Goal: Task Accomplishment & Management: Manage account settings

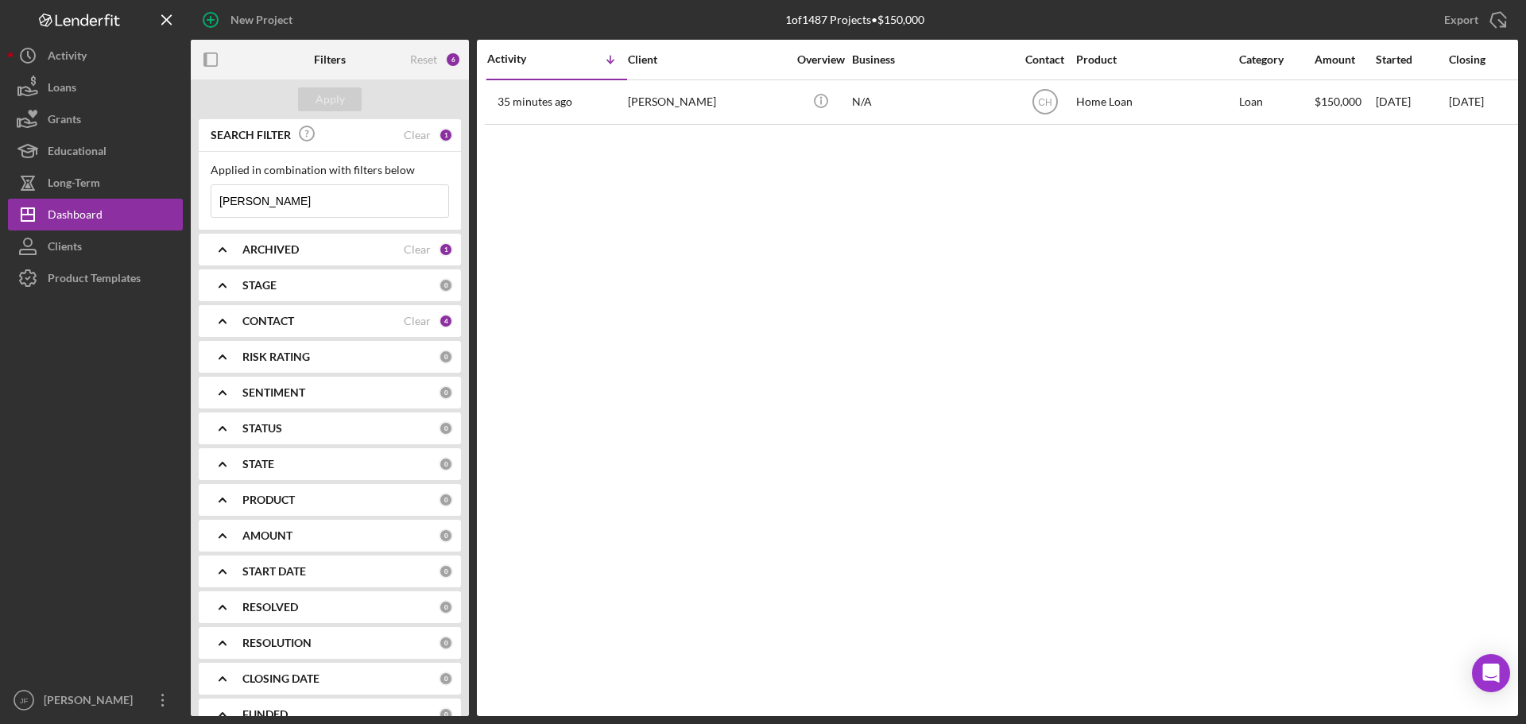
click at [338, 198] on input "[PERSON_NAME]" at bounding box center [329, 201] width 237 height 32
click at [338, 198] on input "woodke" at bounding box center [329, 201] width 237 height 32
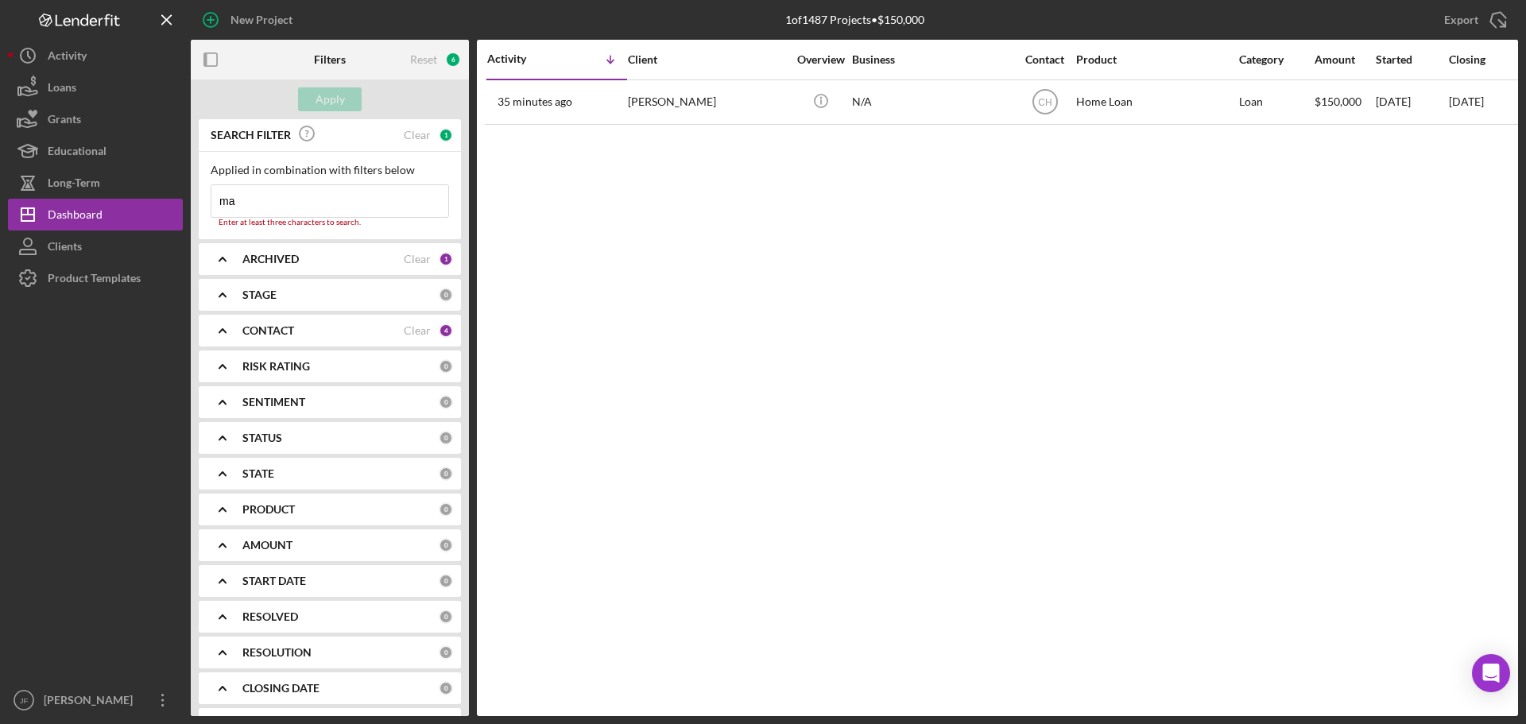
type input "m"
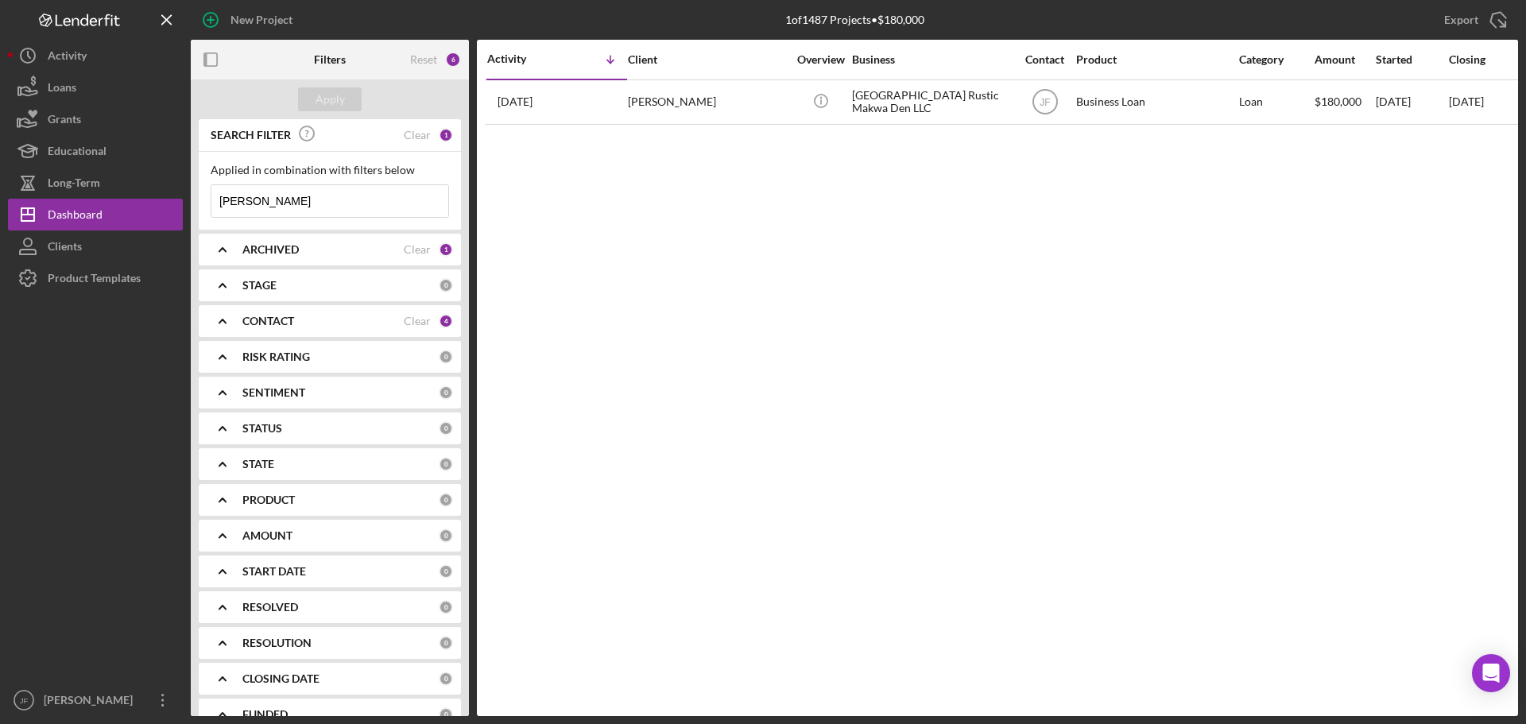
click at [338, 198] on input "gordon" at bounding box center [329, 201] width 237 height 32
click at [439, 323] on div "4" at bounding box center [446, 321] width 14 height 14
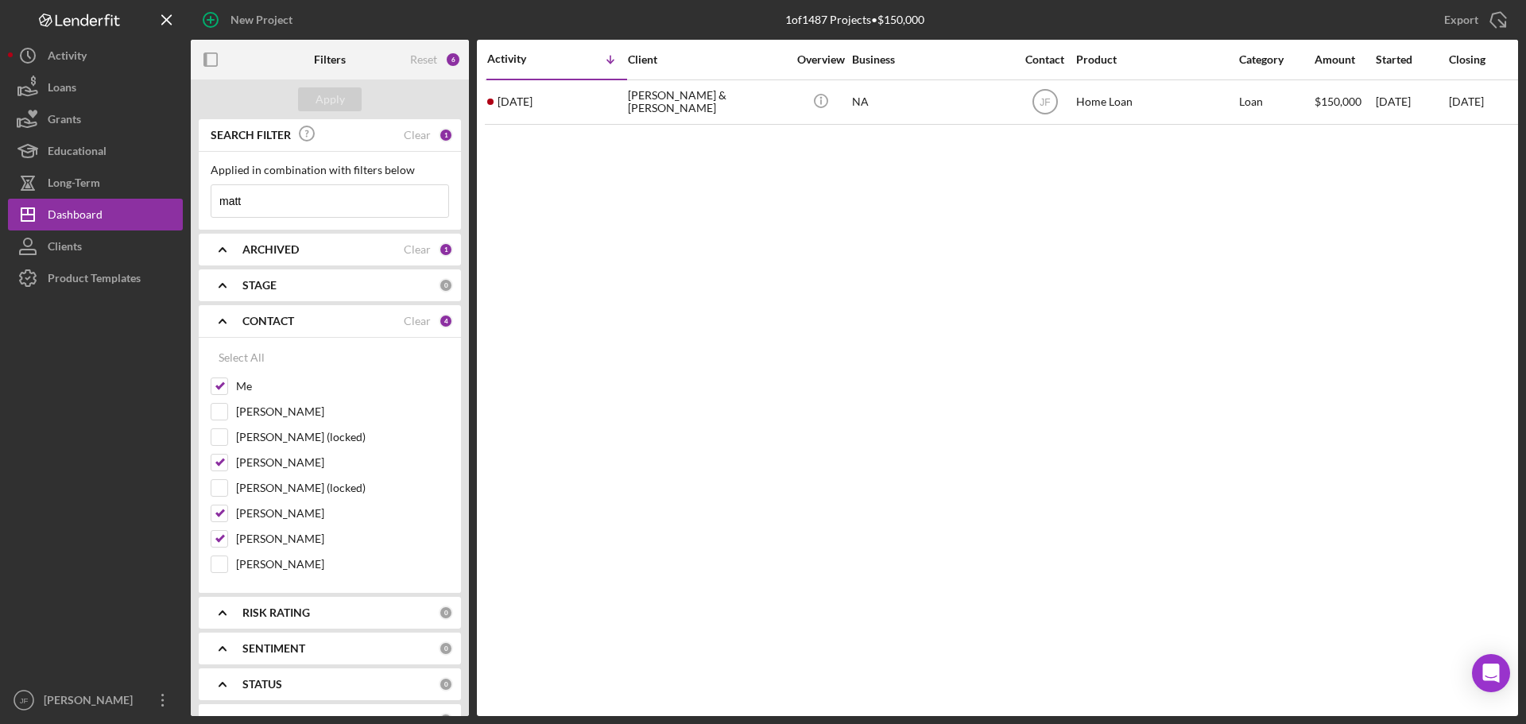
click at [391, 363] on div "Select All" at bounding box center [330, 358] width 238 height 32
click at [328, 203] on input "matt" at bounding box center [329, 201] width 237 height 32
click at [360, 205] on input "matt" at bounding box center [329, 201] width 237 height 32
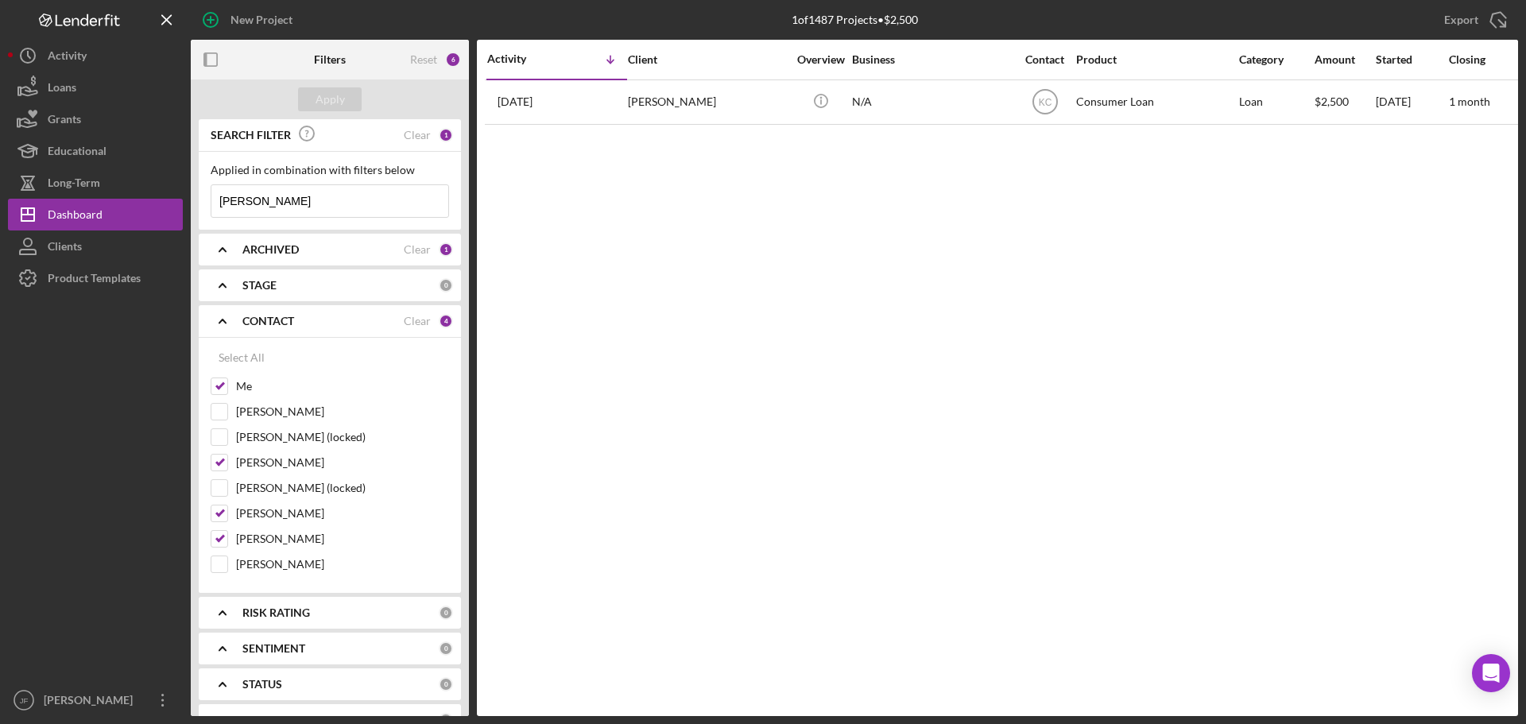
click at [315, 206] on input "[PERSON_NAME]" at bounding box center [329, 201] width 237 height 32
click at [317, 206] on input "[PERSON_NAME]" at bounding box center [329, 201] width 237 height 32
click at [299, 199] on input "gordon" at bounding box center [329, 201] width 237 height 32
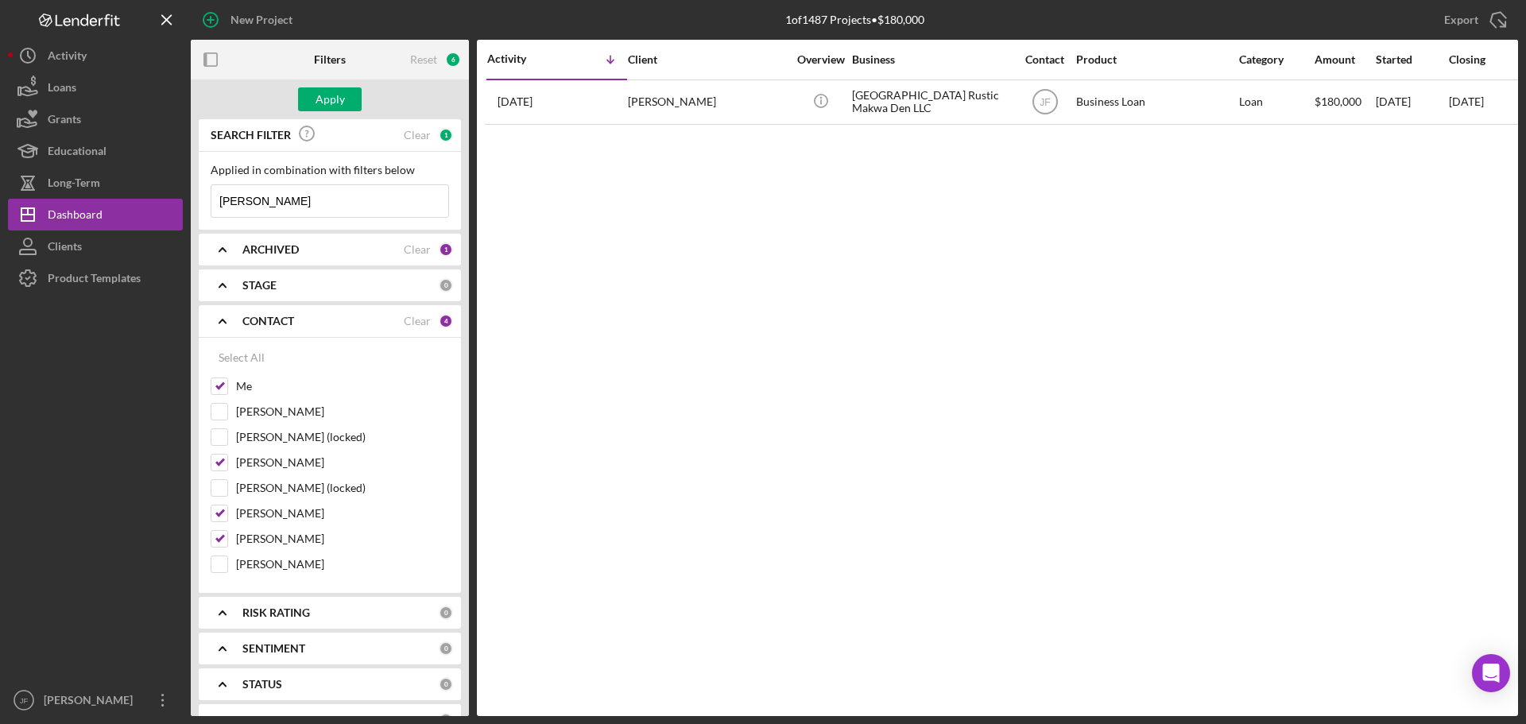
type input "[PERSON_NAME]"
click at [314, 203] on input "[PERSON_NAME]" at bounding box center [329, 201] width 237 height 32
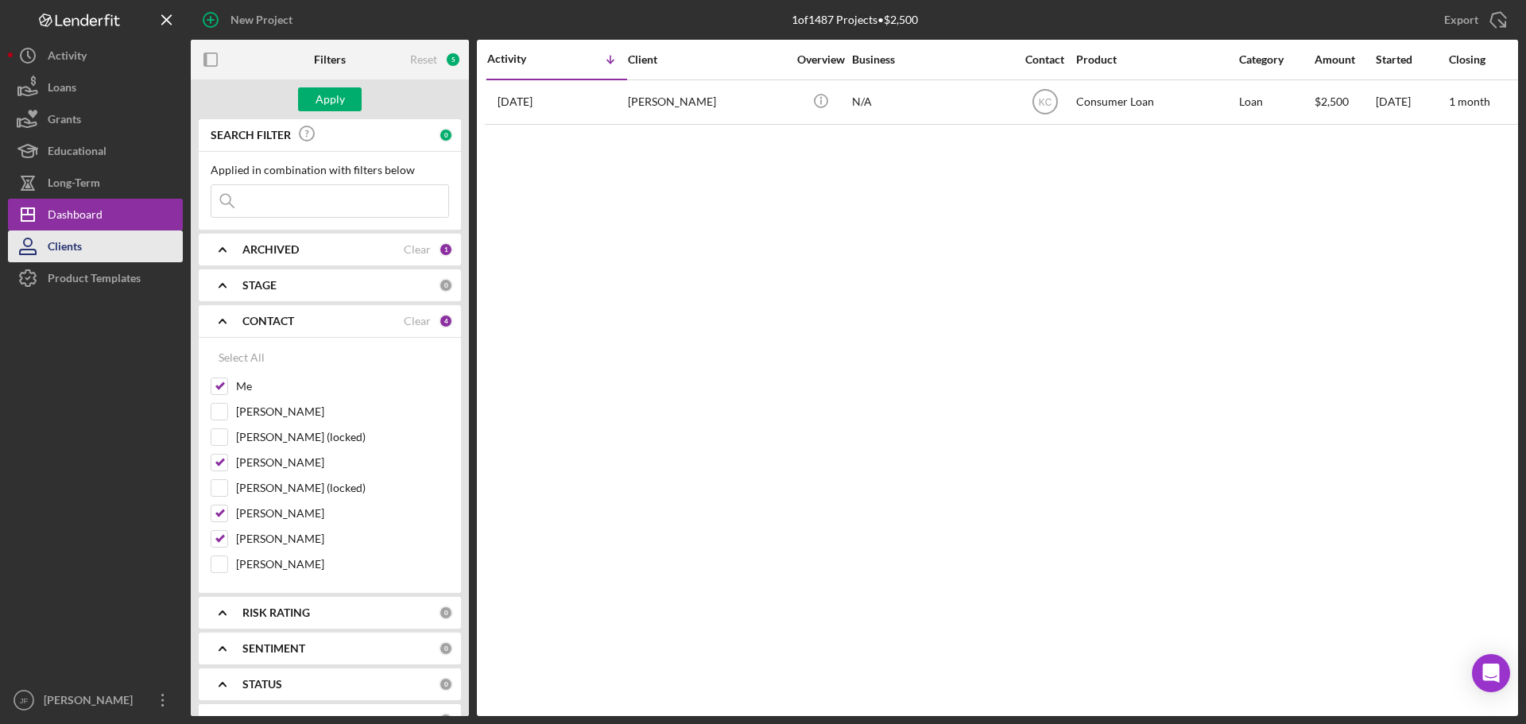
click at [93, 244] on button "Clients" at bounding box center [95, 246] width 175 height 32
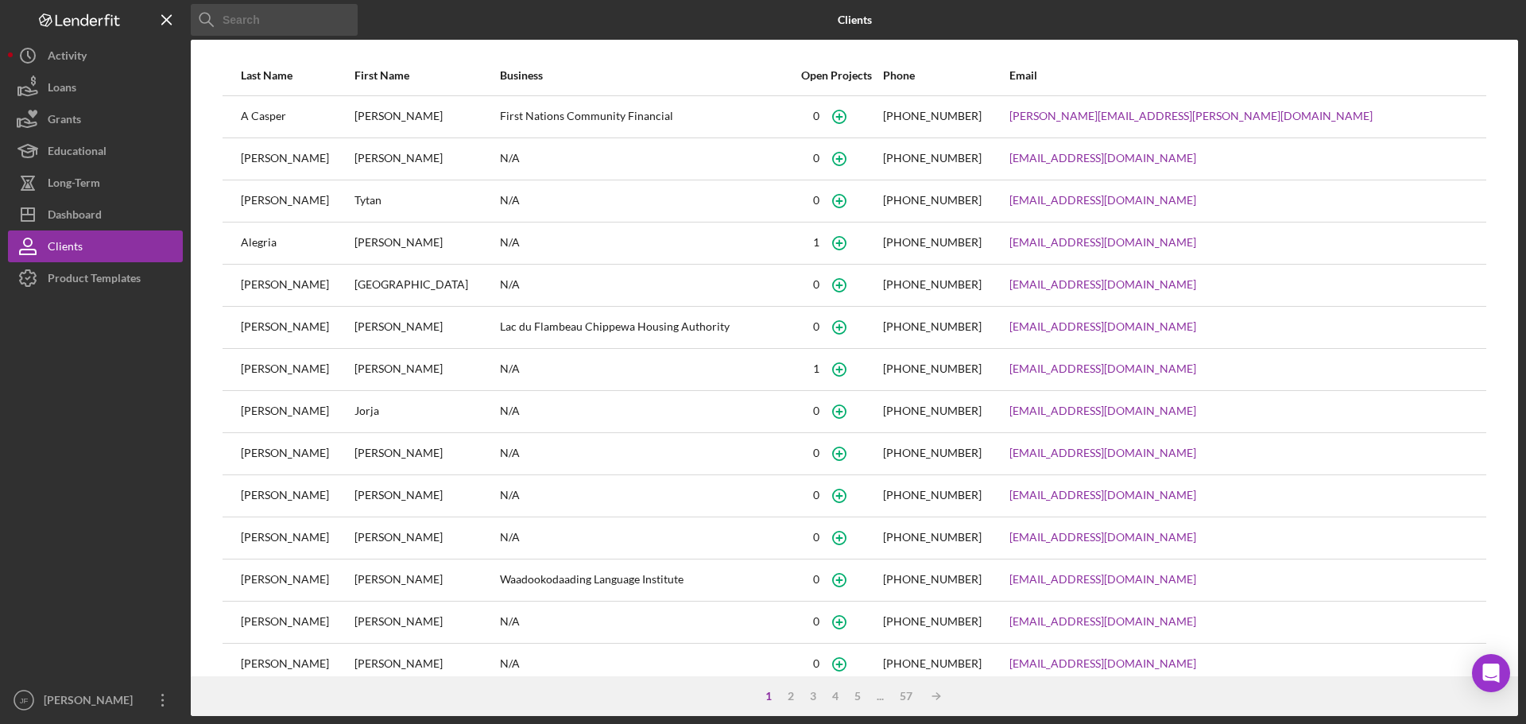
click at [288, 24] on input at bounding box center [274, 20] width 167 height 32
type input "[PERSON_NAME]"
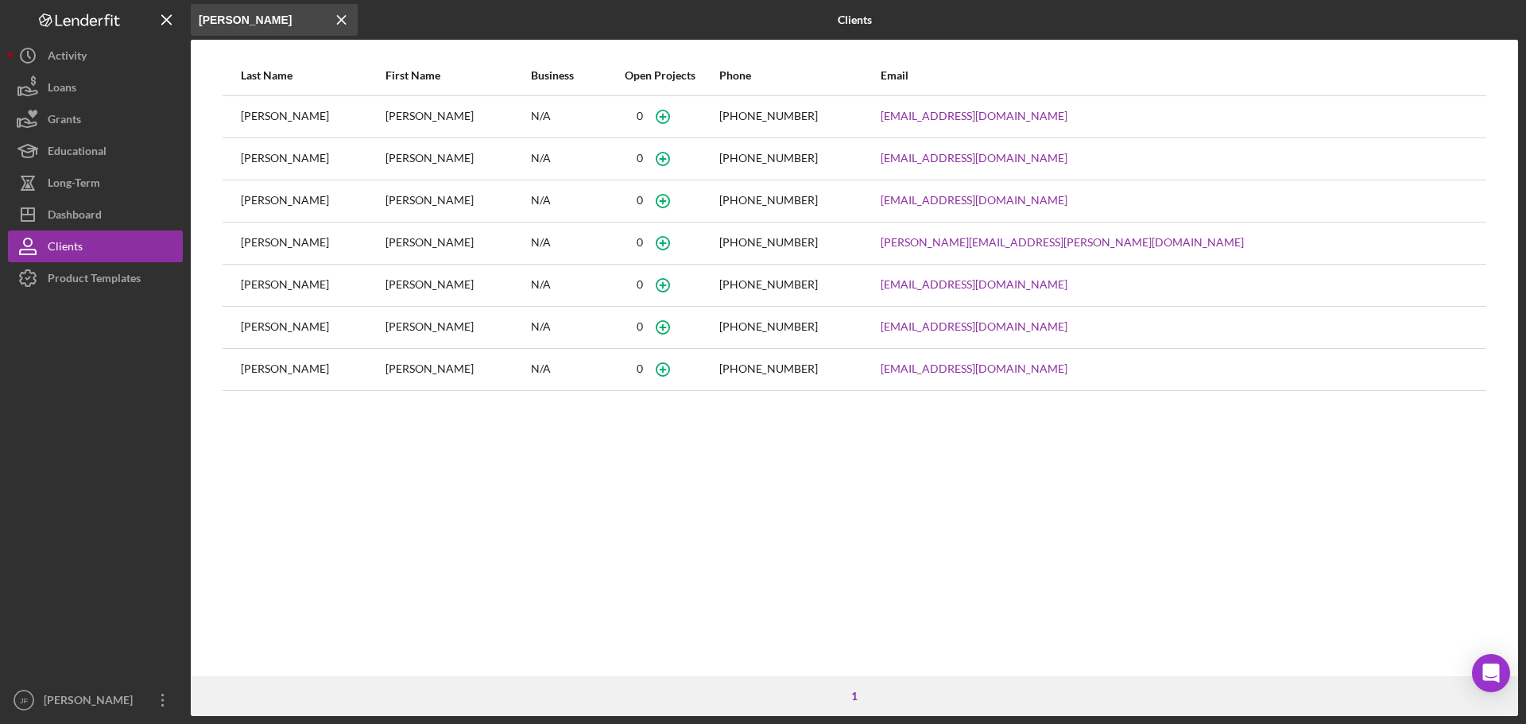
click at [248, 157] on div "[PERSON_NAME]" at bounding box center [312, 159] width 143 height 40
click at [261, 19] on input "[PERSON_NAME]" at bounding box center [274, 20] width 167 height 32
click at [72, 217] on div "Dashboard" at bounding box center [75, 217] width 54 height 36
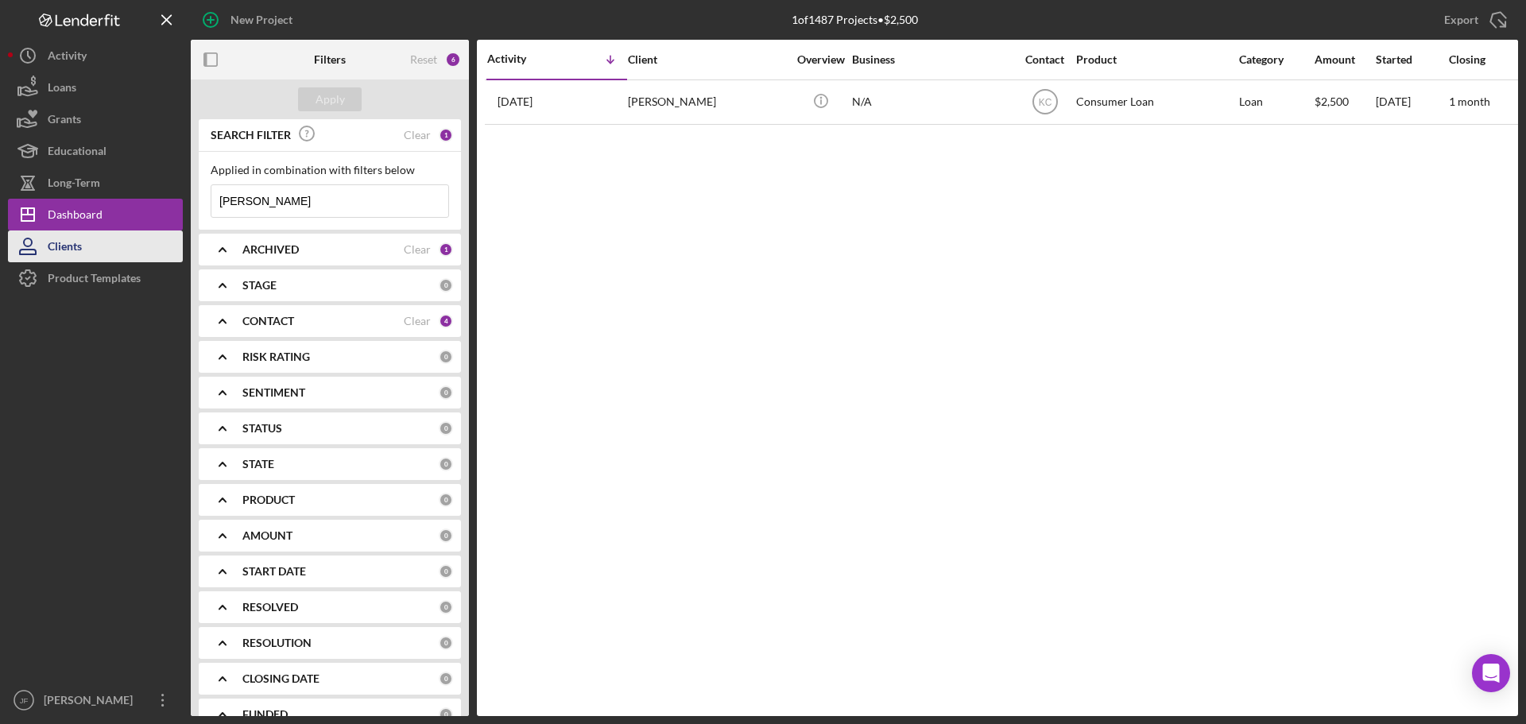
click at [143, 241] on button "Clients" at bounding box center [95, 246] width 175 height 32
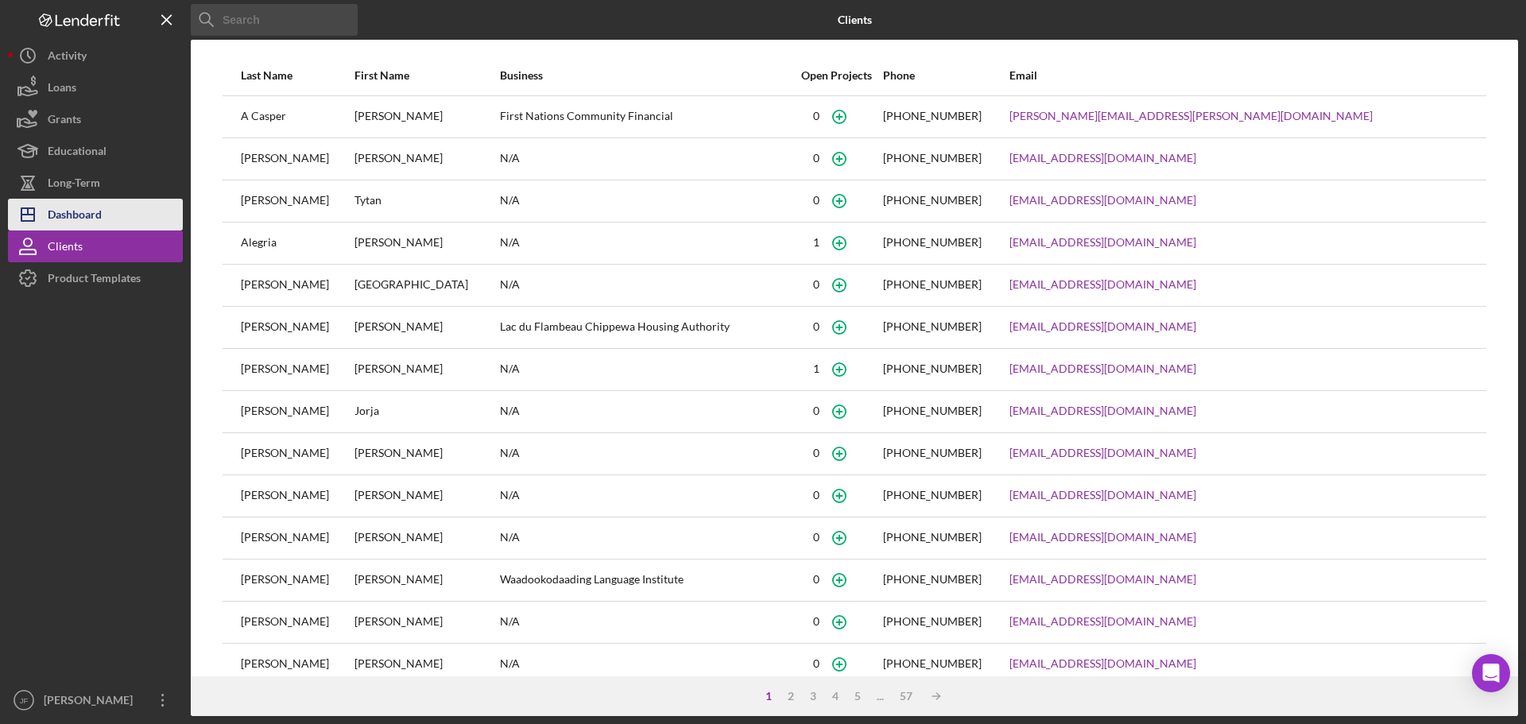
click at [141, 223] on button "Icon/Dashboard Dashboard" at bounding box center [95, 215] width 175 height 32
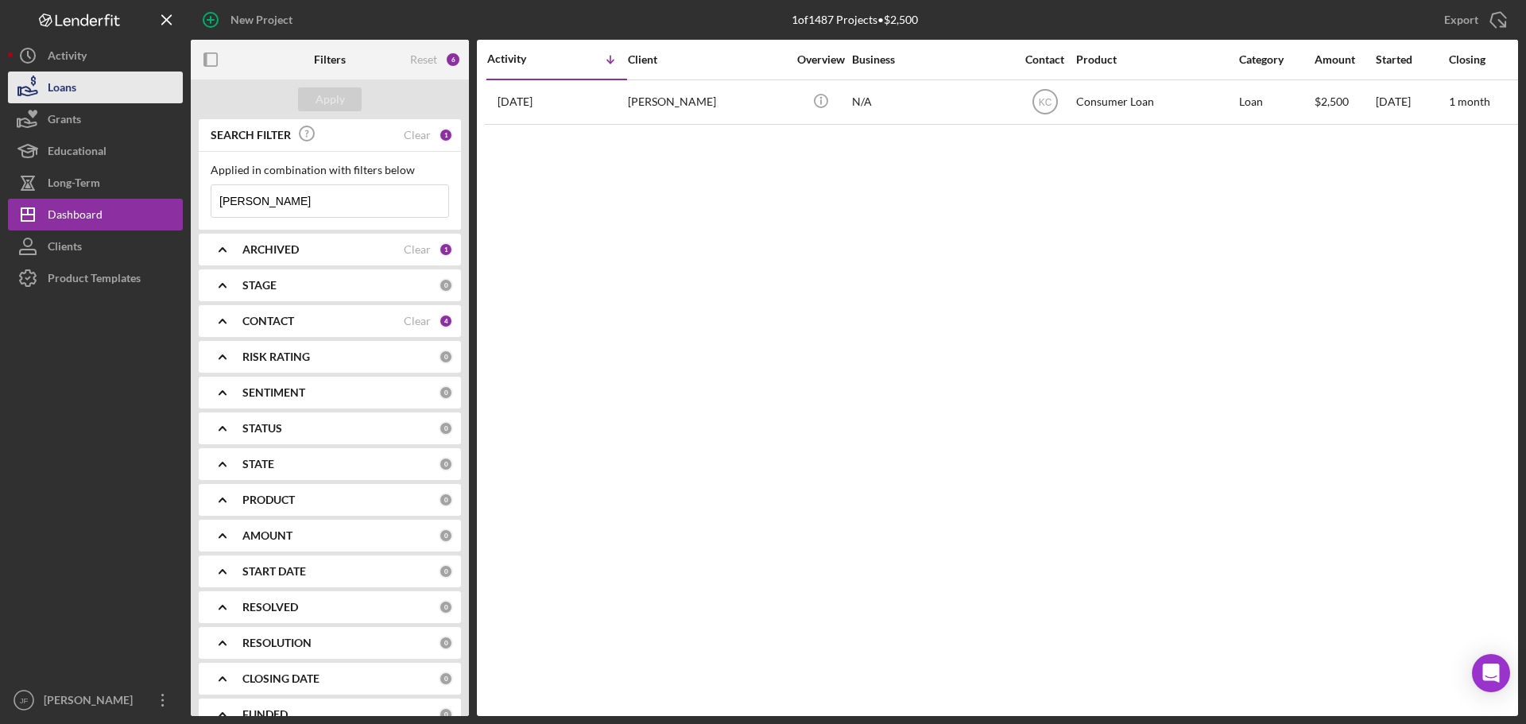
click at [106, 87] on button "Loans" at bounding box center [95, 88] width 175 height 32
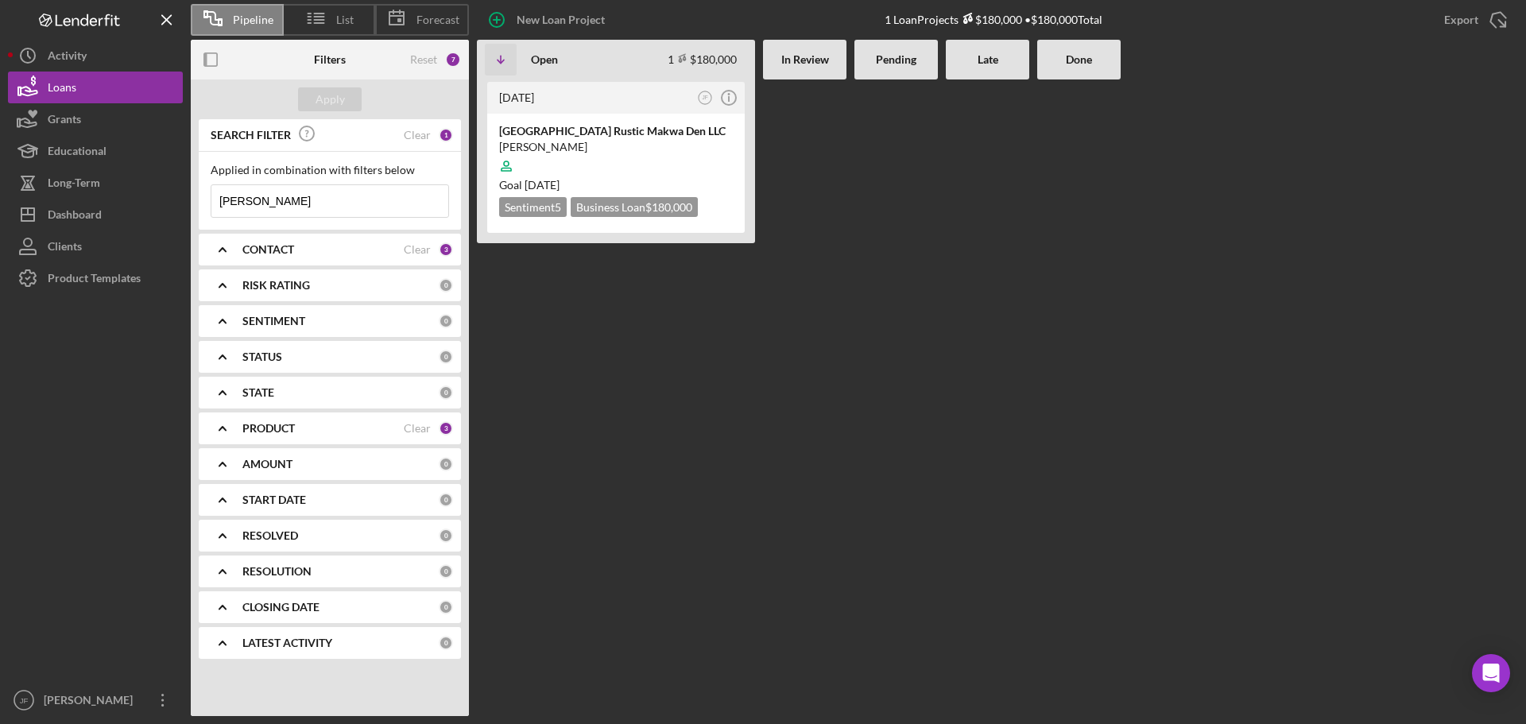
click at [292, 203] on input "gordon" at bounding box center [329, 201] width 237 height 32
click at [359, 249] on div "CONTACT" at bounding box center [322, 249] width 161 height 13
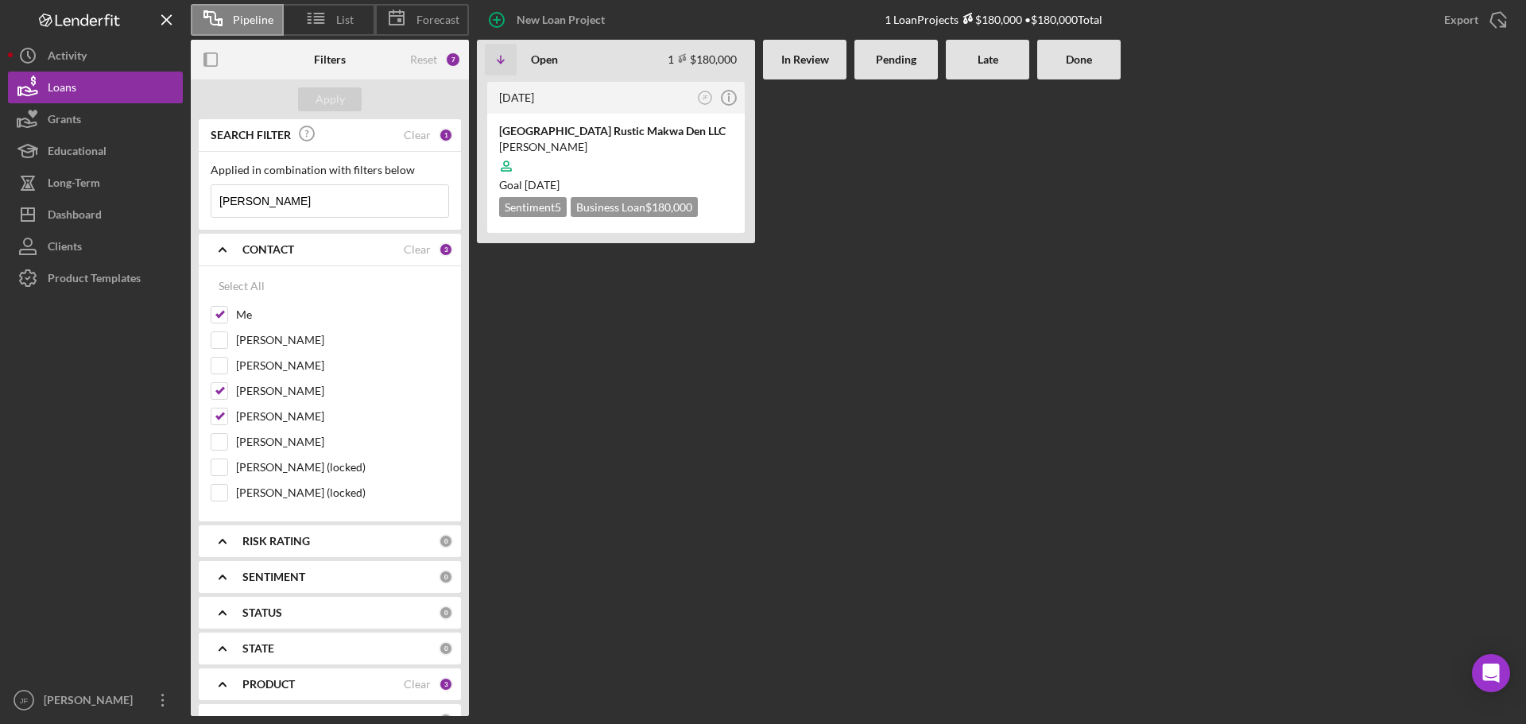
click at [309, 208] on input "gordon" at bounding box center [329, 201] width 237 height 32
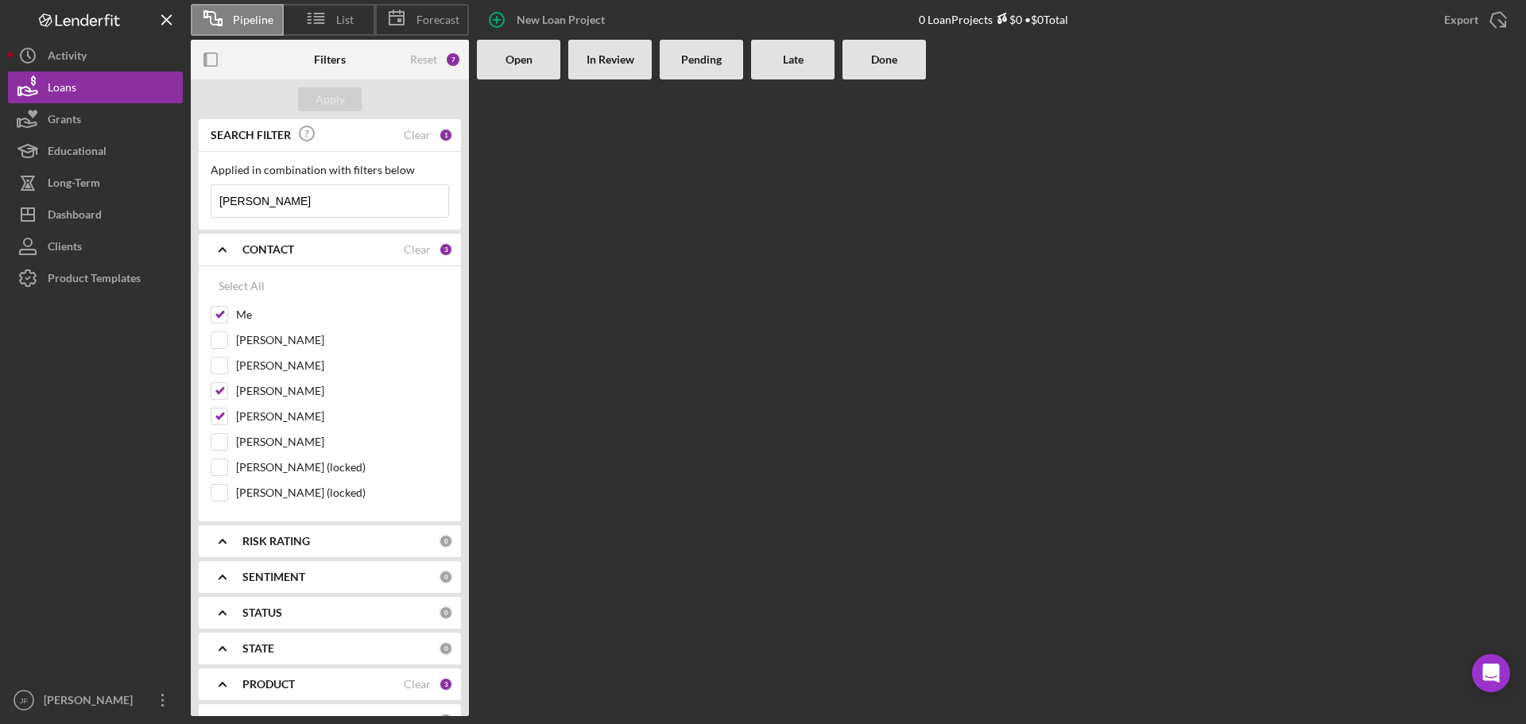
type input "[PERSON_NAME]"
click at [439, 134] on div "1" at bounding box center [446, 135] width 14 height 14
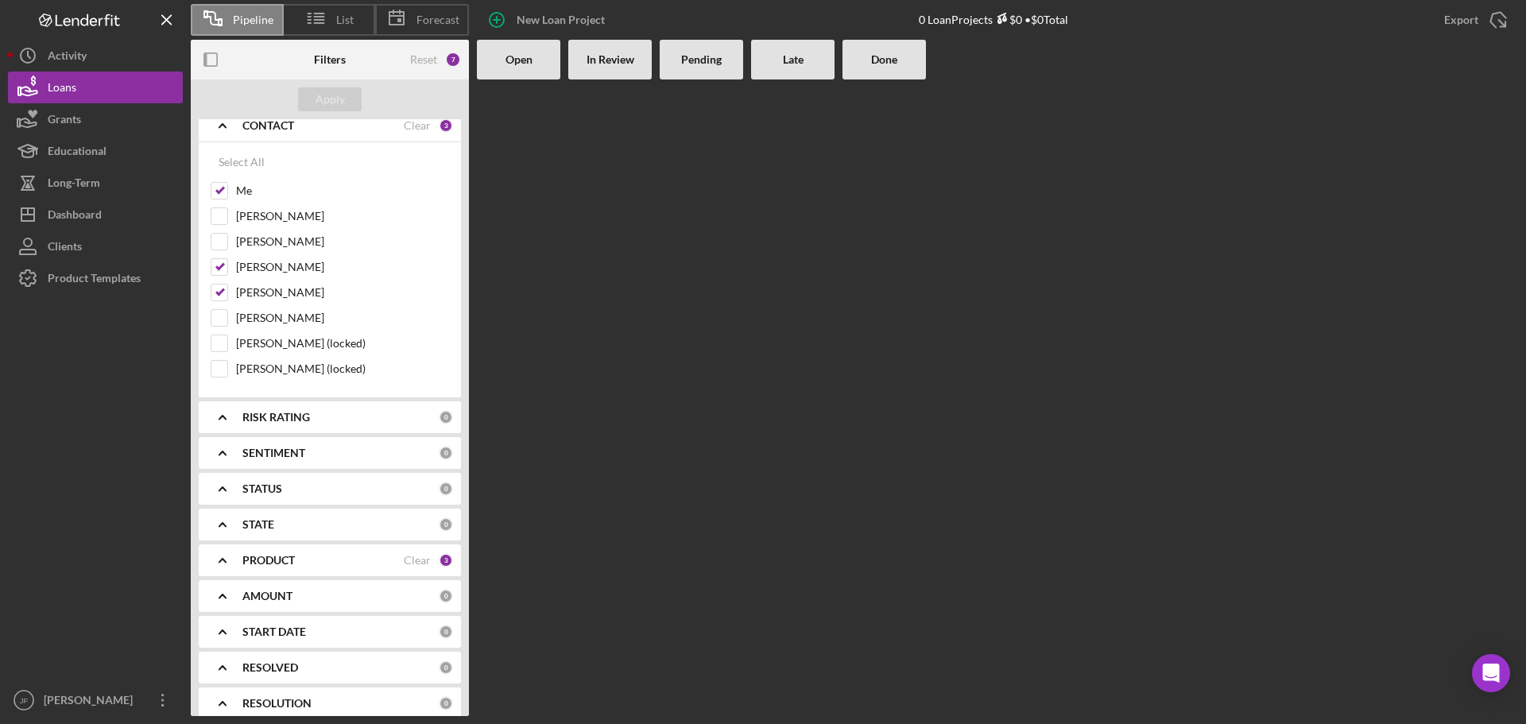
scroll to position [159, 0]
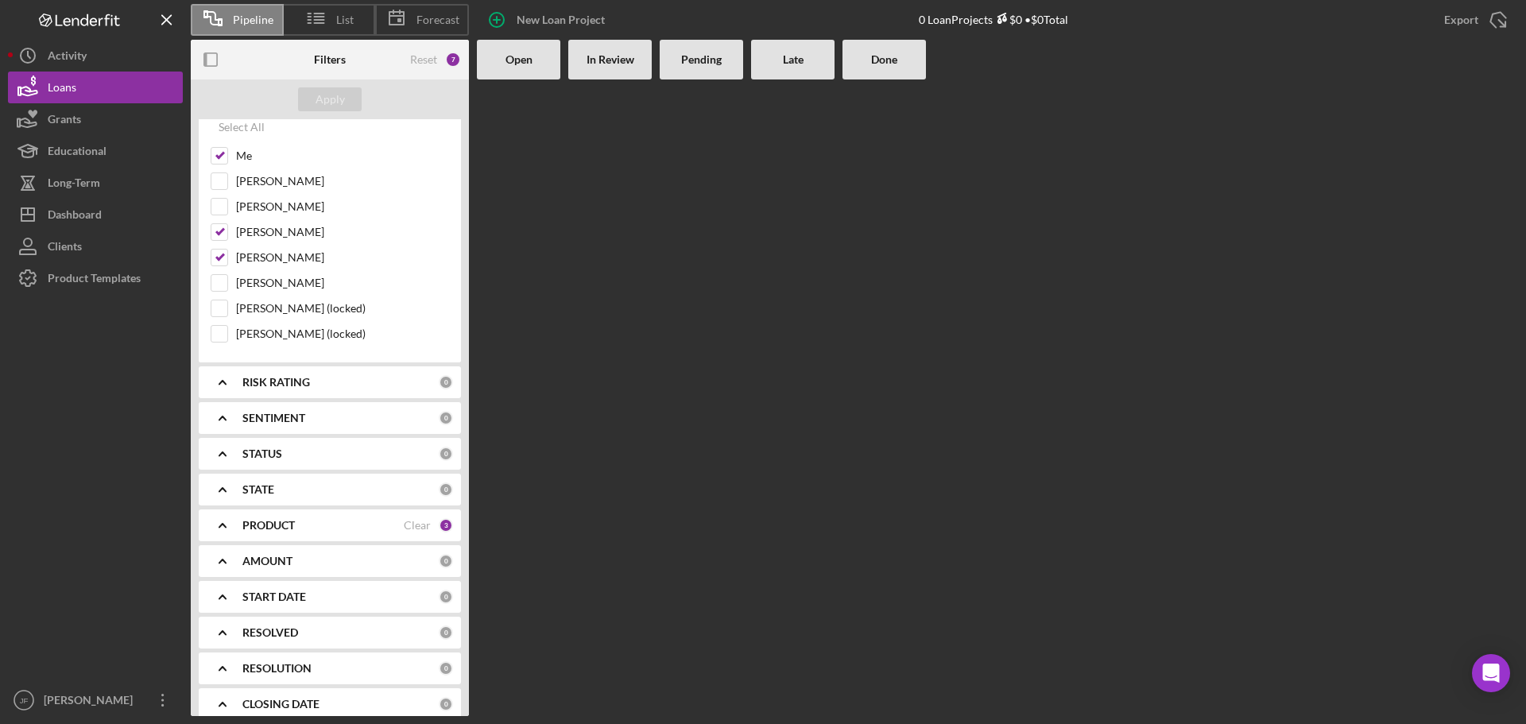
click at [440, 524] on div "3" at bounding box center [446, 525] width 14 height 14
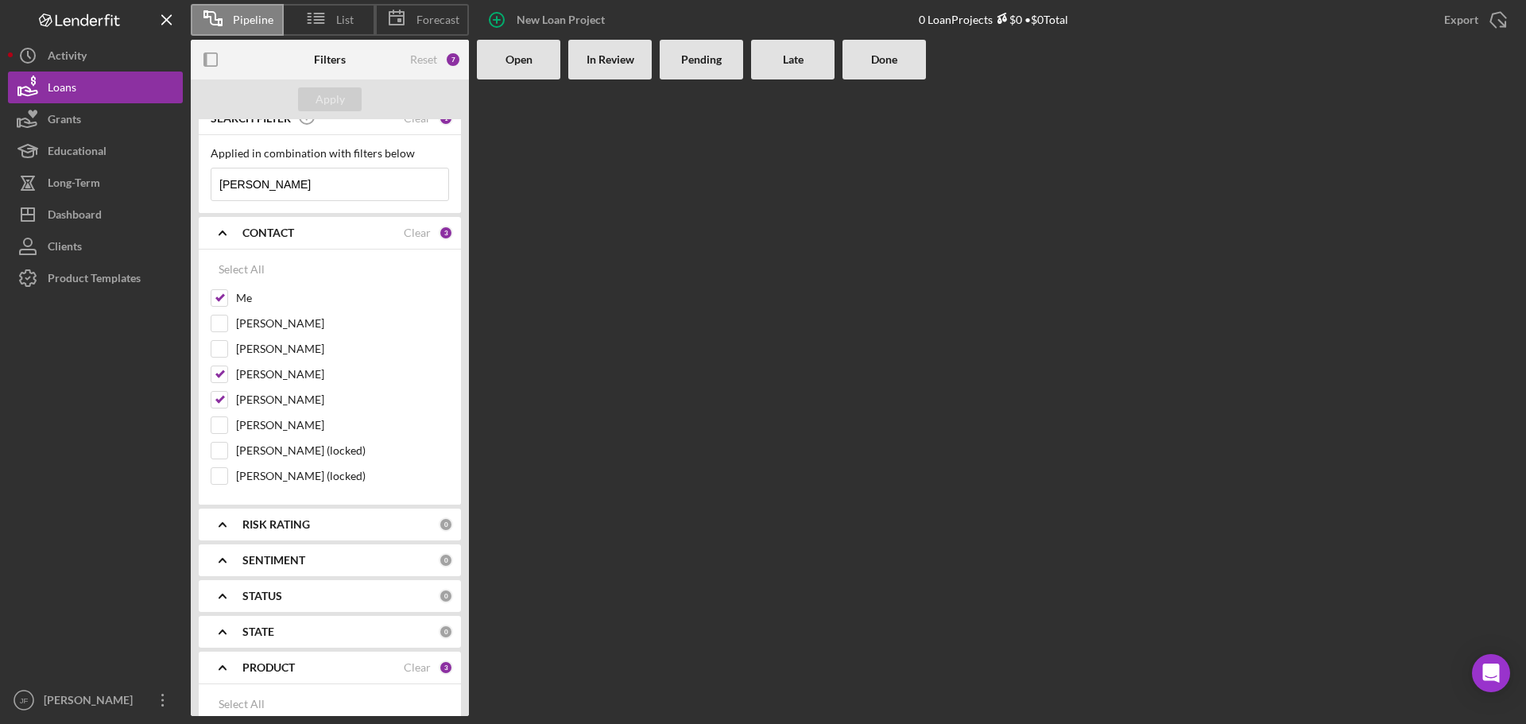
scroll to position [0, 0]
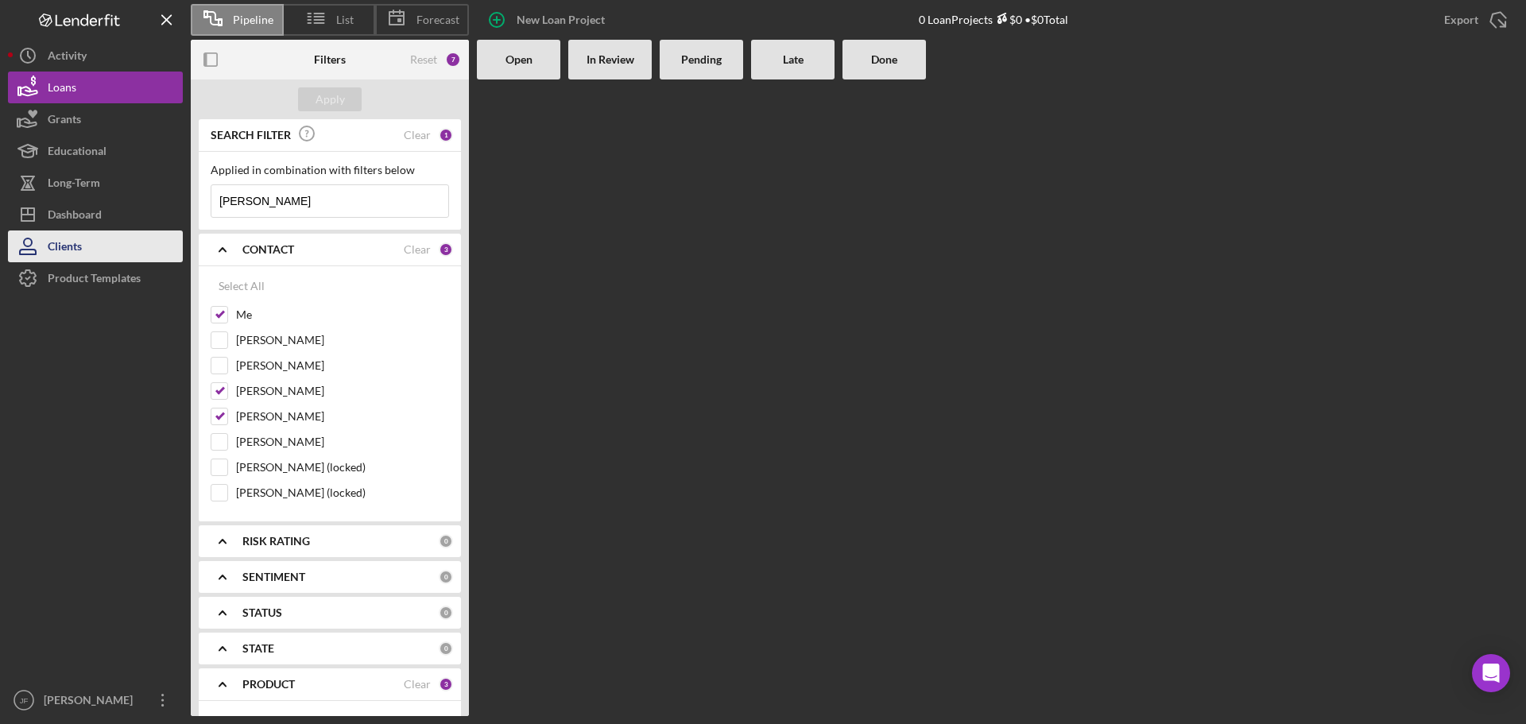
click at [95, 245] on button "Clients" at bounding box center [95, 246] width 175 height 32
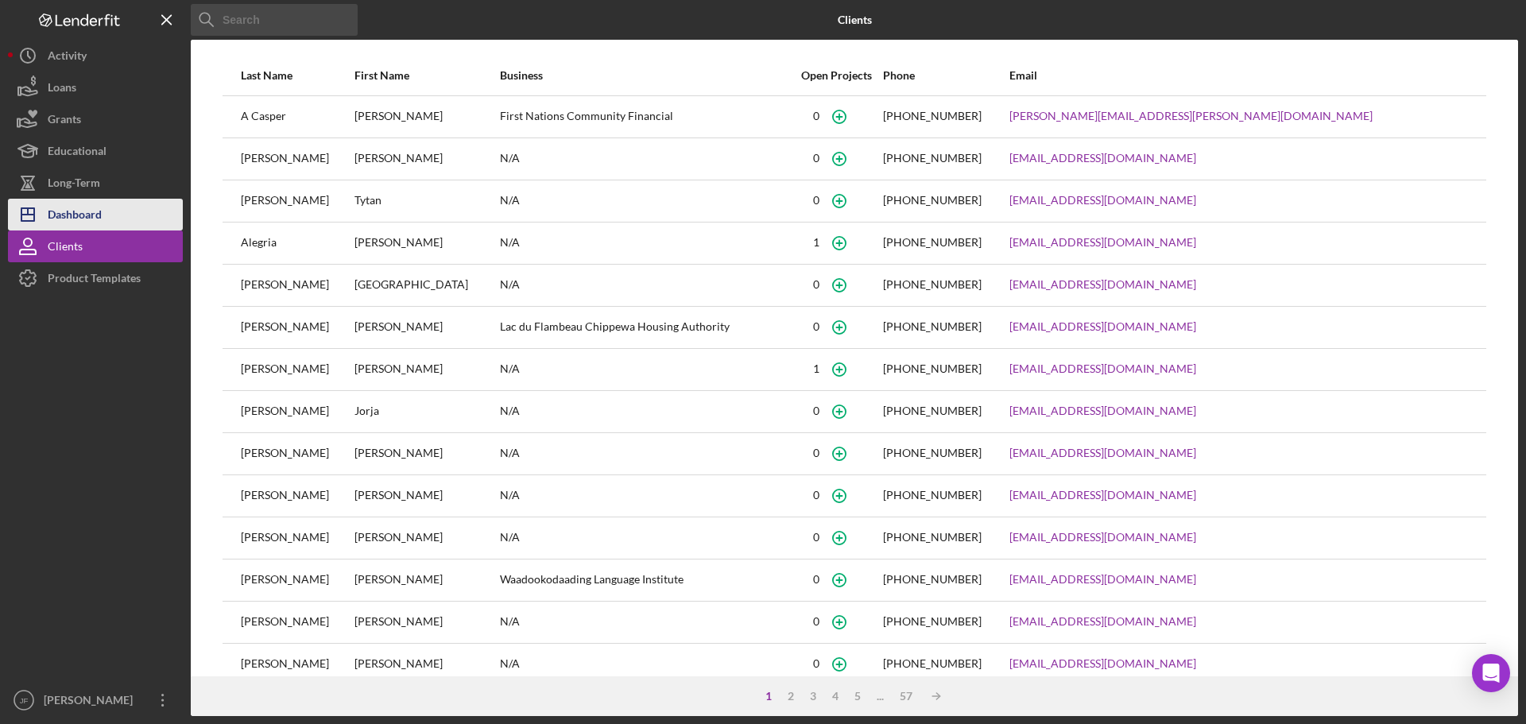
click at [106, 217] on button "Icon/Dashboard Dashboard" at bounding box center [95, 215] width 175 height 32
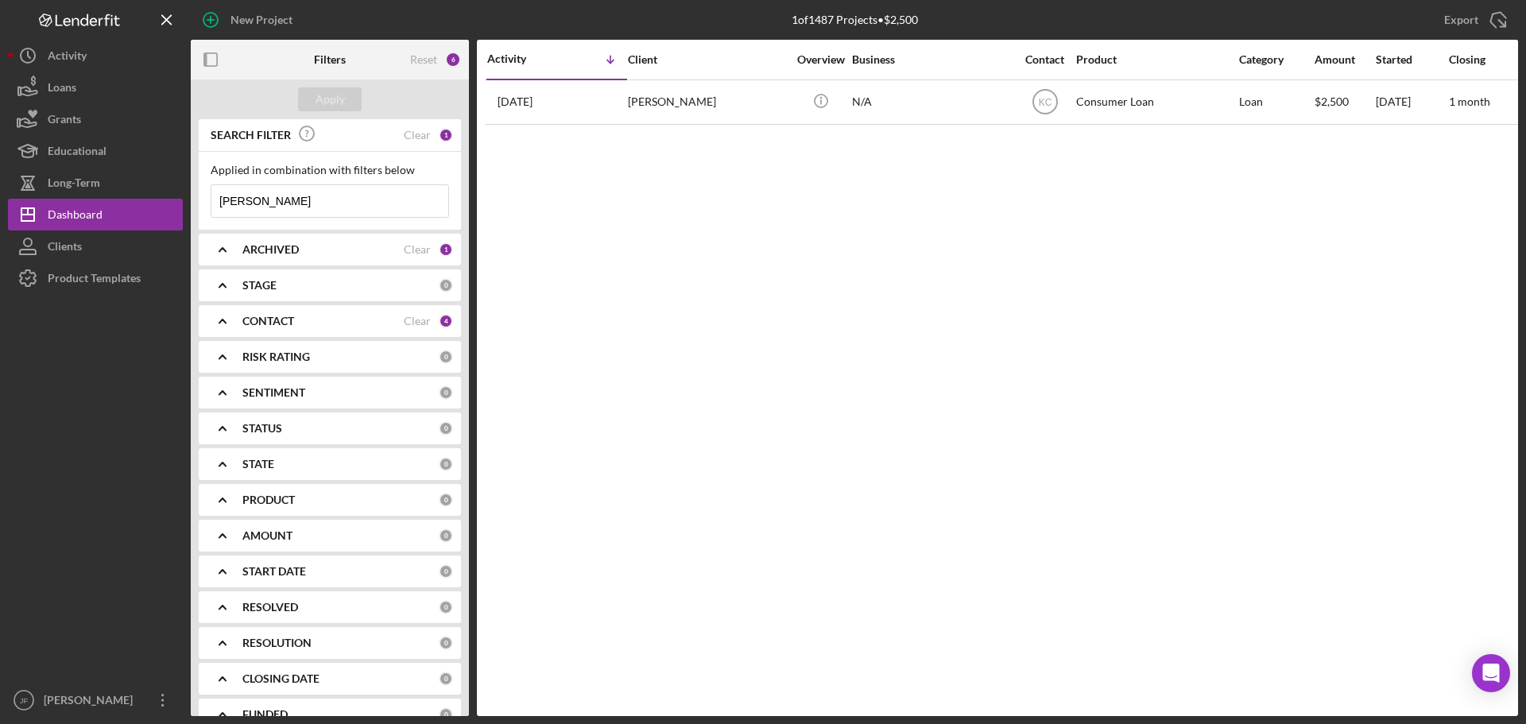
click at [439, 249] on div "1" at bounding box center [446, 249] width 14 height 14
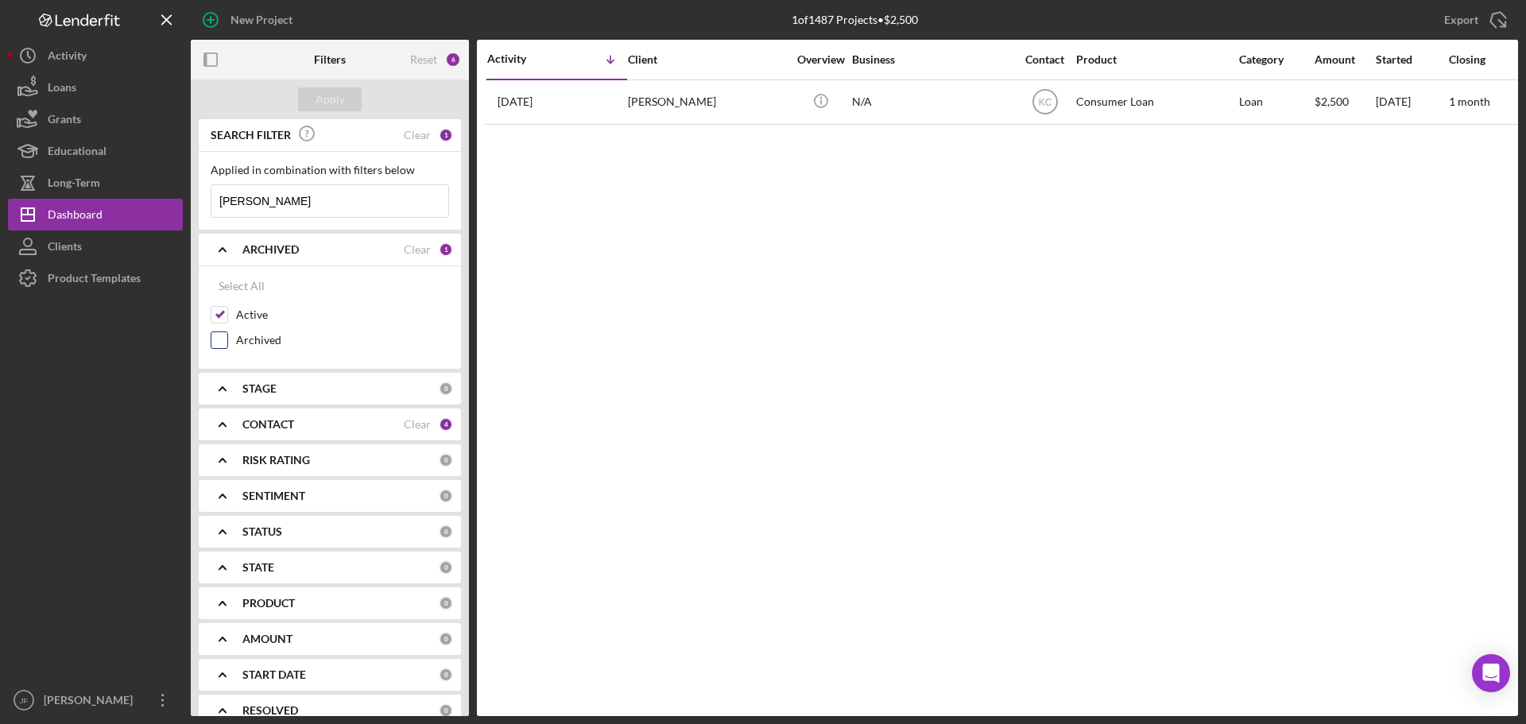
click at [319, 334] on label "Archived" at bounding box center [342, 340] width 213 height 16
click at [227, 334] on input "Archived" at bounding box center [219, 340] width 16 height 16
checkbox input "true"
click at [325, 101] on div "Apply" at bounding box center [329, 99] width 29 height 24
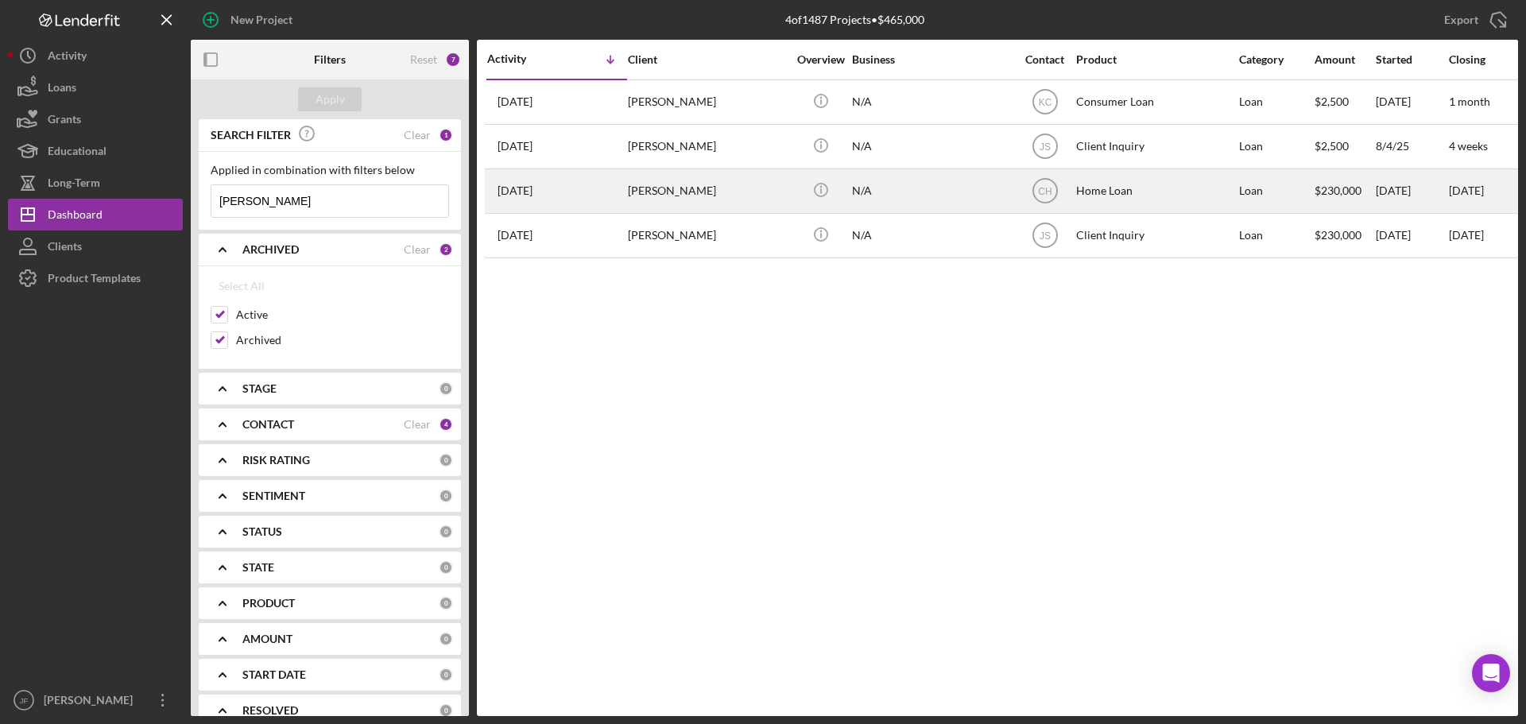
click at [891, 195] on div "N/A" at bounding box center [931, 191] width 159 height 42
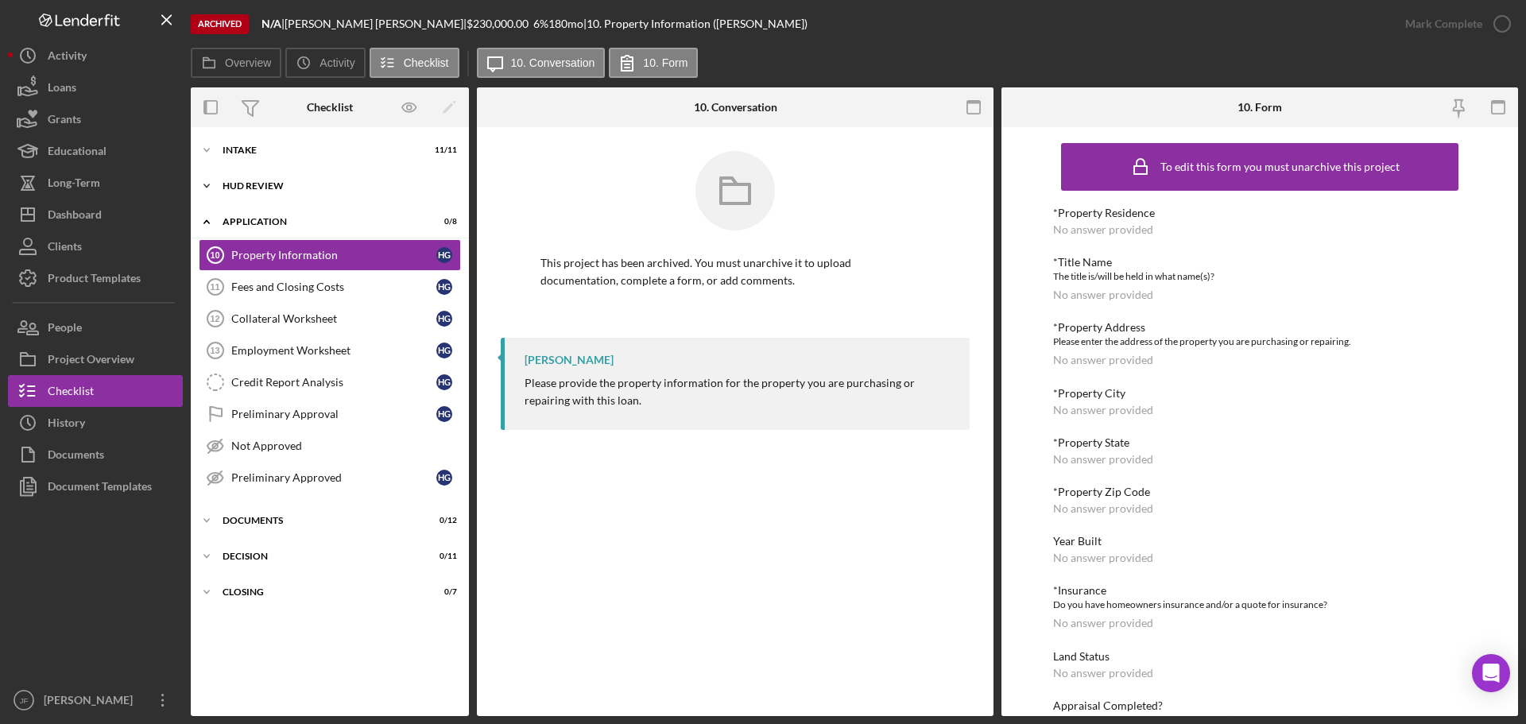
click at [369, 181] on div "HUD Review" at bounding box center [335, 186] width 226 height 10
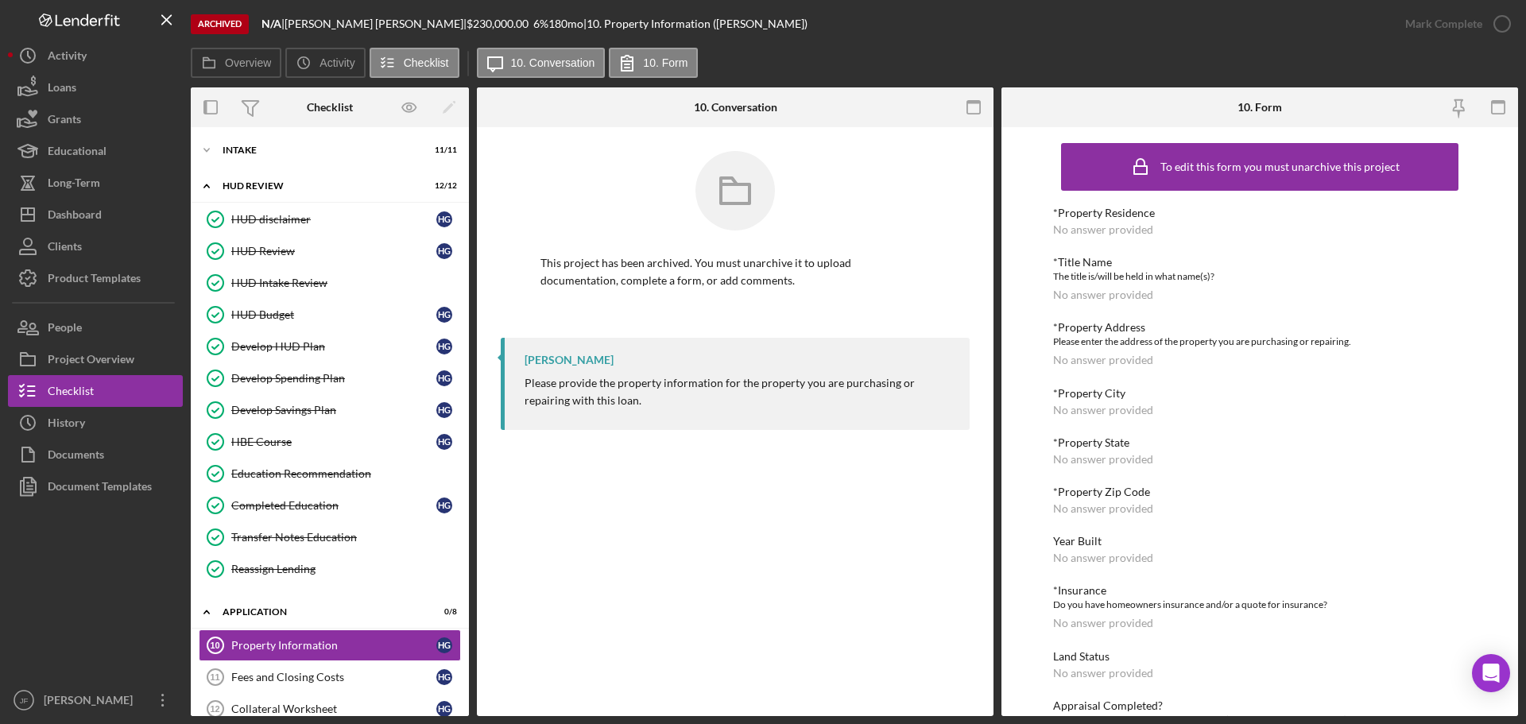
click at [224, 26] on div "Archived" at bounding box center [220, 24] width 58 height 20
click at [145, 221] on button "Icon/Dashboard Dashboard" at bounding box center [95, 215] width 175 height 32
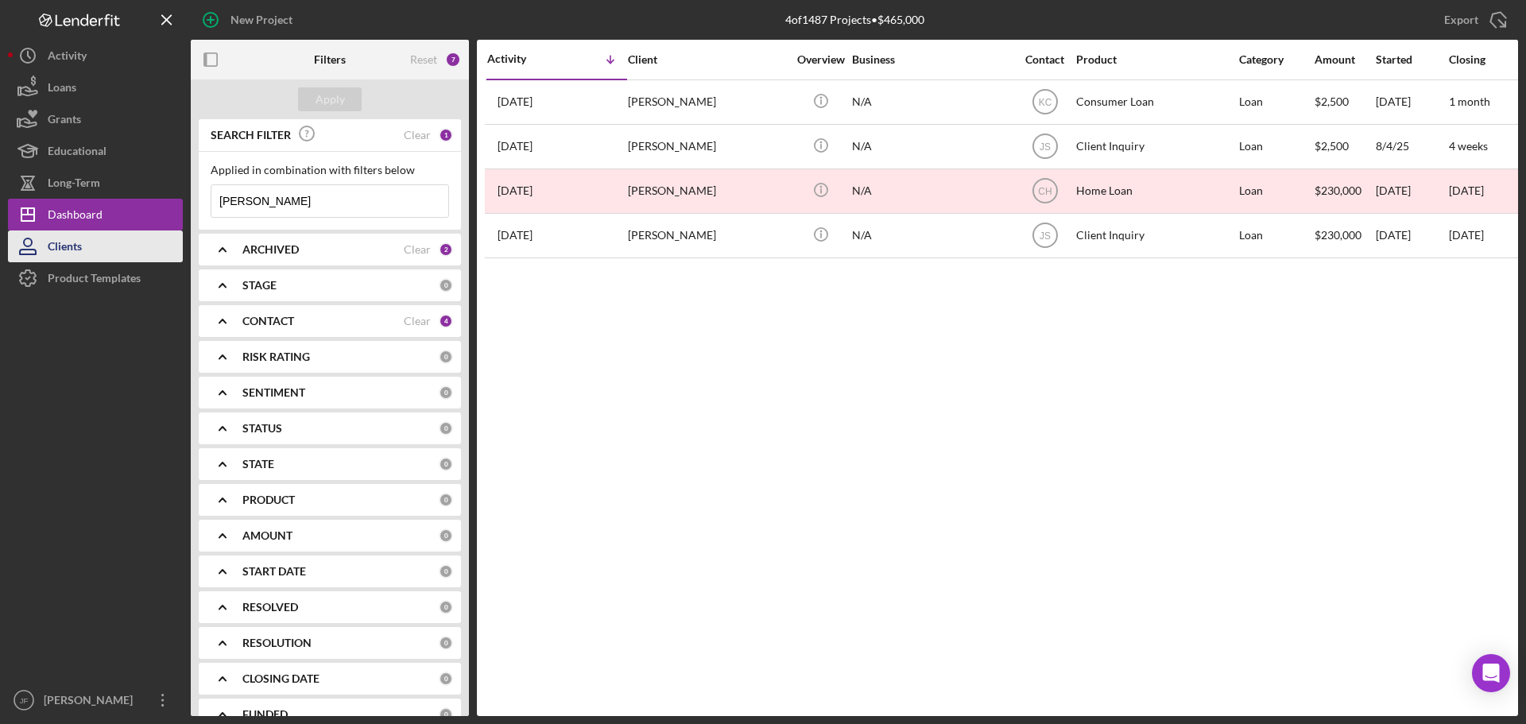
click at [152, 249] on button "Clients" at bounding box center [95, 246] width 175 height 32
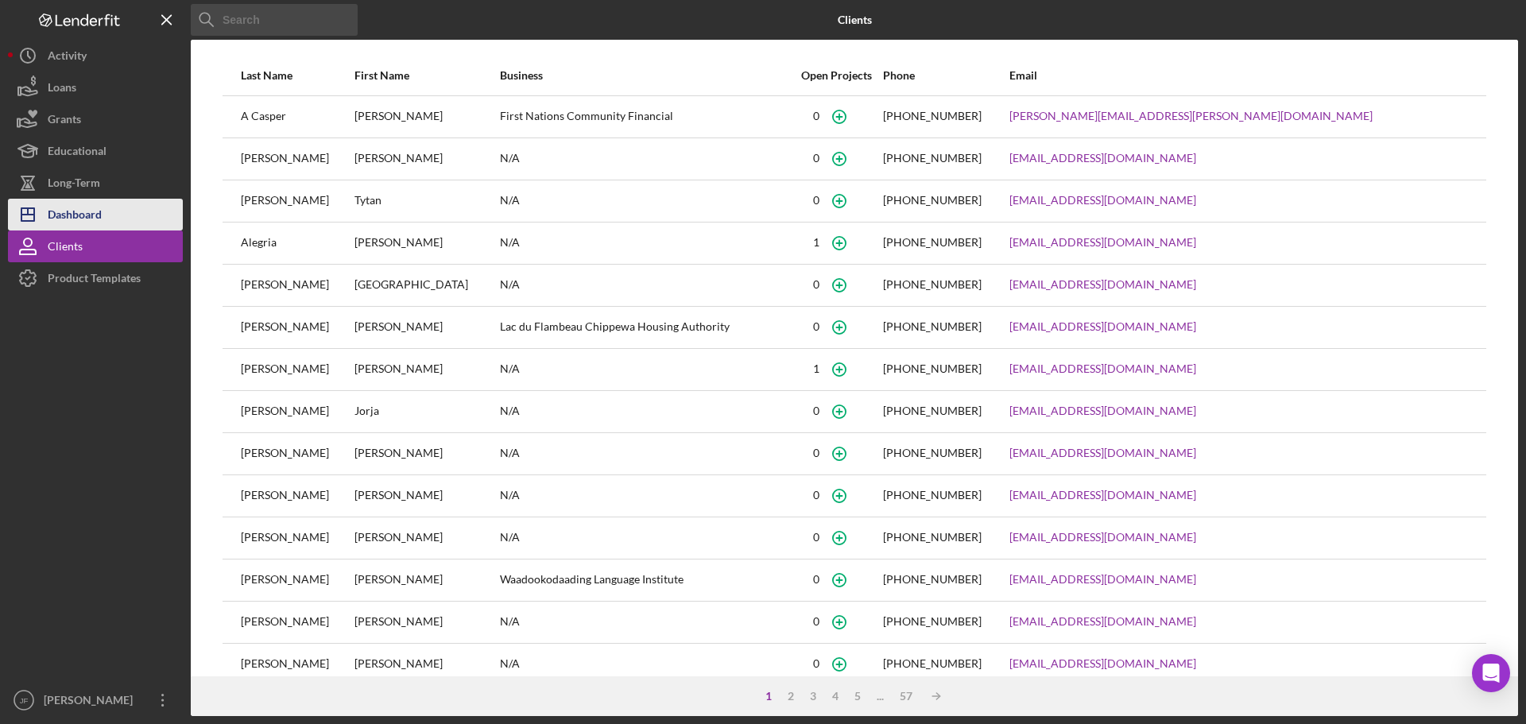
click at [91, 213] on div "Dashboard" at bounding box center [75, 217] width 54 height 36
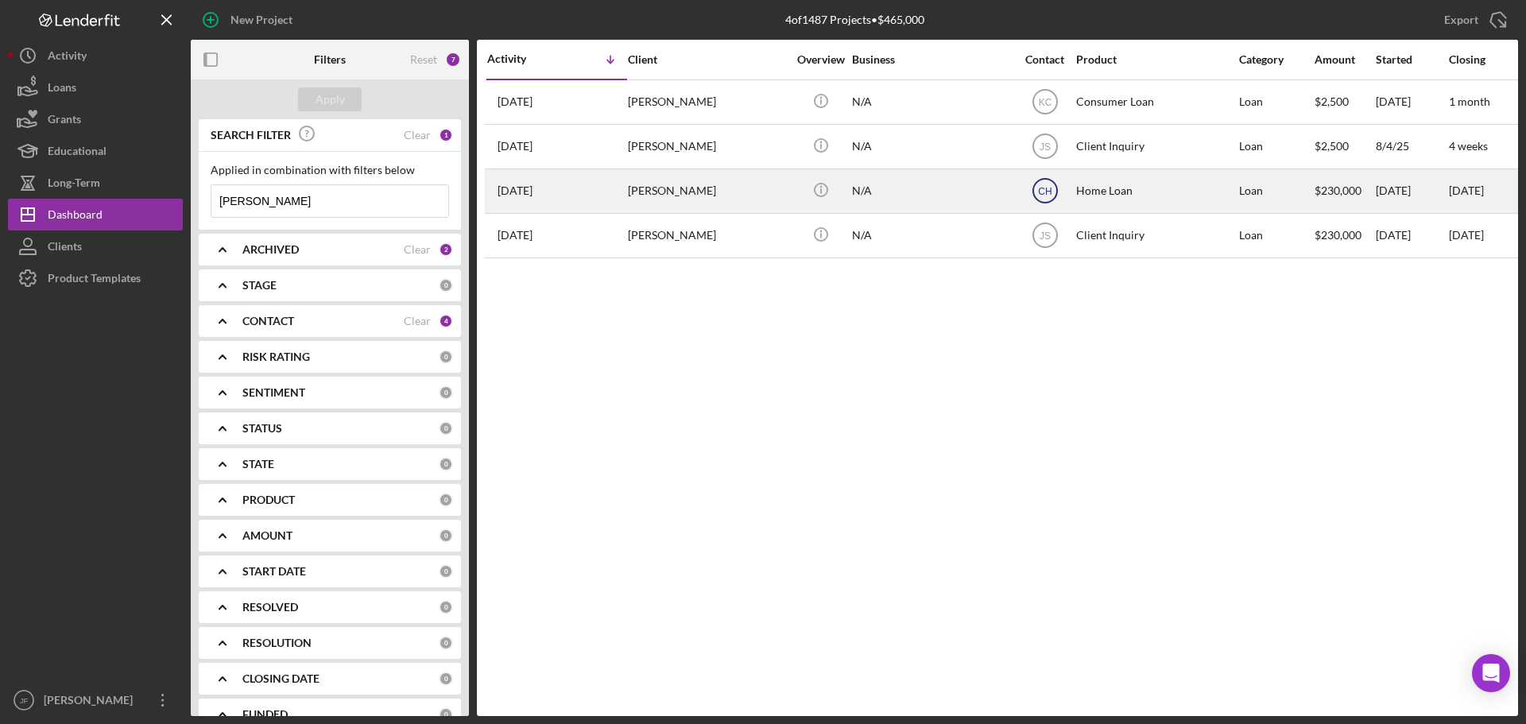
click at [1057, 196] on icon "CH" at bounding box center [1045, 191] width 40 height 40
click at [912, 191] on div "N/A" at bounding box center [931, 191] width 159 height 42
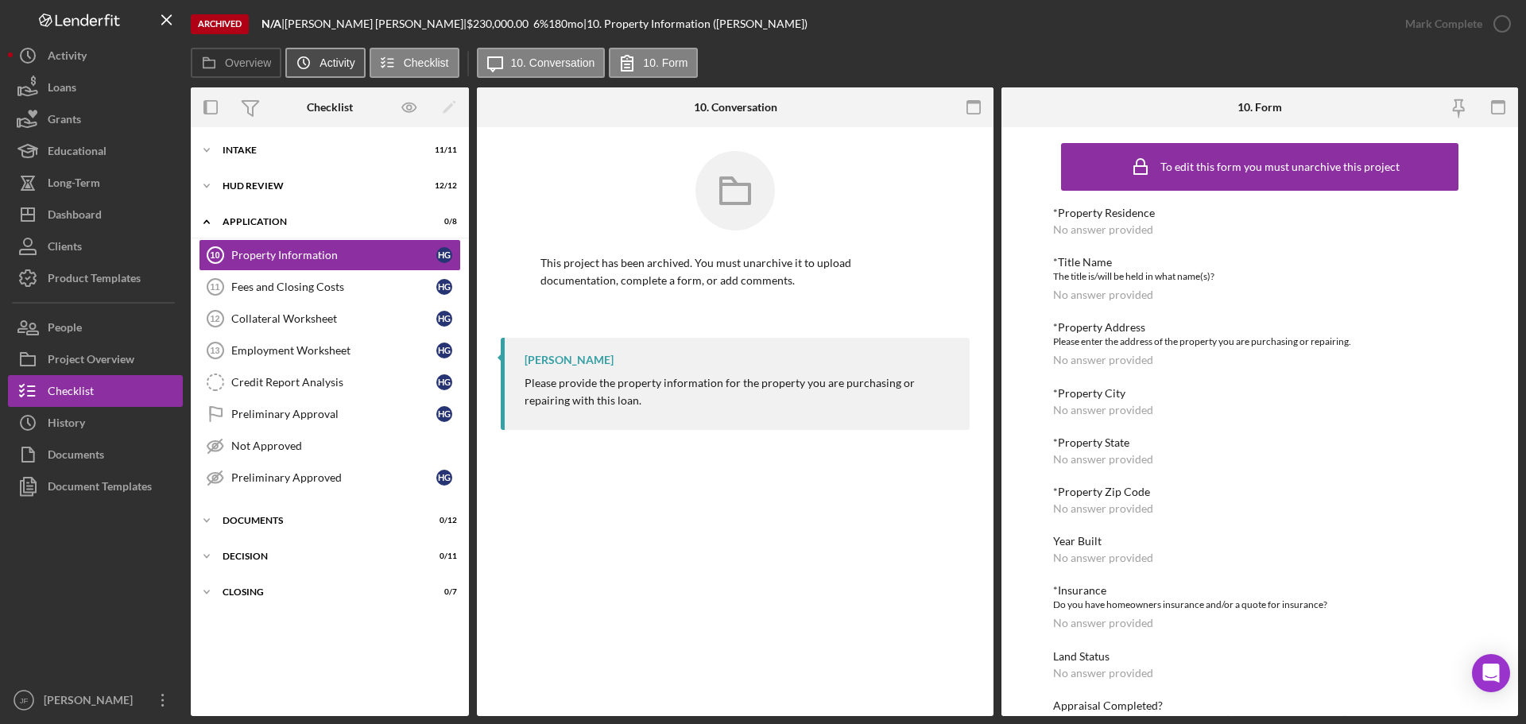
click at [321, 66] on label "Activity" at bounding box center [336, 62] width 35 height 13
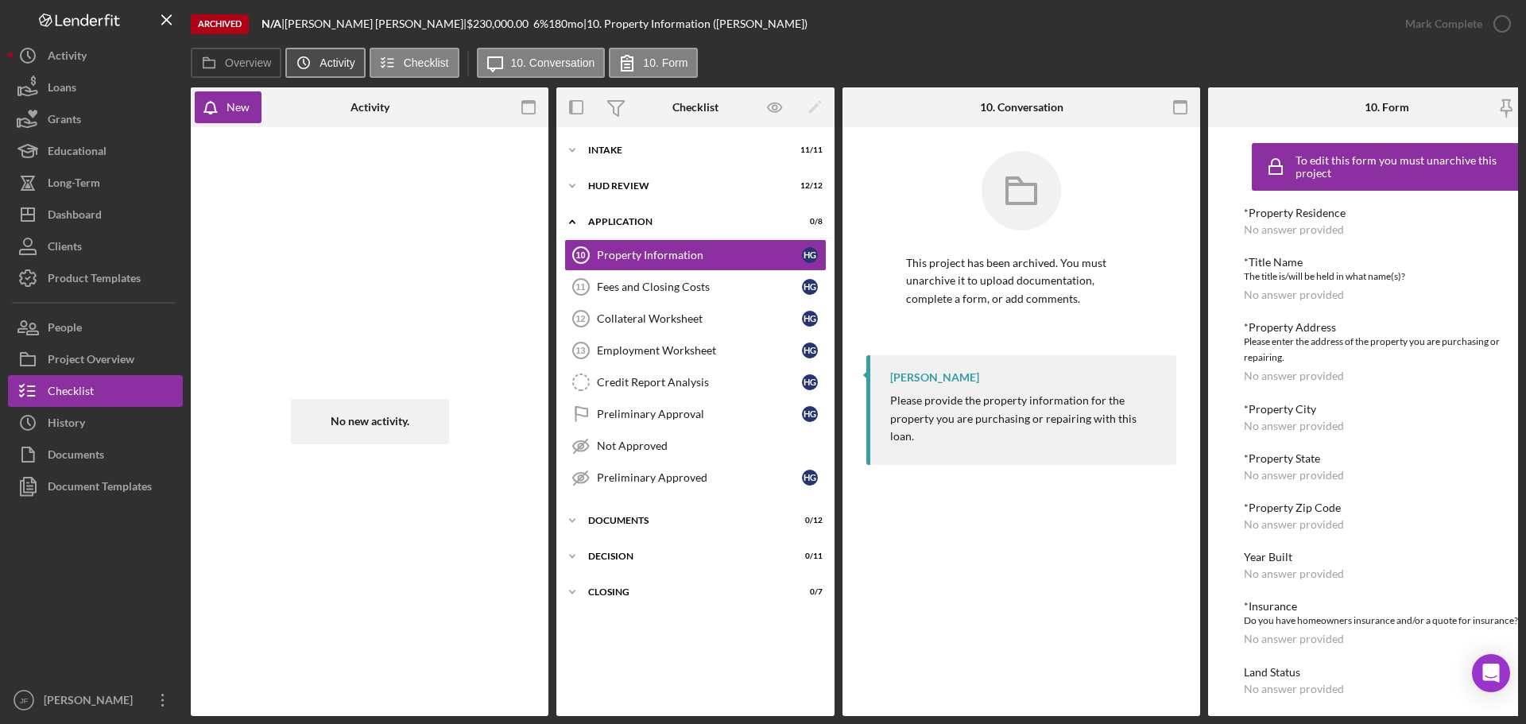
click at [323, 65] on label "Activity" at bounding box center [336, 62] width 35 height 13
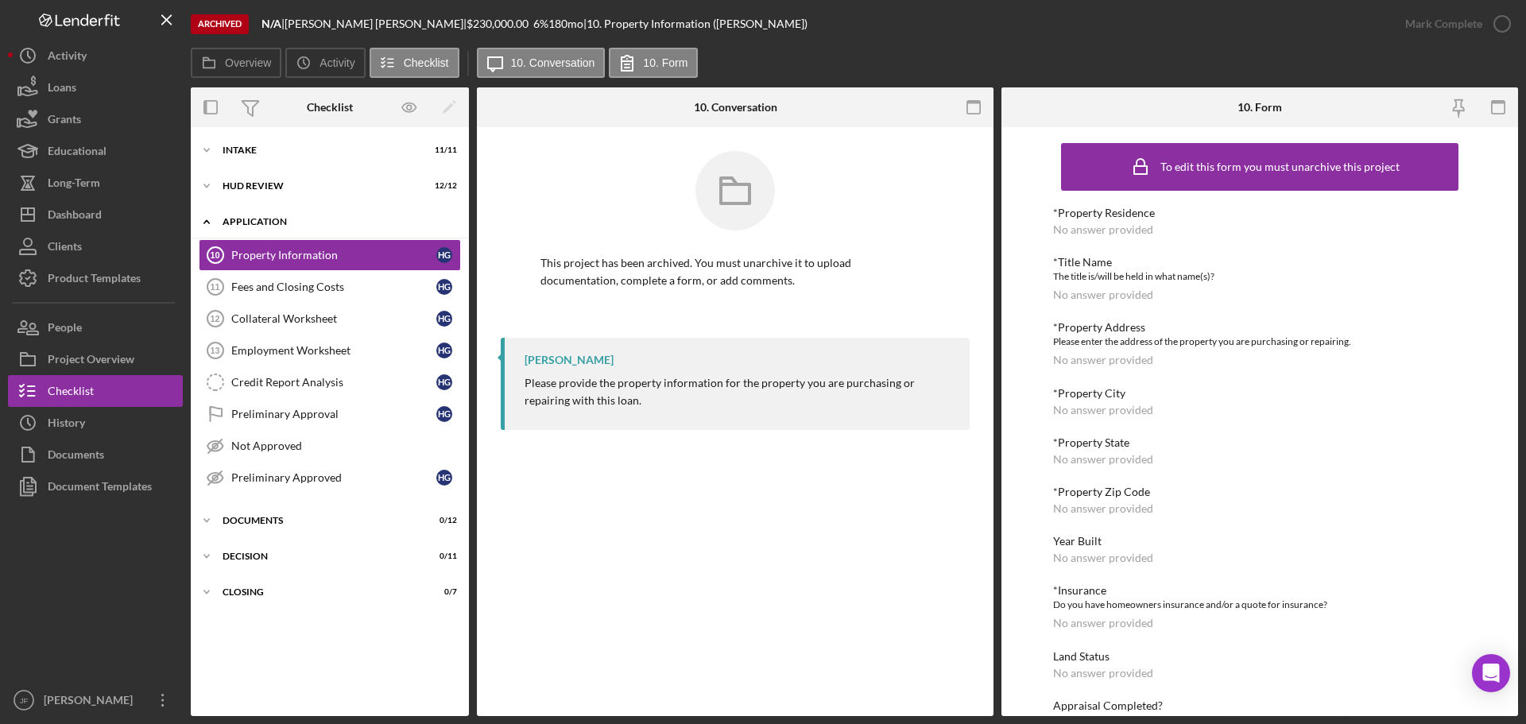
click at [263, 218] on div "Application" at bounding box center [335, 222] width 226 height 10
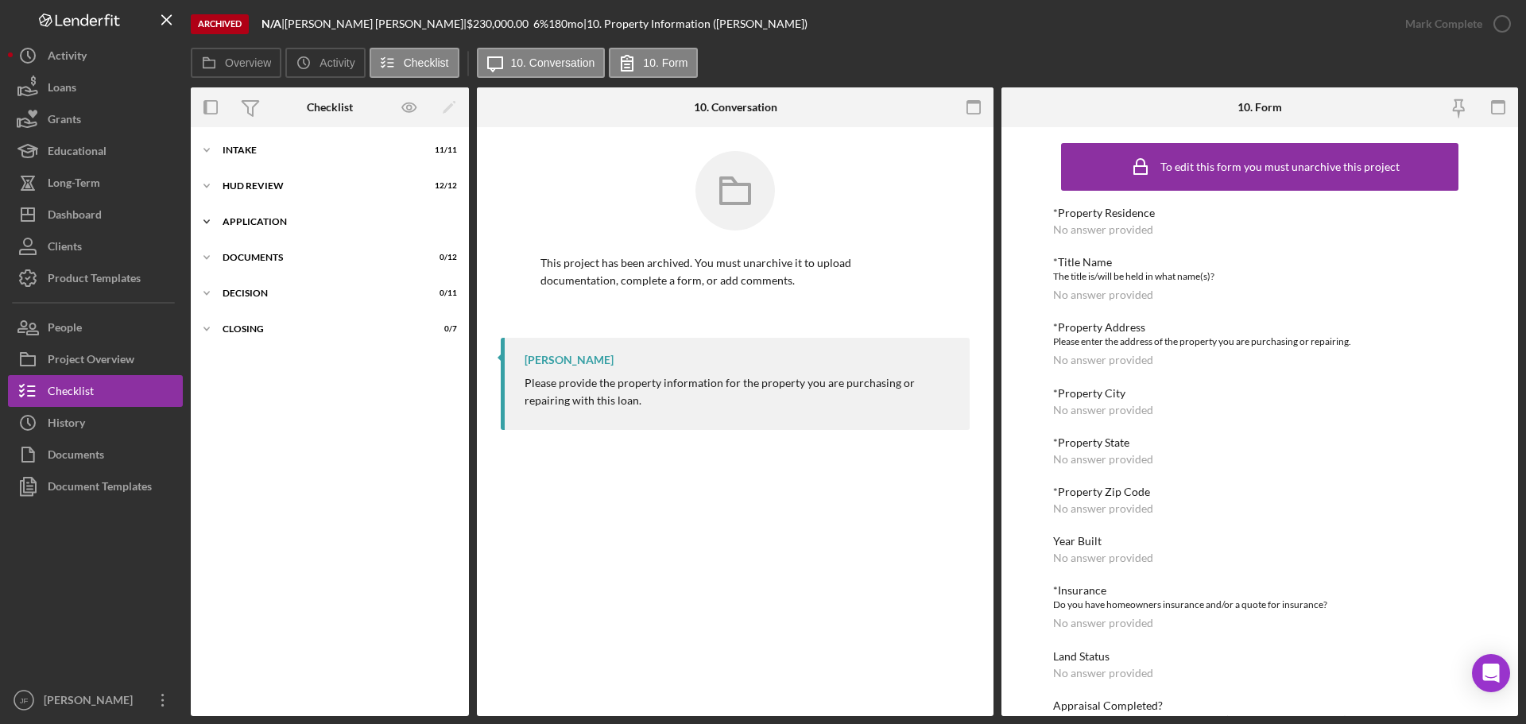
click at [263, 218] on div "Application" at bounding box center [335, 222] width 226 height 10
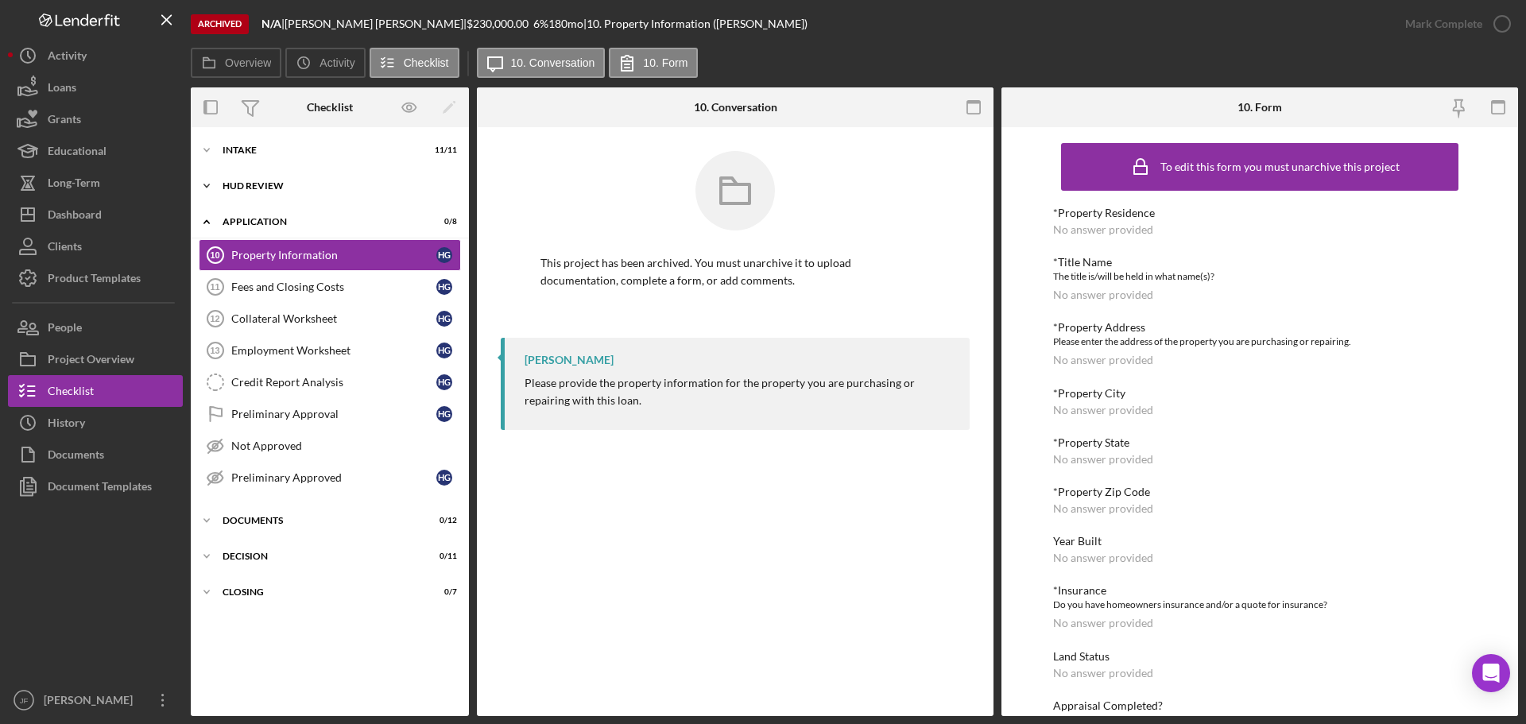
click at [254, 193] on div "Icon/Expander HUD Review 12 / 12" at bounding box center [330, 186] width 278 height 32
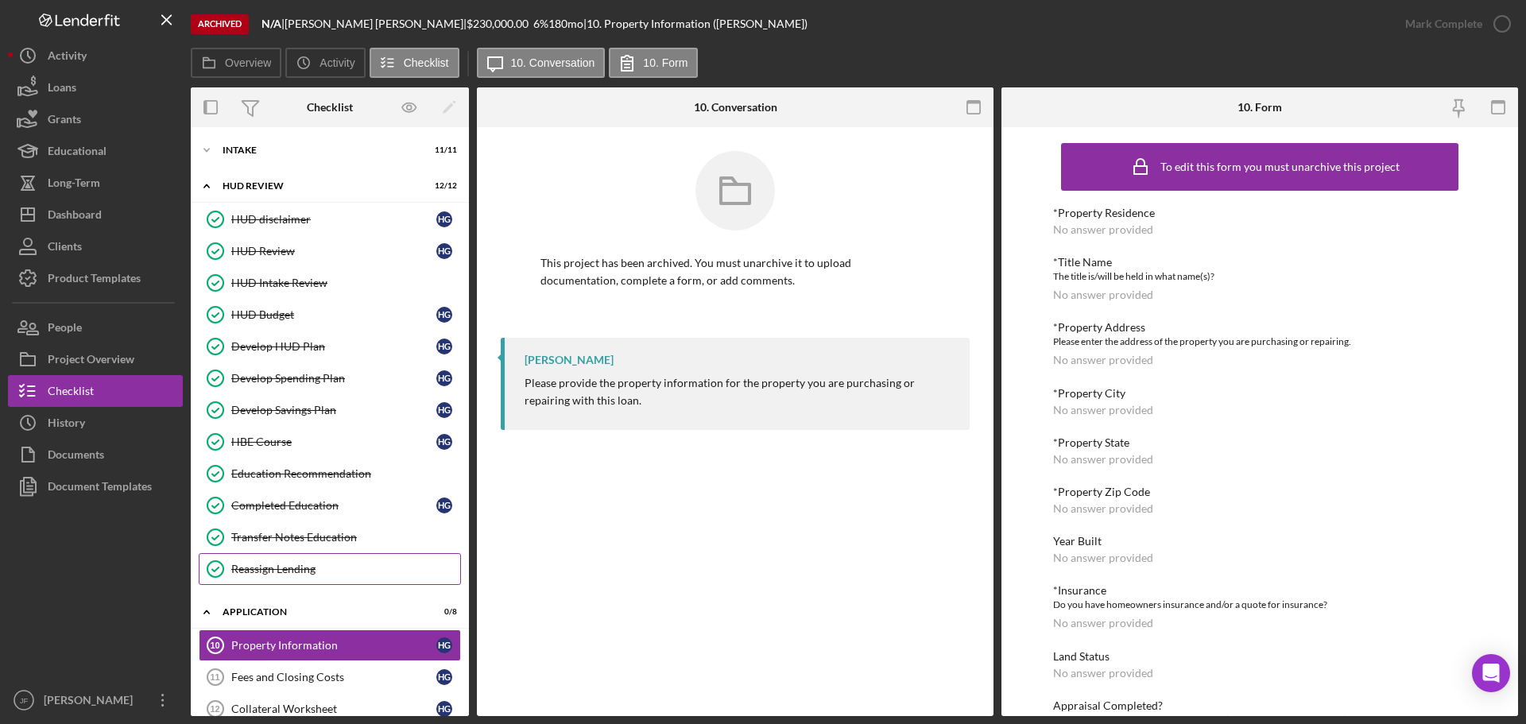
click at [358, 564] on div "Reassign Lending" at bounding box center [345, 569] width 229 height 13
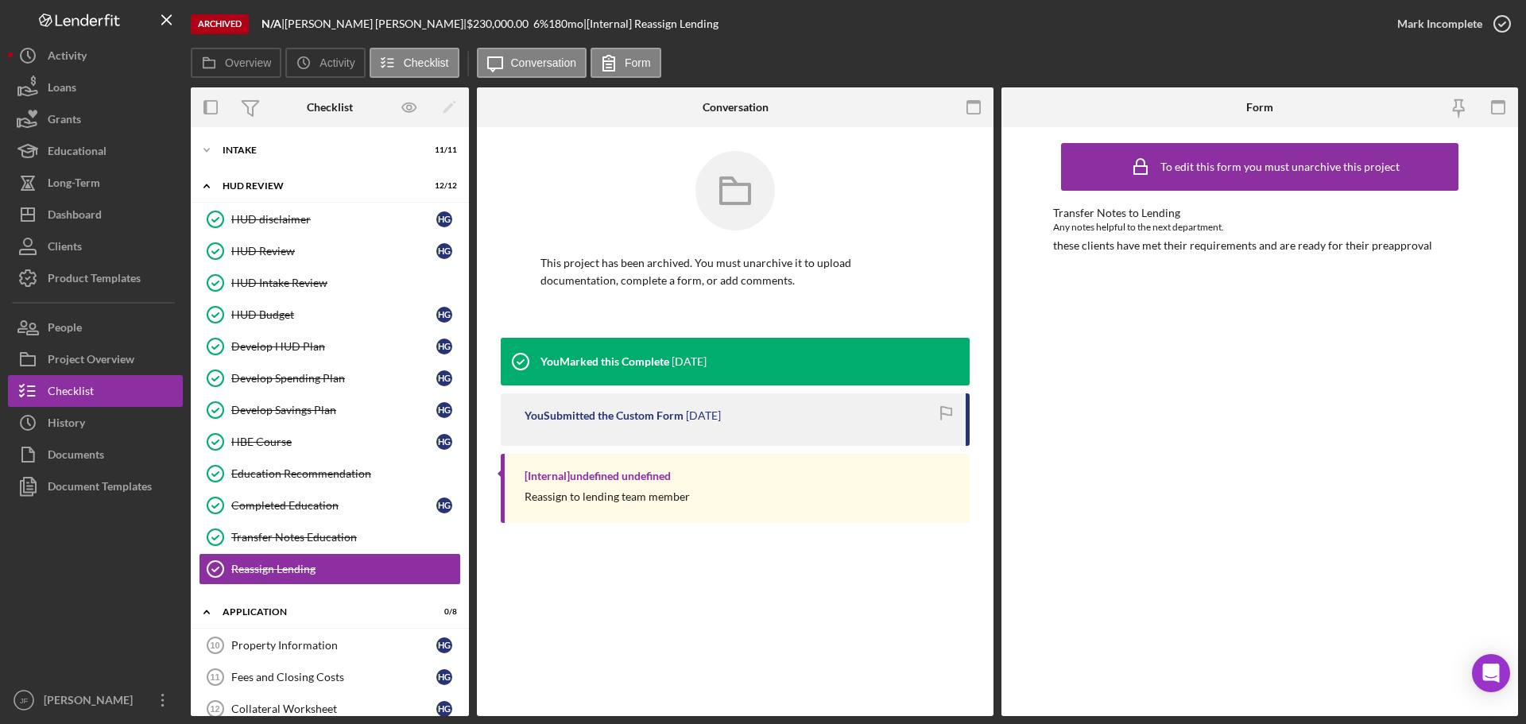
click at [211, 29] on div "Archived" at bounding box center [220, 24] width 58 height 20
click at [133, 428] on button "Icon/History History" at bounding box center [95, 423] width 175 height 32
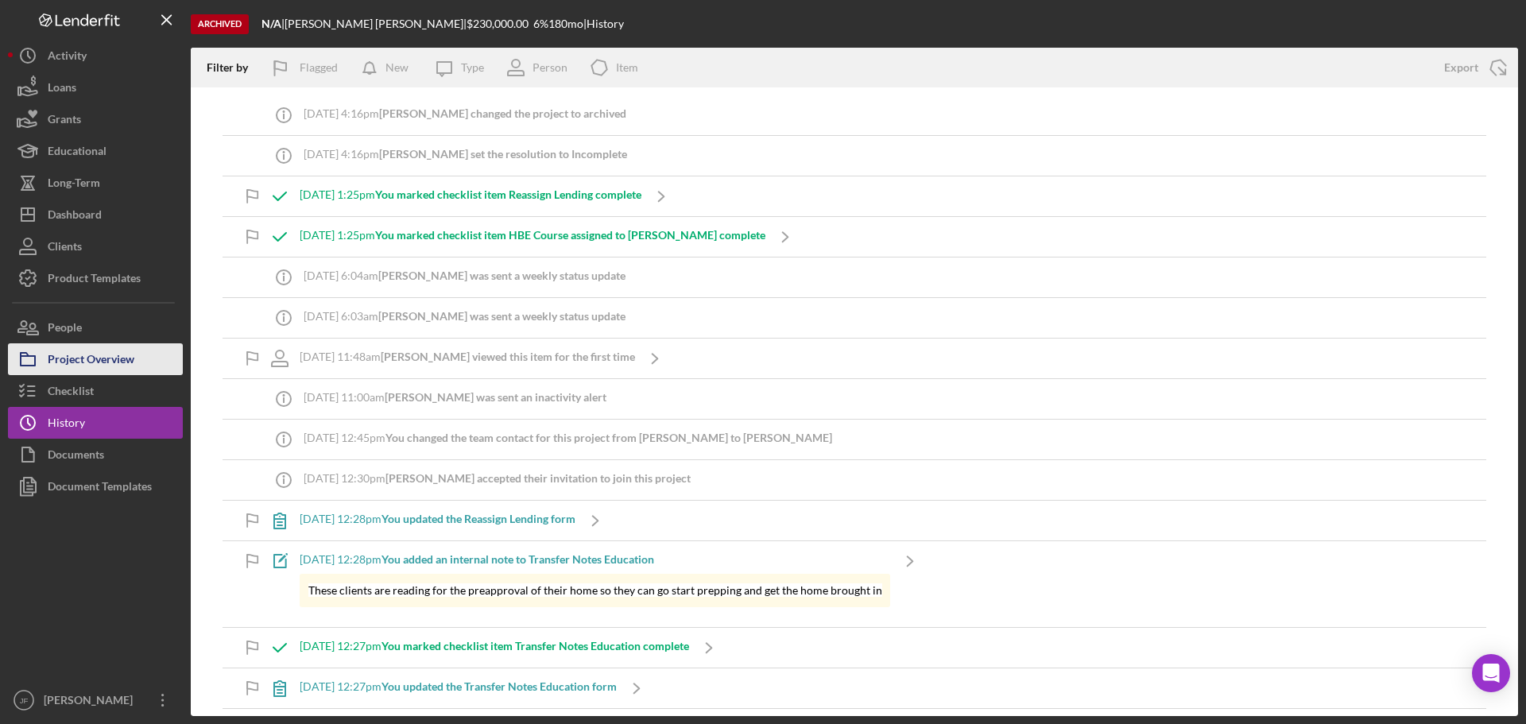
click at [91, 366] on div "Project Overview" at bounding box center [91, 361] width 87 height 36
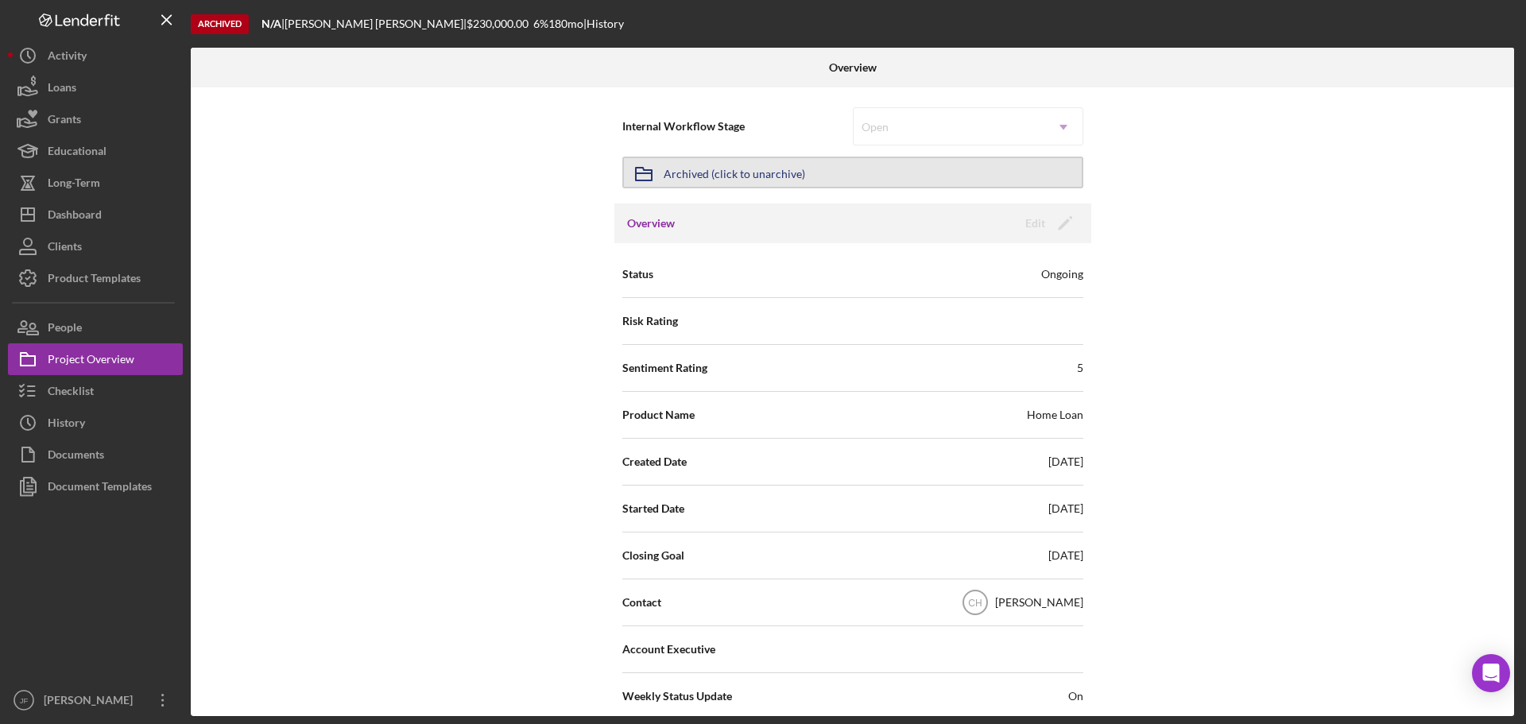
click at [776, 178] on div "Archived (click to unarchive)" at bounding box center [733, 172] width 141 height 29
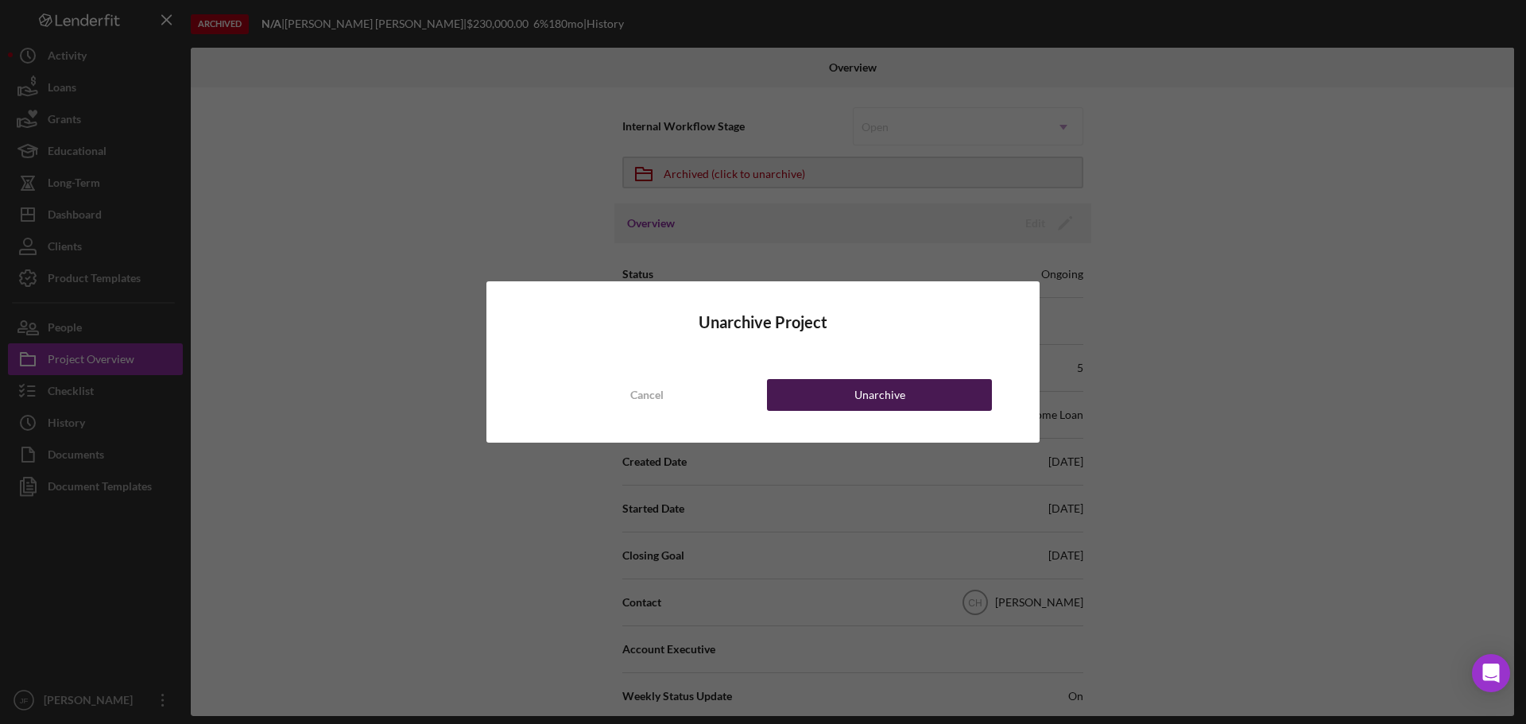
click at [824, 392] on button "Unarchive" at bounding box center [879, 395] width 225 height 32
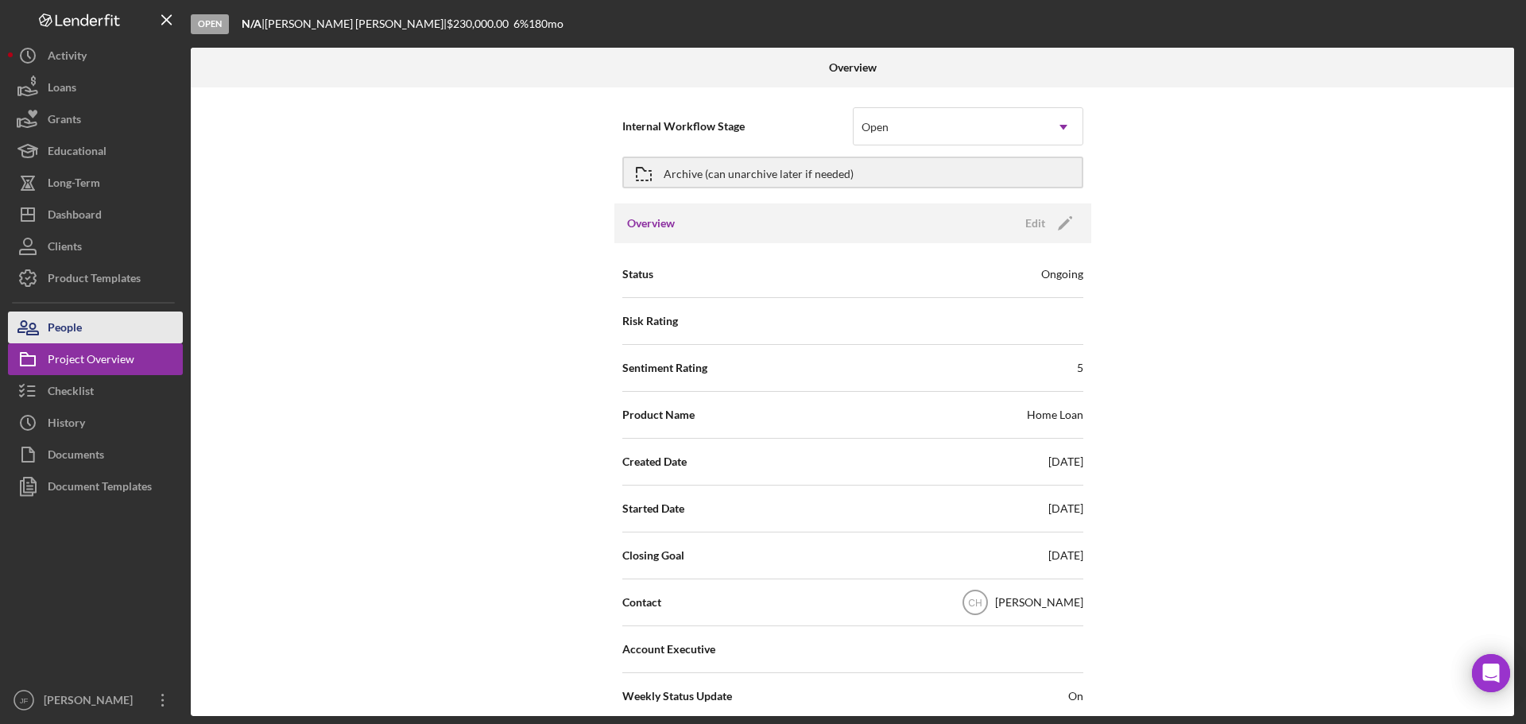
click at [93, 331] on button "People" at bounding box center [95, 327] width 175 height 32
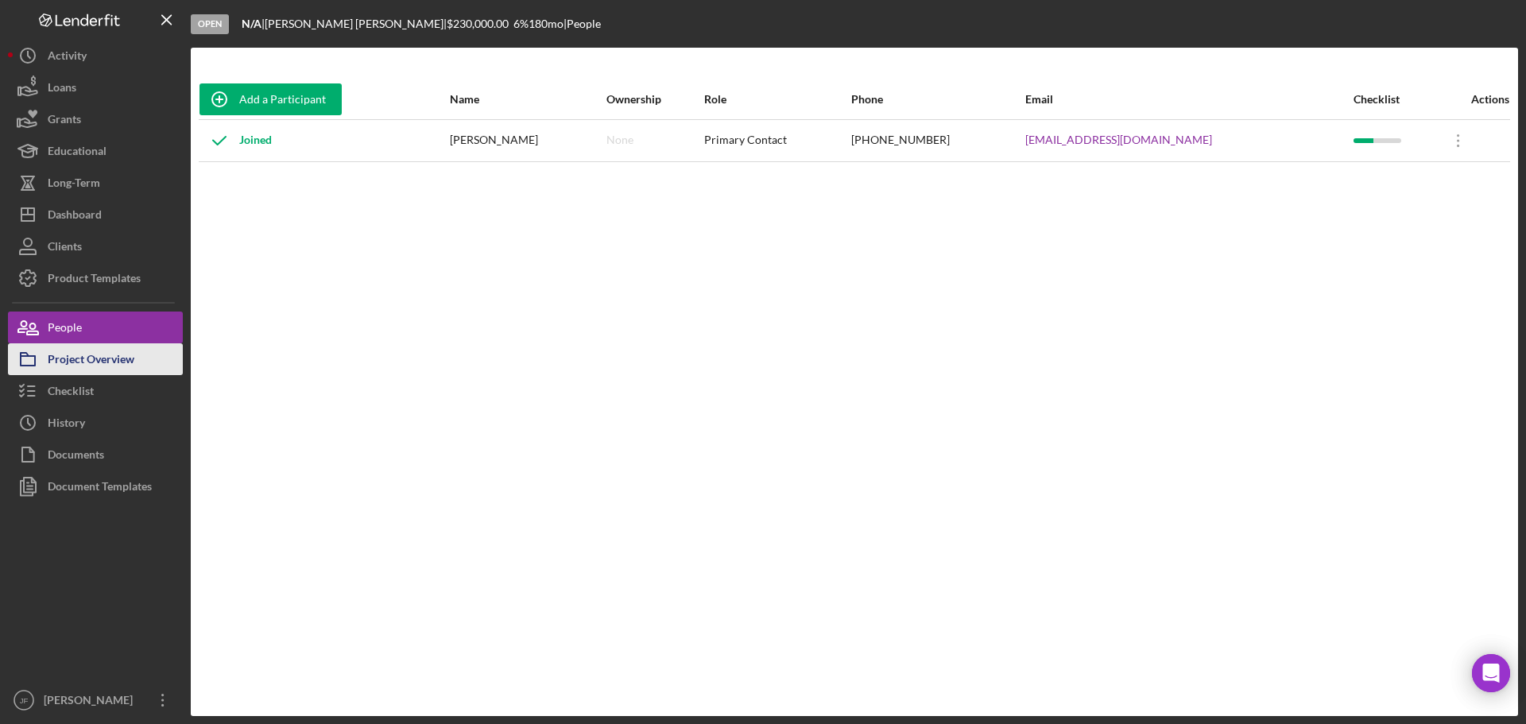
click at [104, 368] on div "Project Overview" at bounding box center [91, 361] width 87 height 36
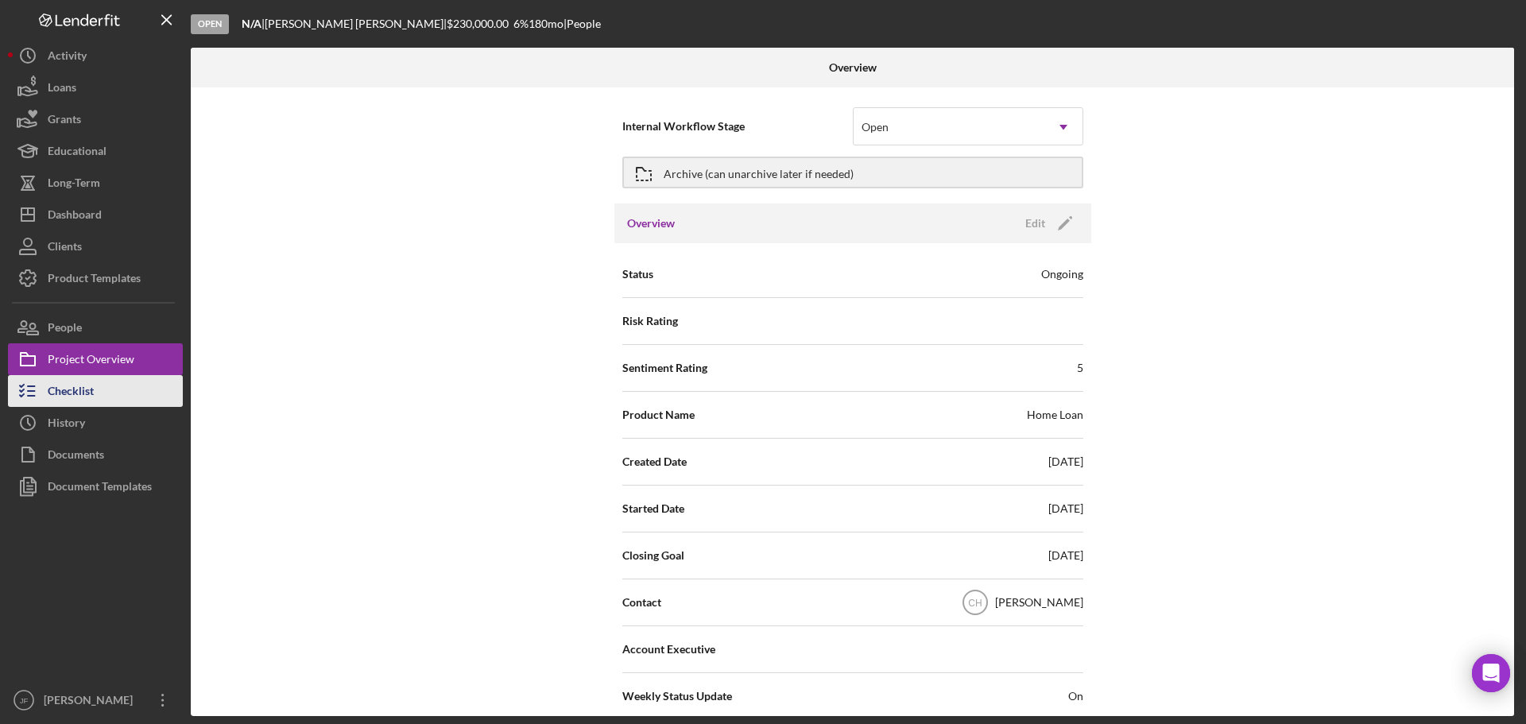
click at [99, 390] on button "Checklist" at bounding box center [95, 391] width 175 height 32
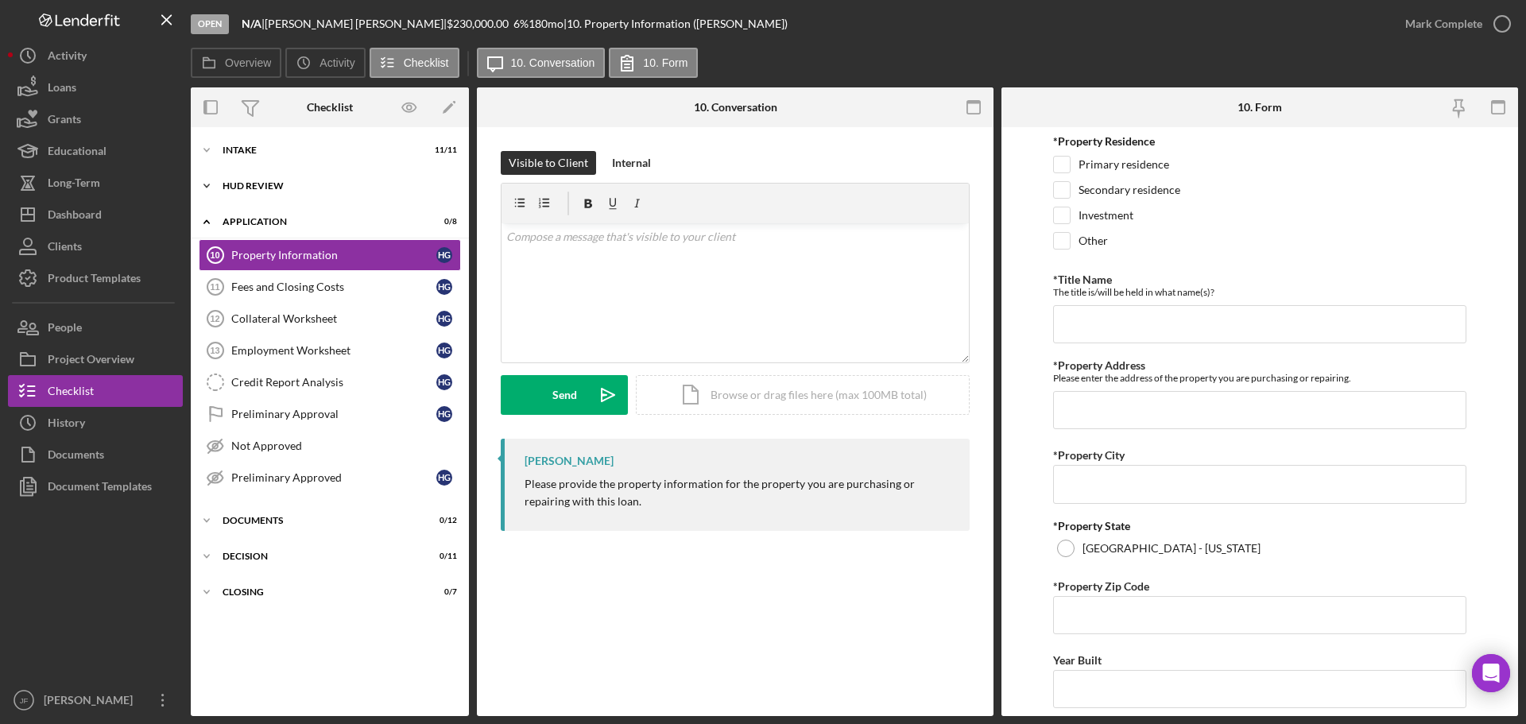
click at [273, 184] on div "HUD Review" at bounding box center [335, 186] width 226 height 10
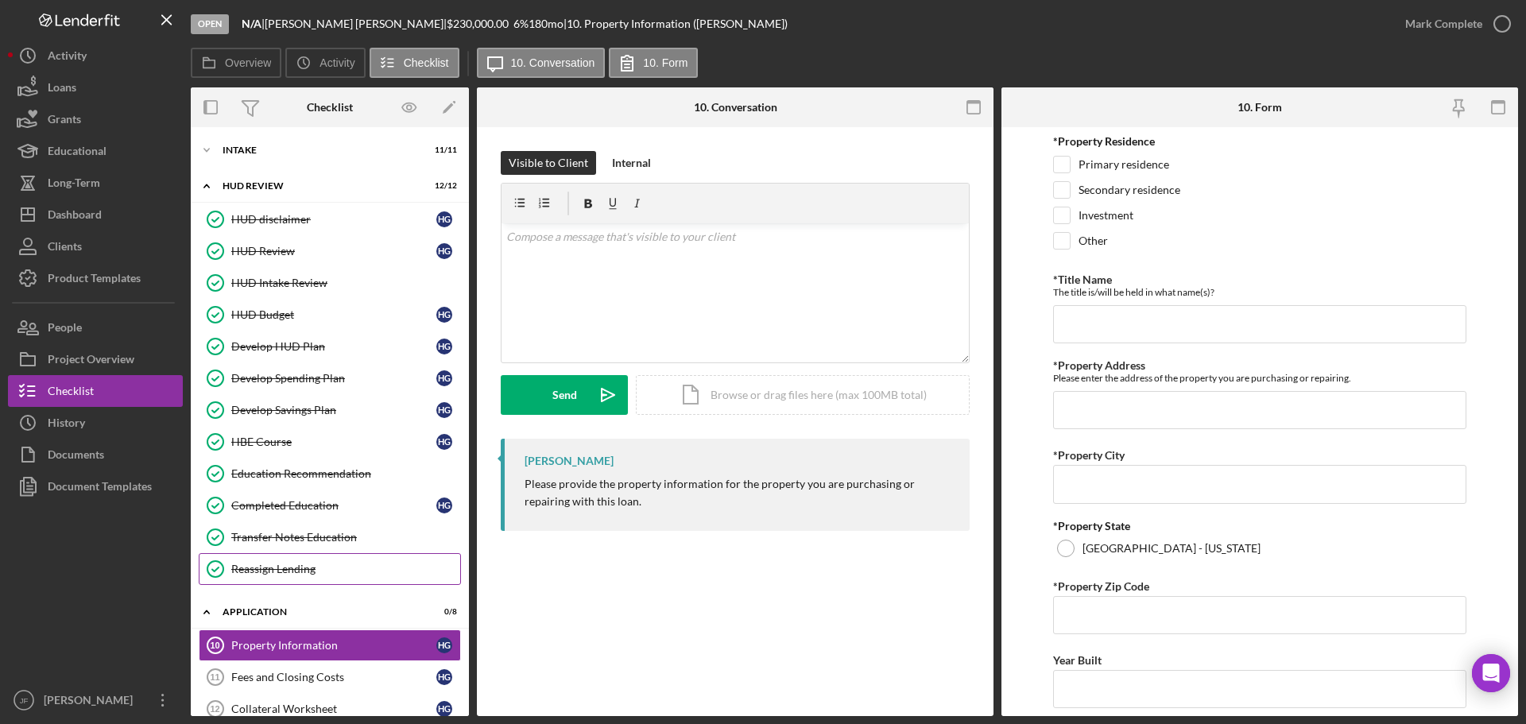
click at [333, 570] on div "Reassign Lending" at bounding box center [345, 569] width 229 height 13
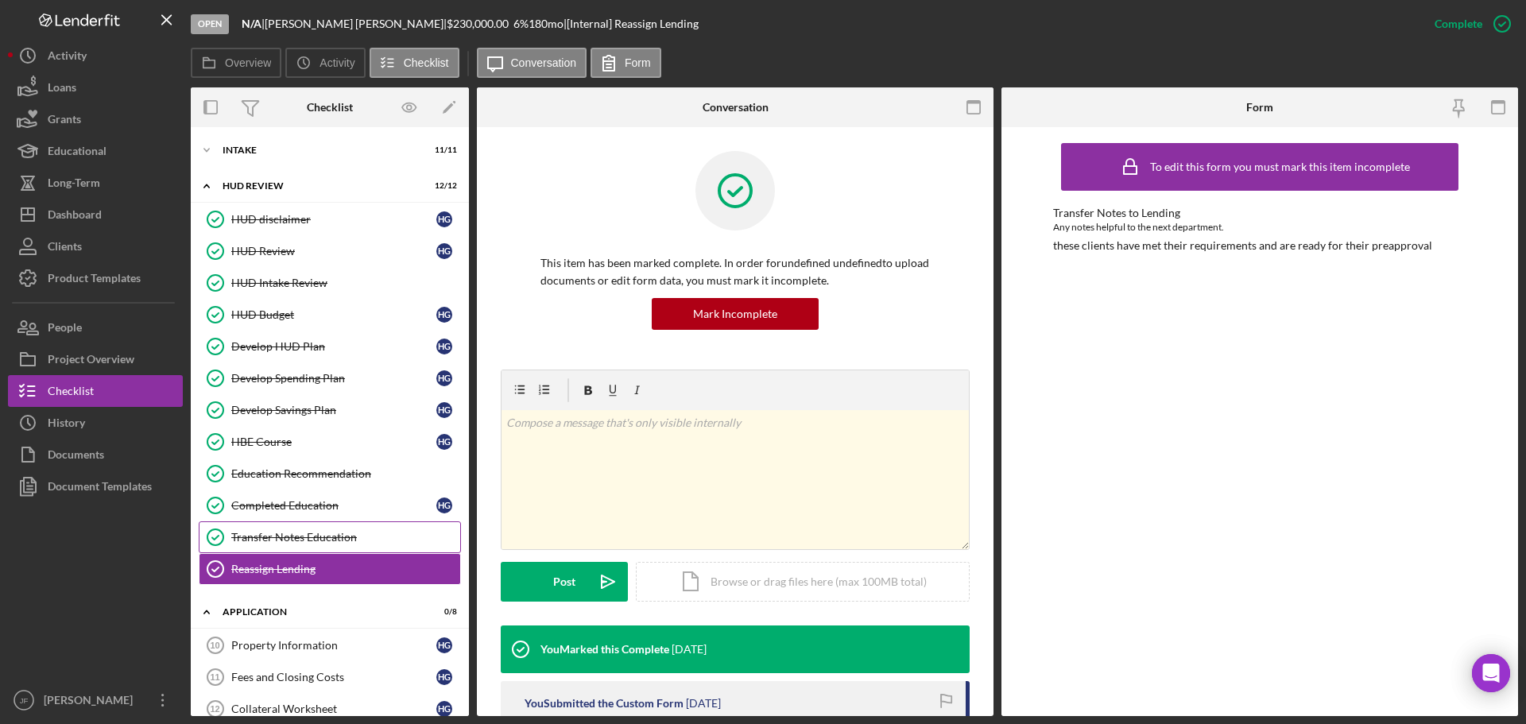
click at [329, 535] on div "Transfer Notes Education" at bounding box center [345, 537] width 229 height 13
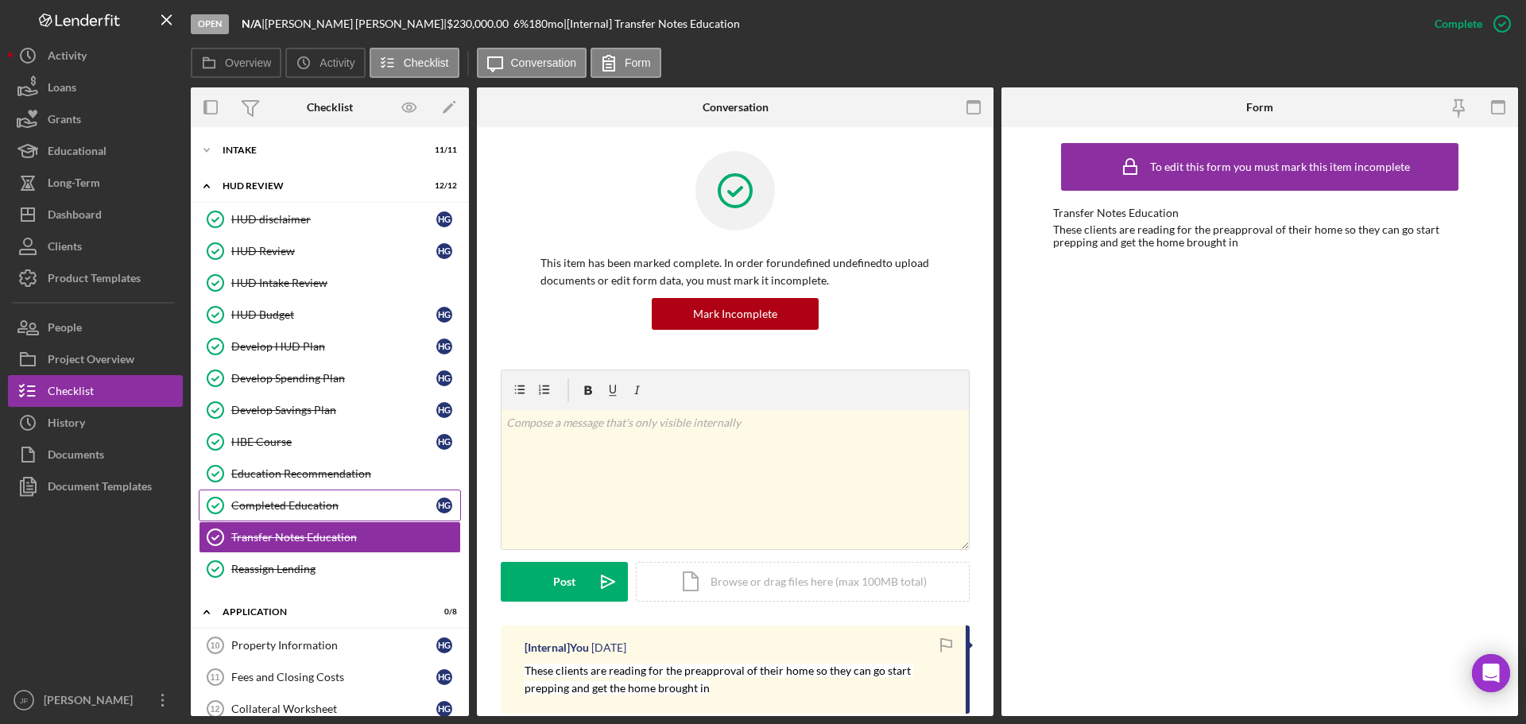
click at [304, 504] on div "Completed Education" at bounding box center [333, 505] width 205 height 13
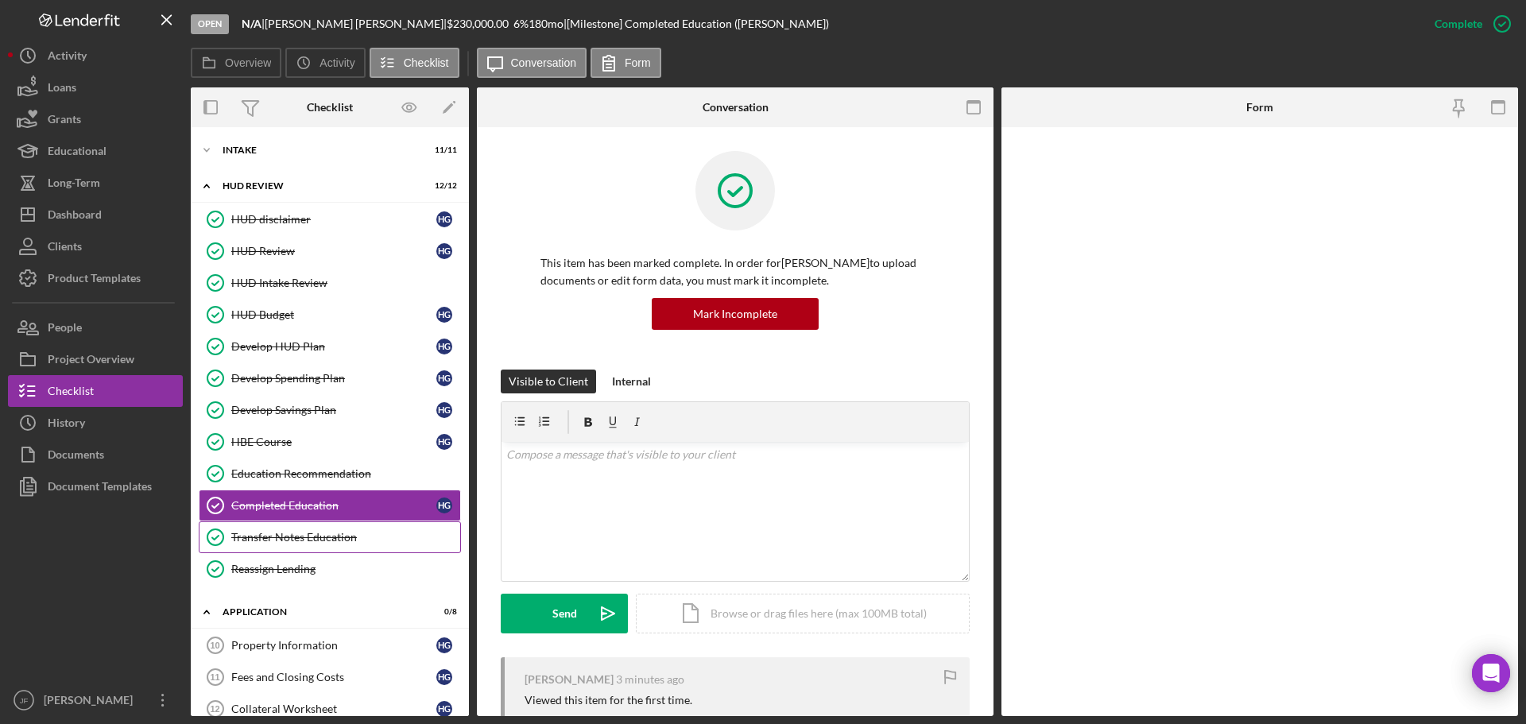
click at [307, 537] on div "Transfer Notes Education" at bounding box center [345, 537] width 229 height 13
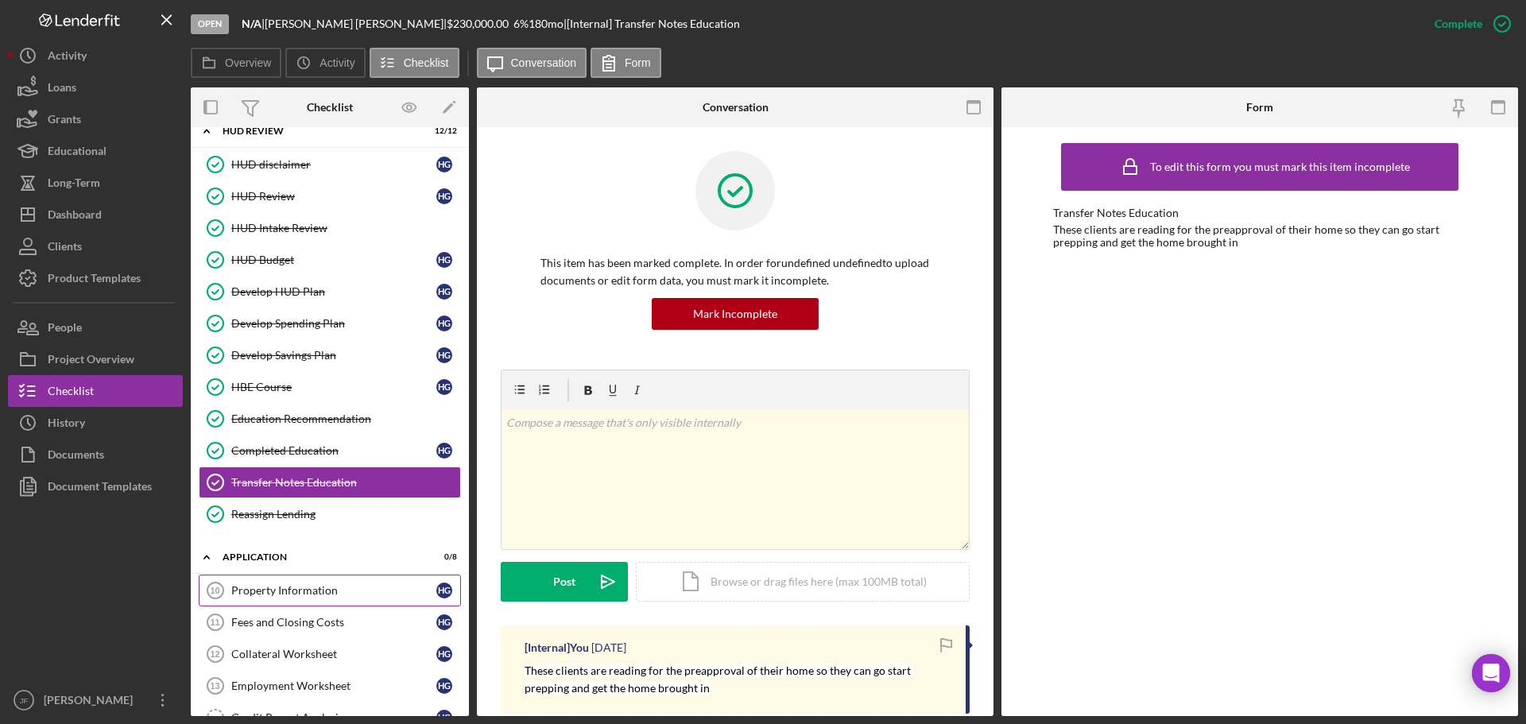
scroll to position [79, 0]
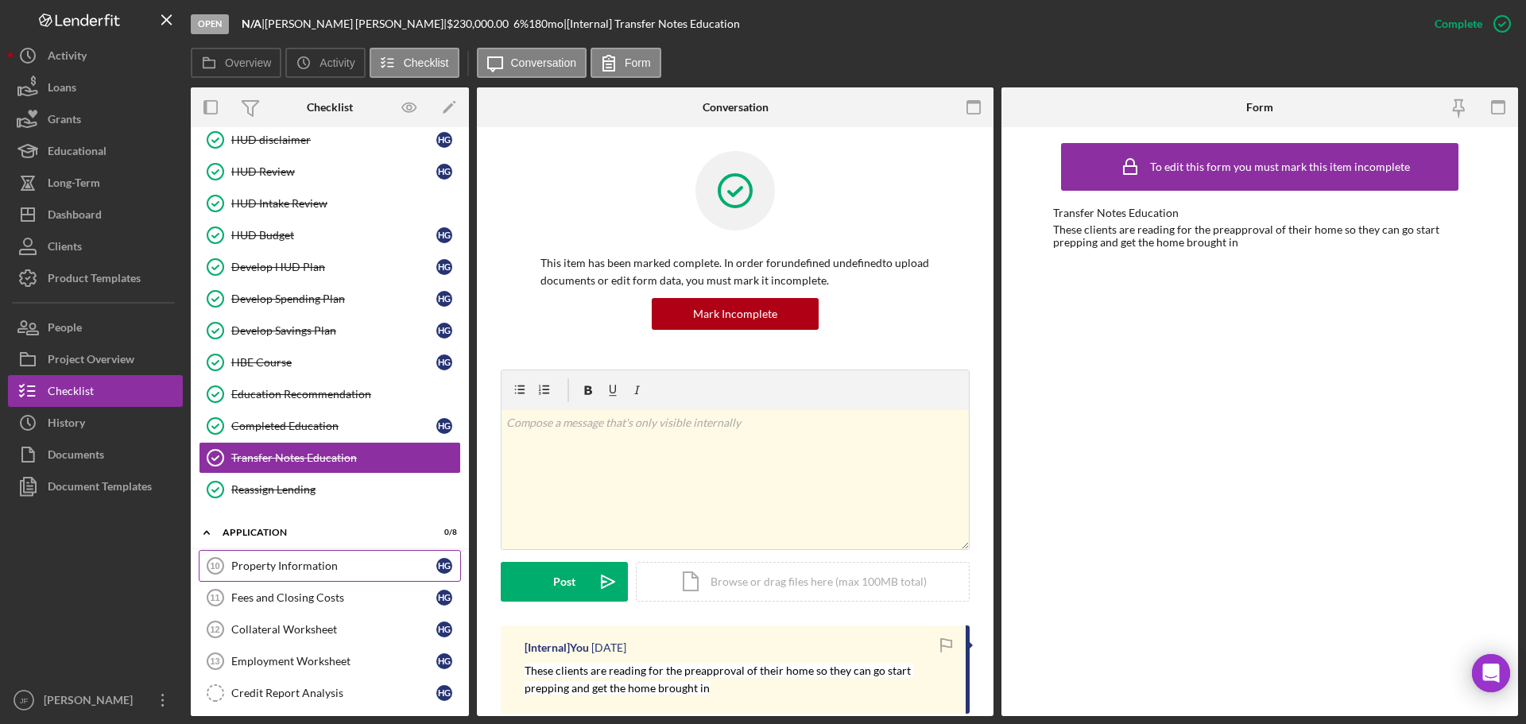
click at [311, 575] on link "Property Information 10 Property Information H G" at bounding box center [330, 566] width 262 height 32
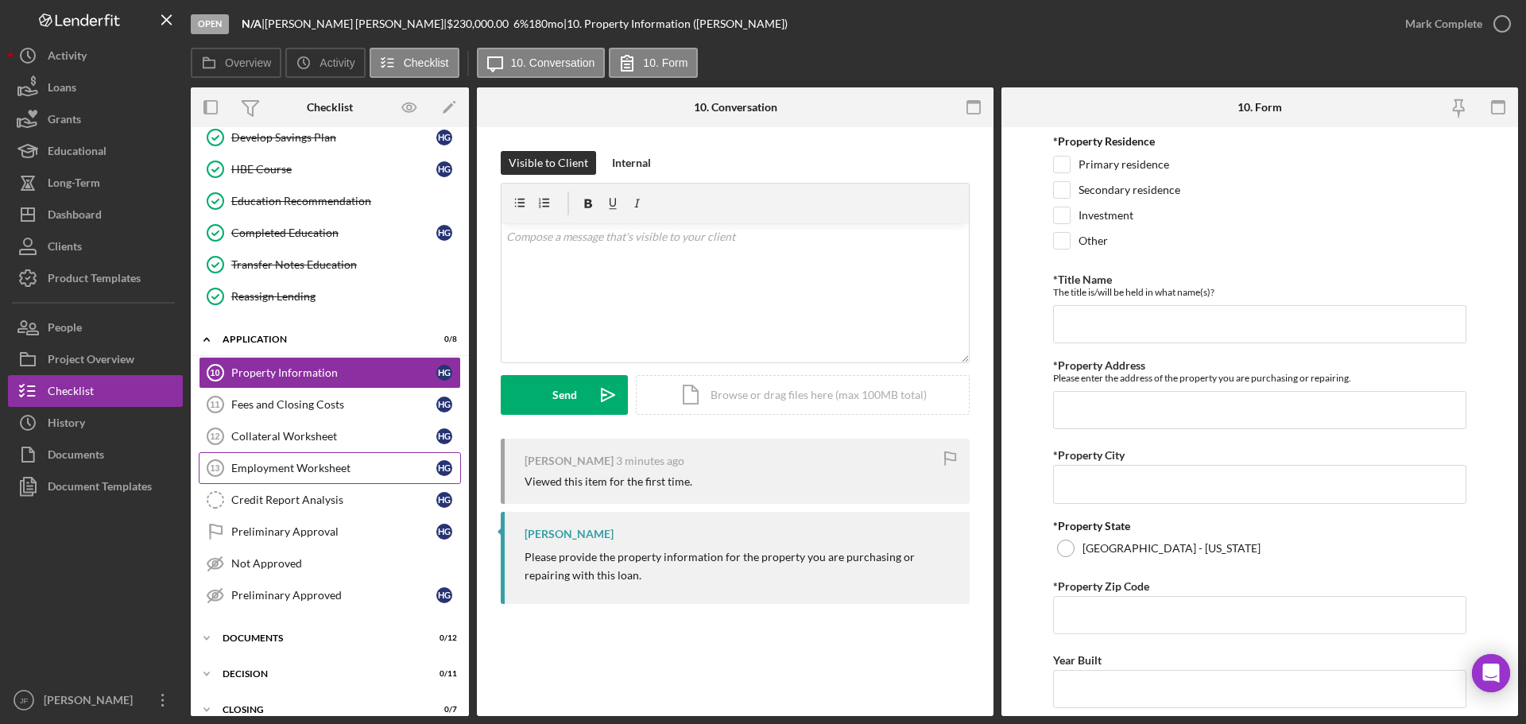
scroll to position [291, 0]
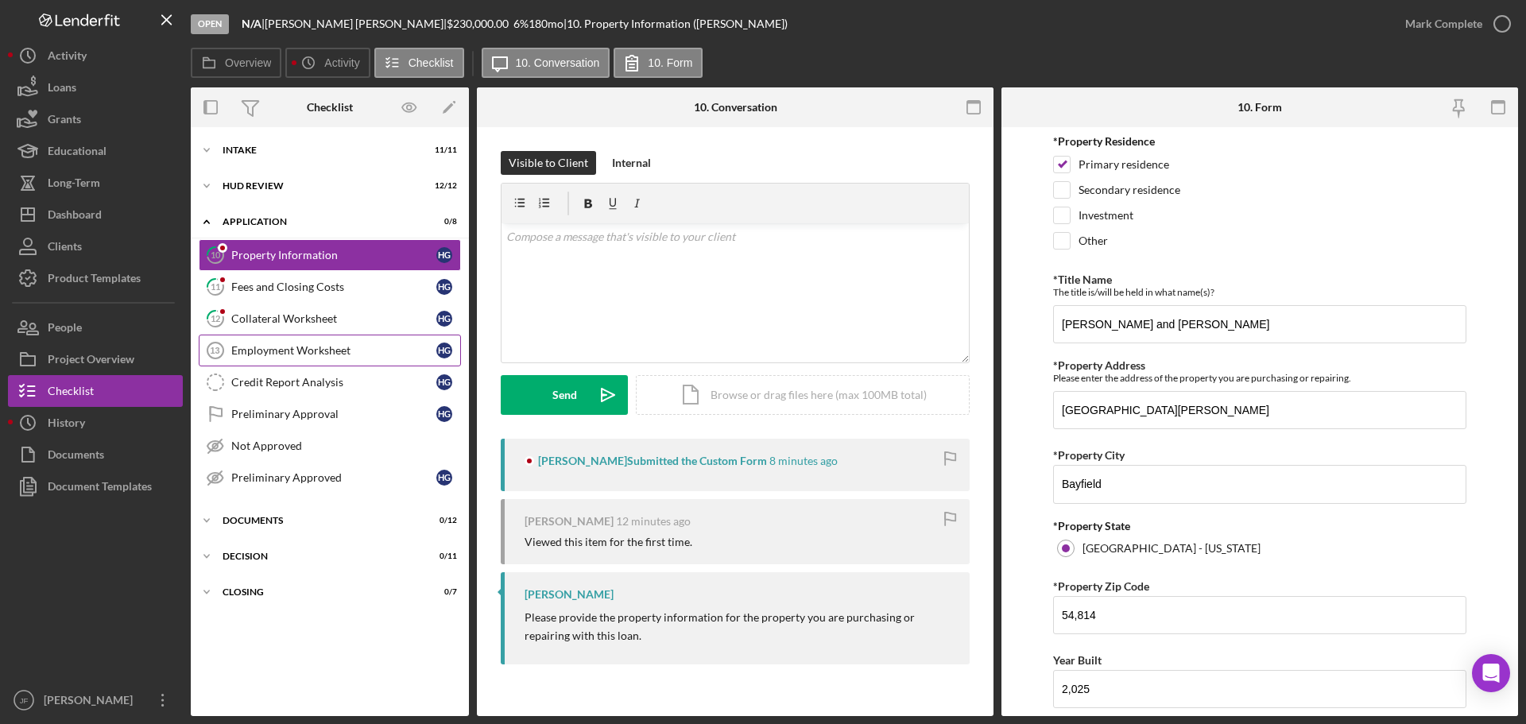
click at [354, 351] on div "Employment Worksheet" at bounding box center [333, 350] width 205 height 13
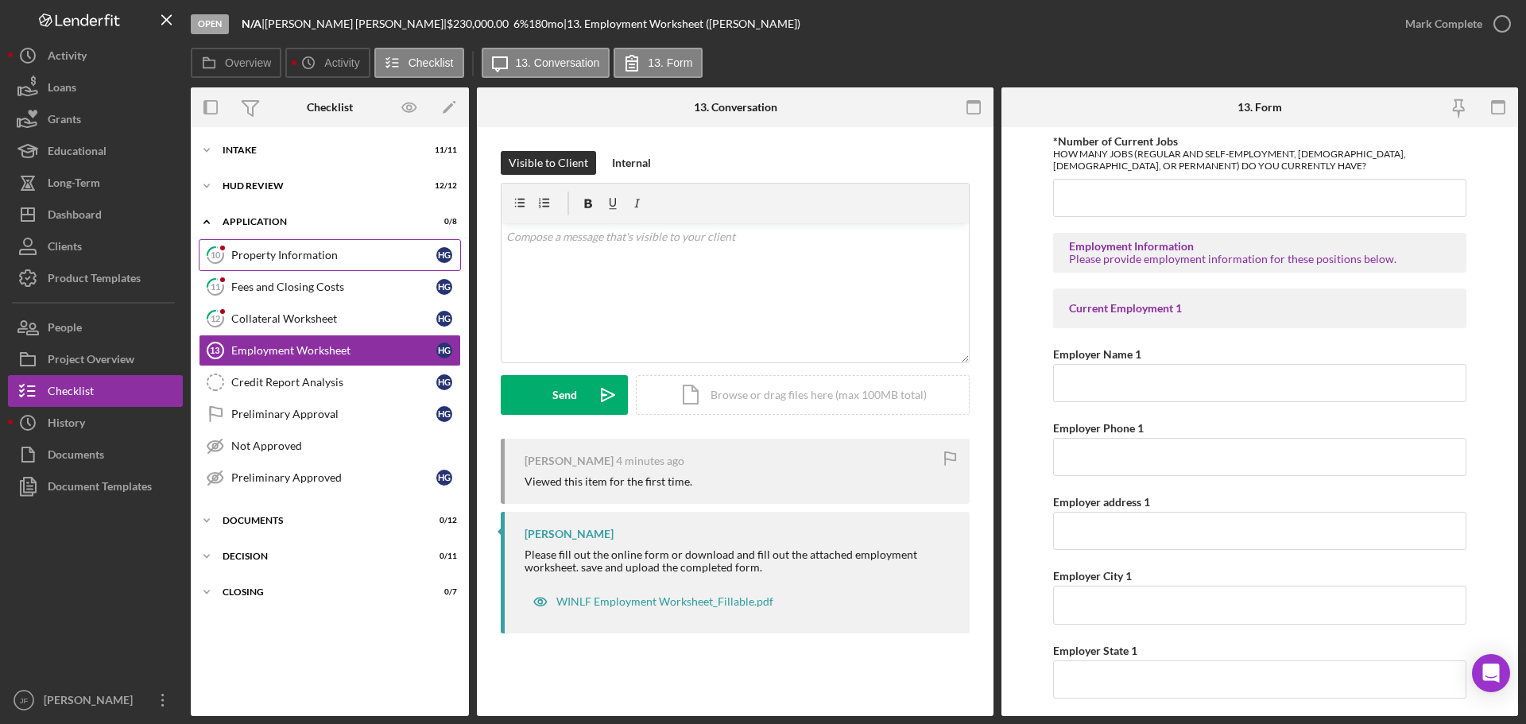
click at [218, 246] on div at bounding box center [223, 248] width 10 height 10
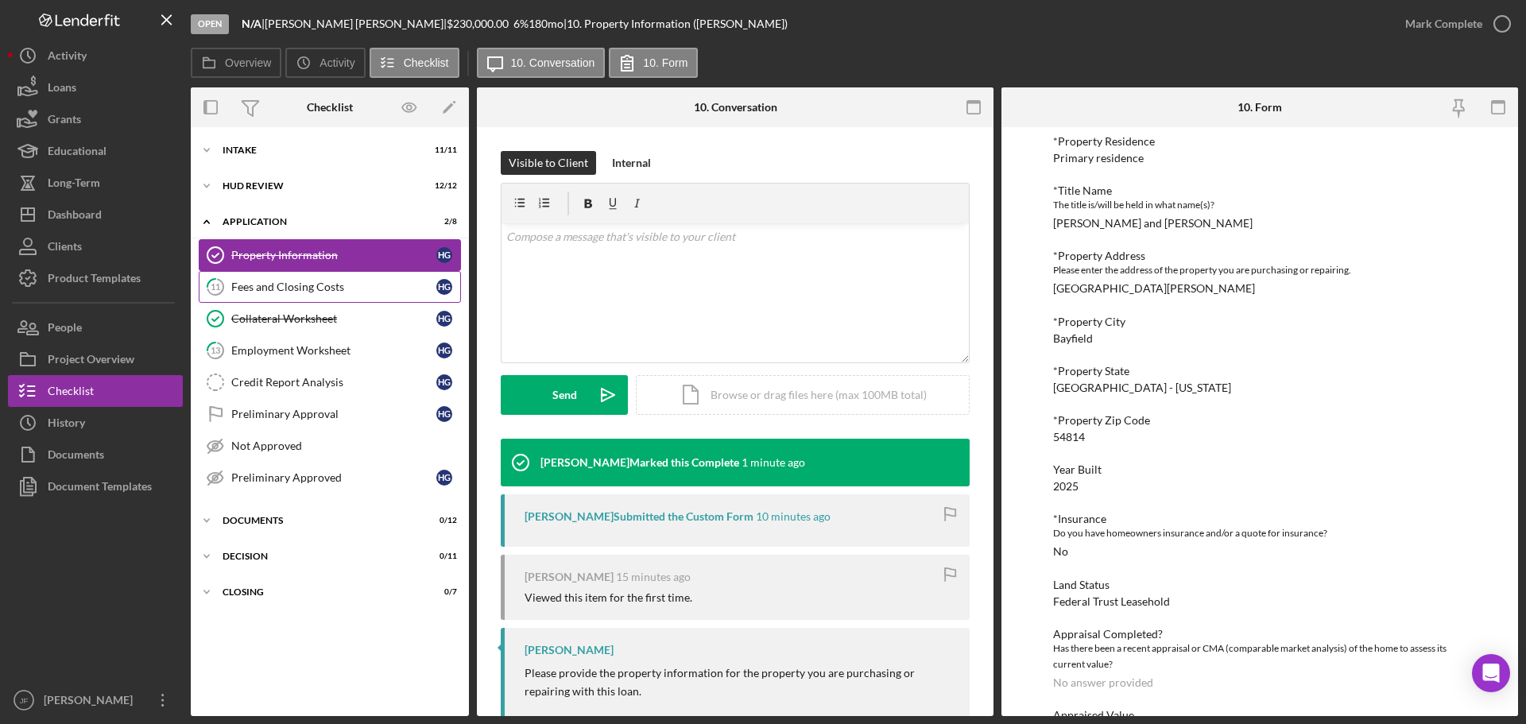
click at [246, 286] on div "Fees and Closing Costs" at bounding box center [333, 286] width 205 height 13
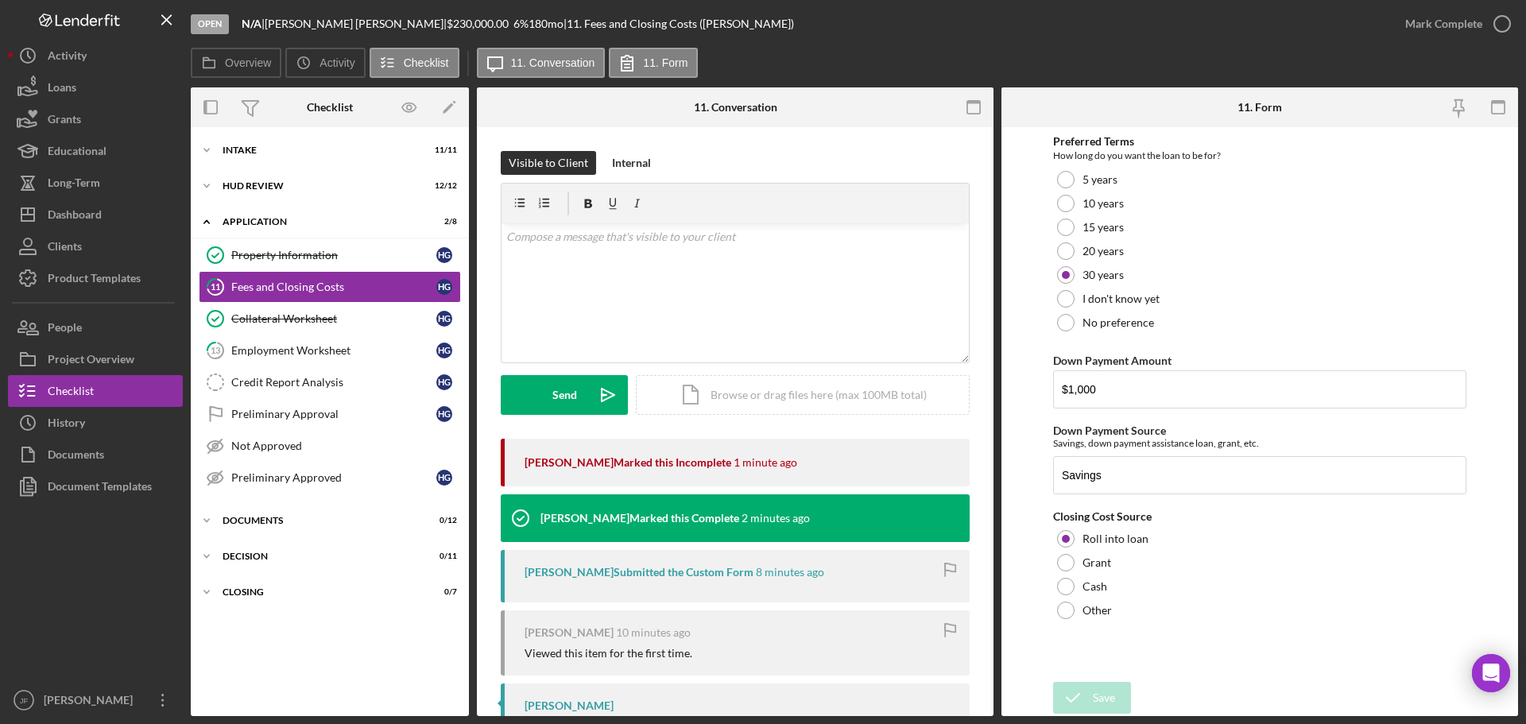
scroll to position [68, 0]
click at [1067, 252] on div at bounding box center [1065, 250] width 17 height 17
click at [1096, 690] on div "Save" at bounding box center [1104, 698] width 22 height 32
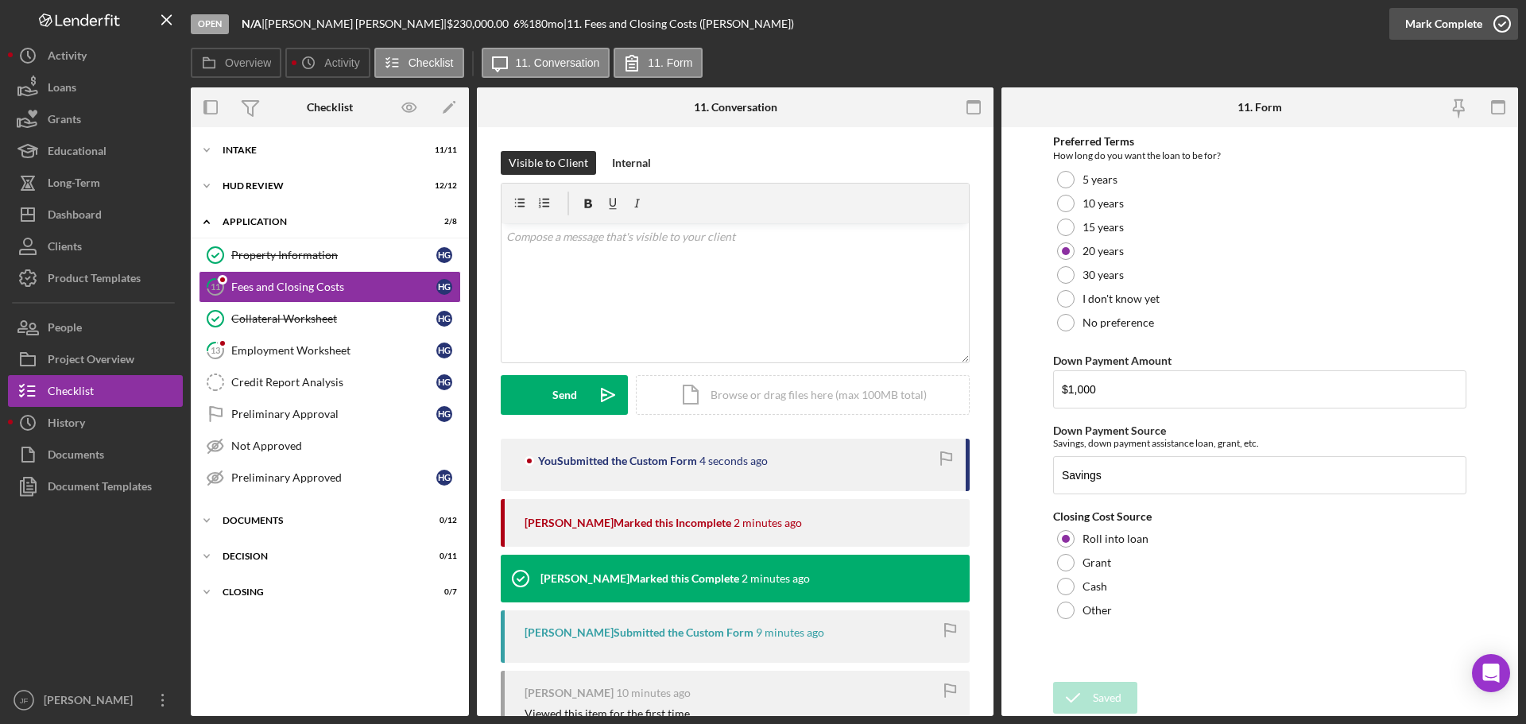
click at [1434, 31] on div "Mark Complete" at bounding box center [1443, 24] width 77 height 32
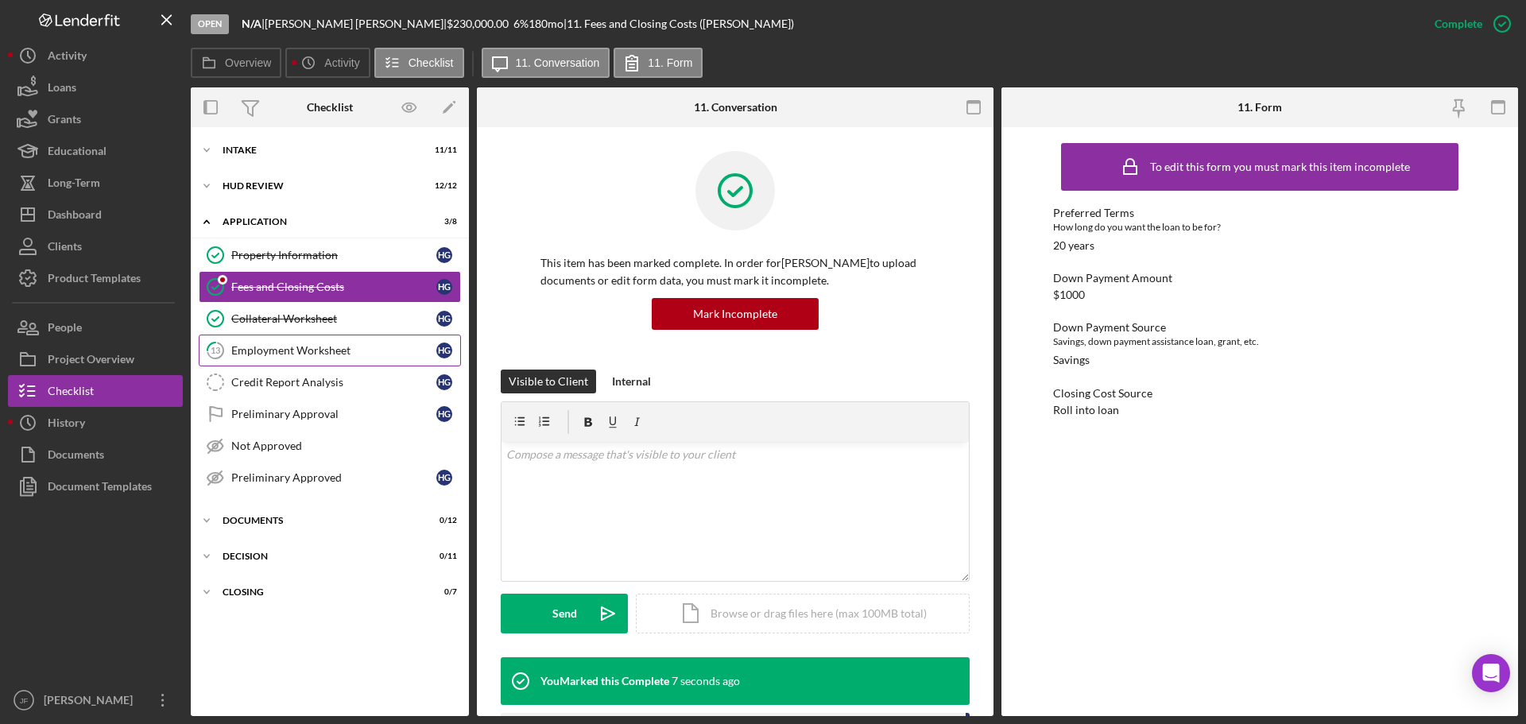
click at [305, 358] on link "13 Employment Worksheet H G" at bounding box center [330, 351] width 262 height 32
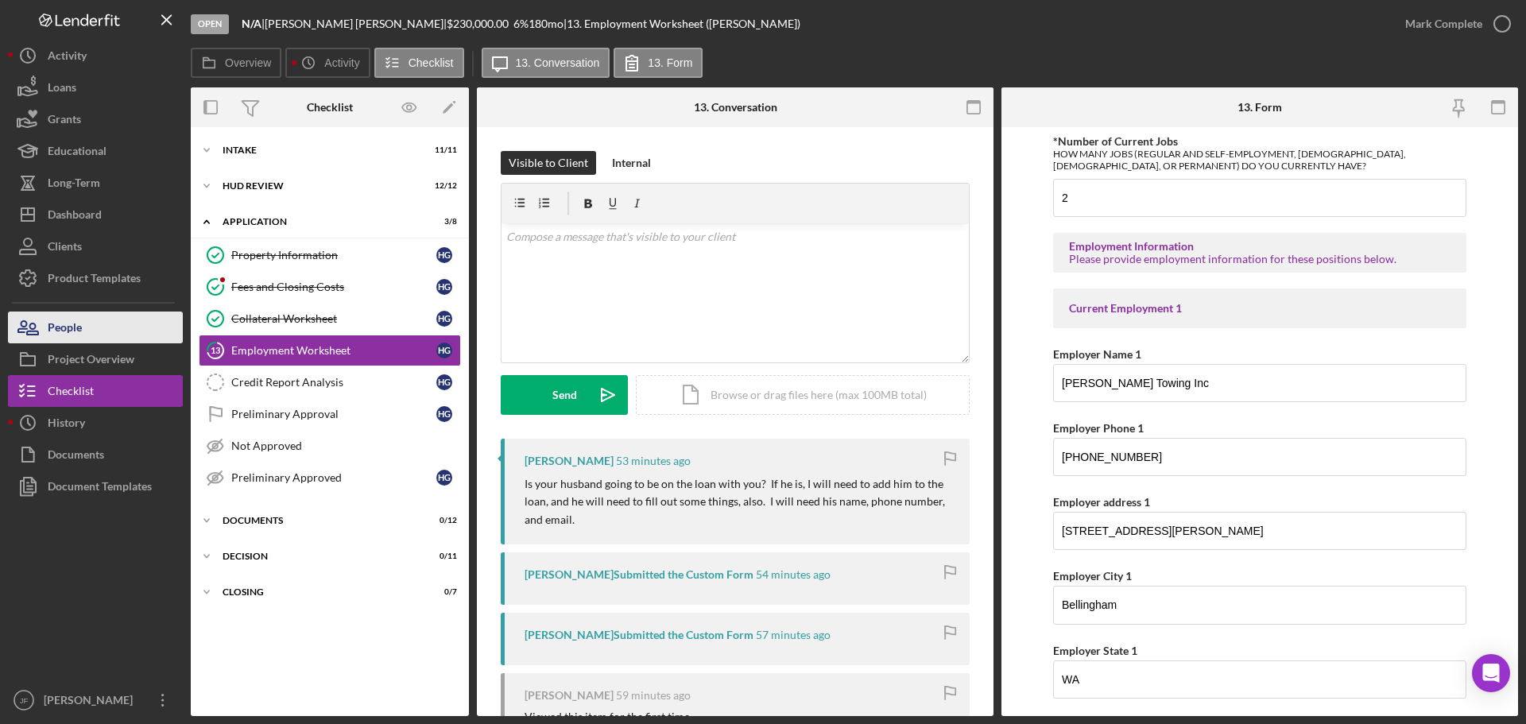
click at [68, 330] on div "People" at bounding box center [65, 329] width 34 height 36
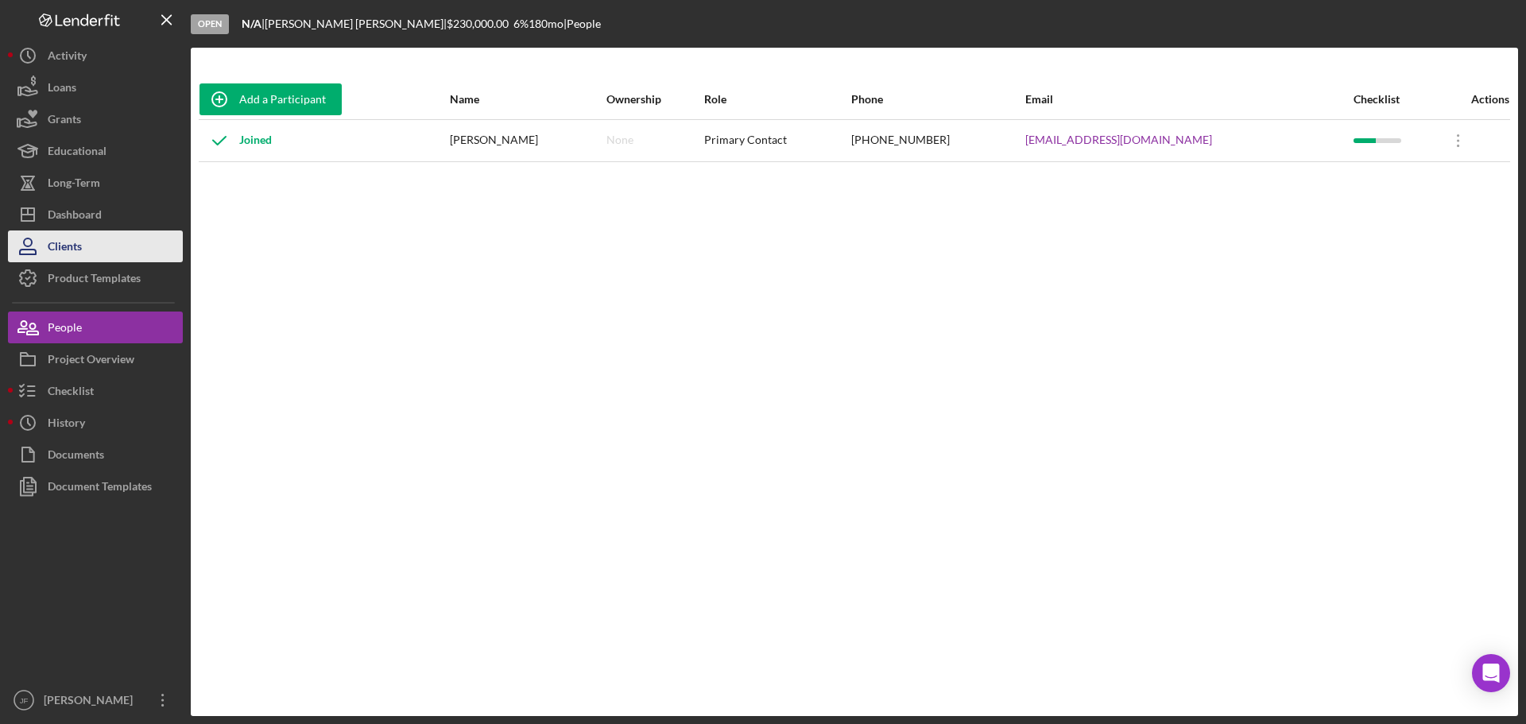
click at [73, 232] on div "Clients" at bounding box center [65, 248] width 34 height 36
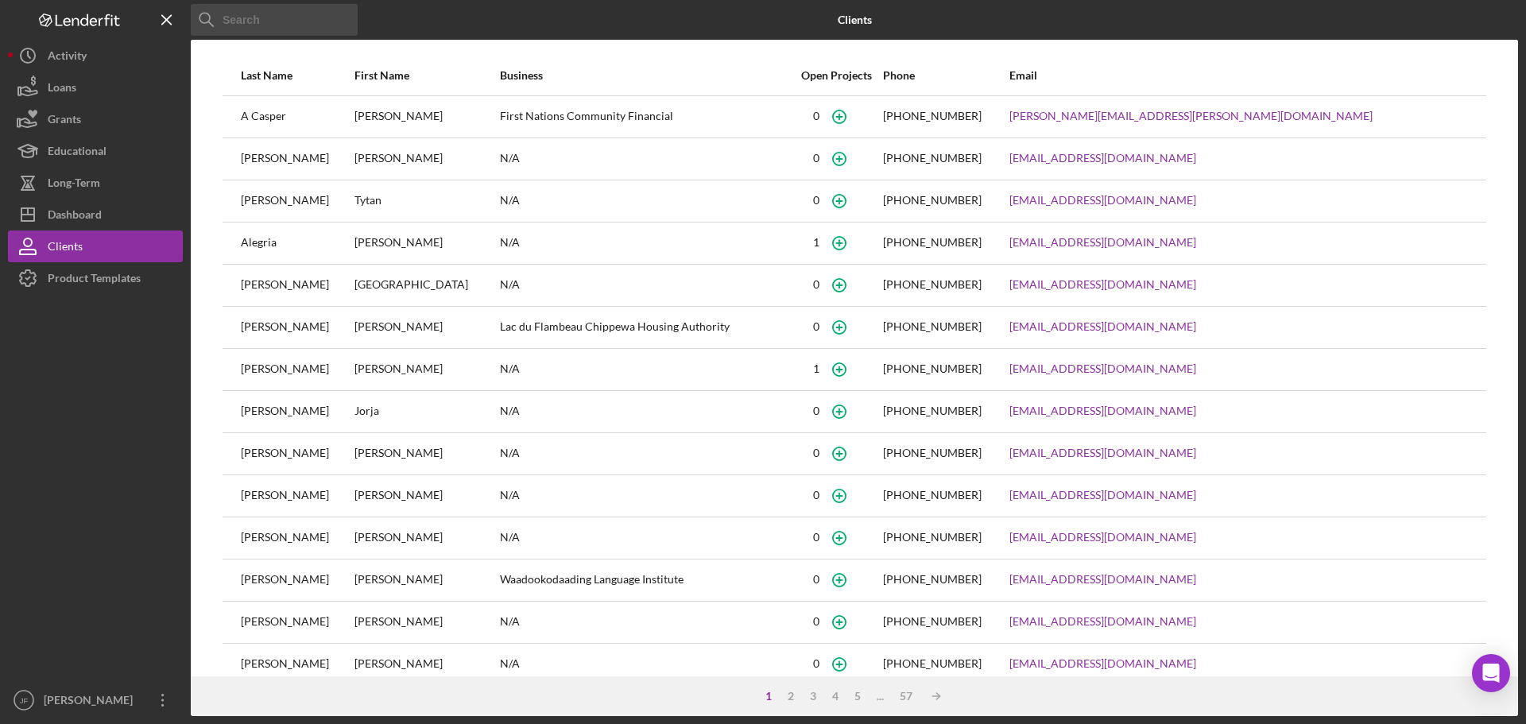
click at [279, 28] on input at bounding box center [274, 20] width 167 height 32
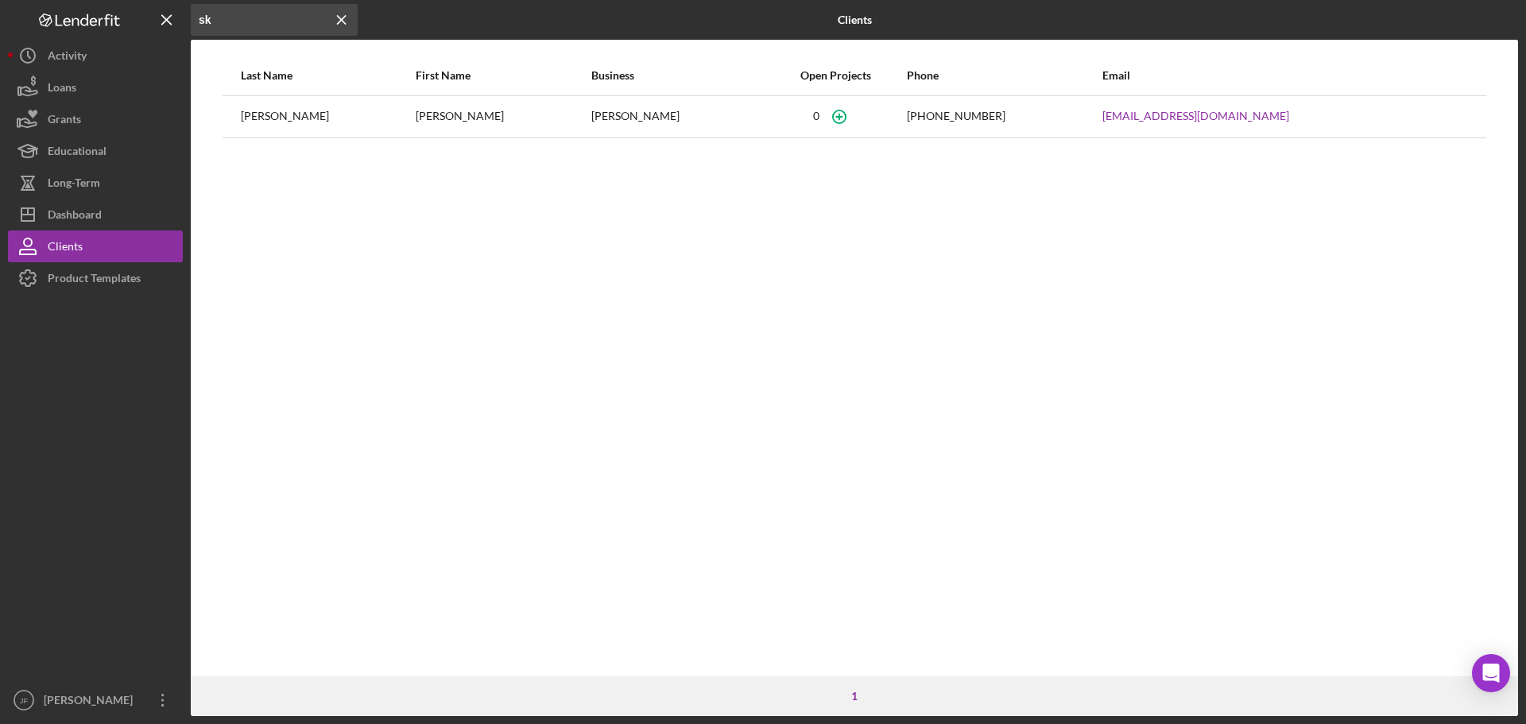
type input "s"
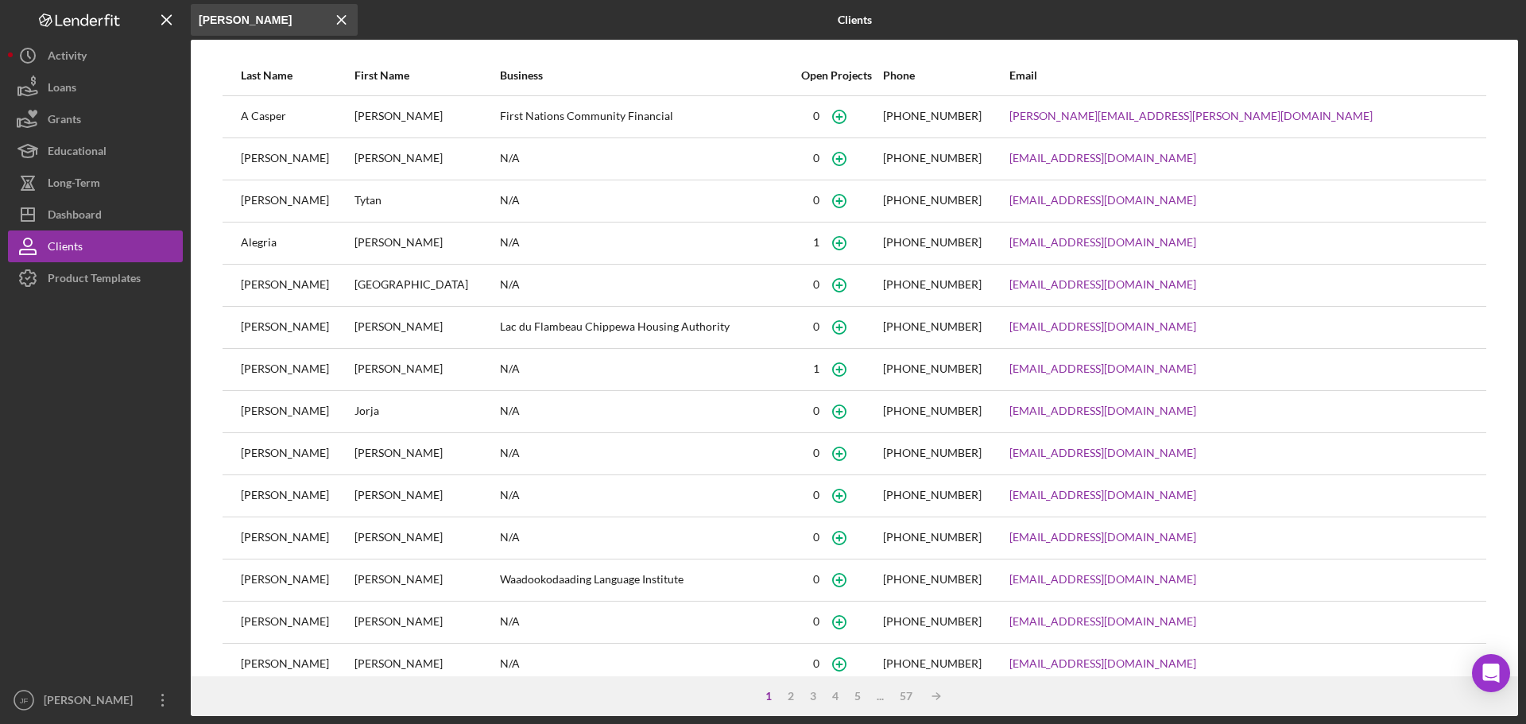
type input "[PERSON_NAME]"
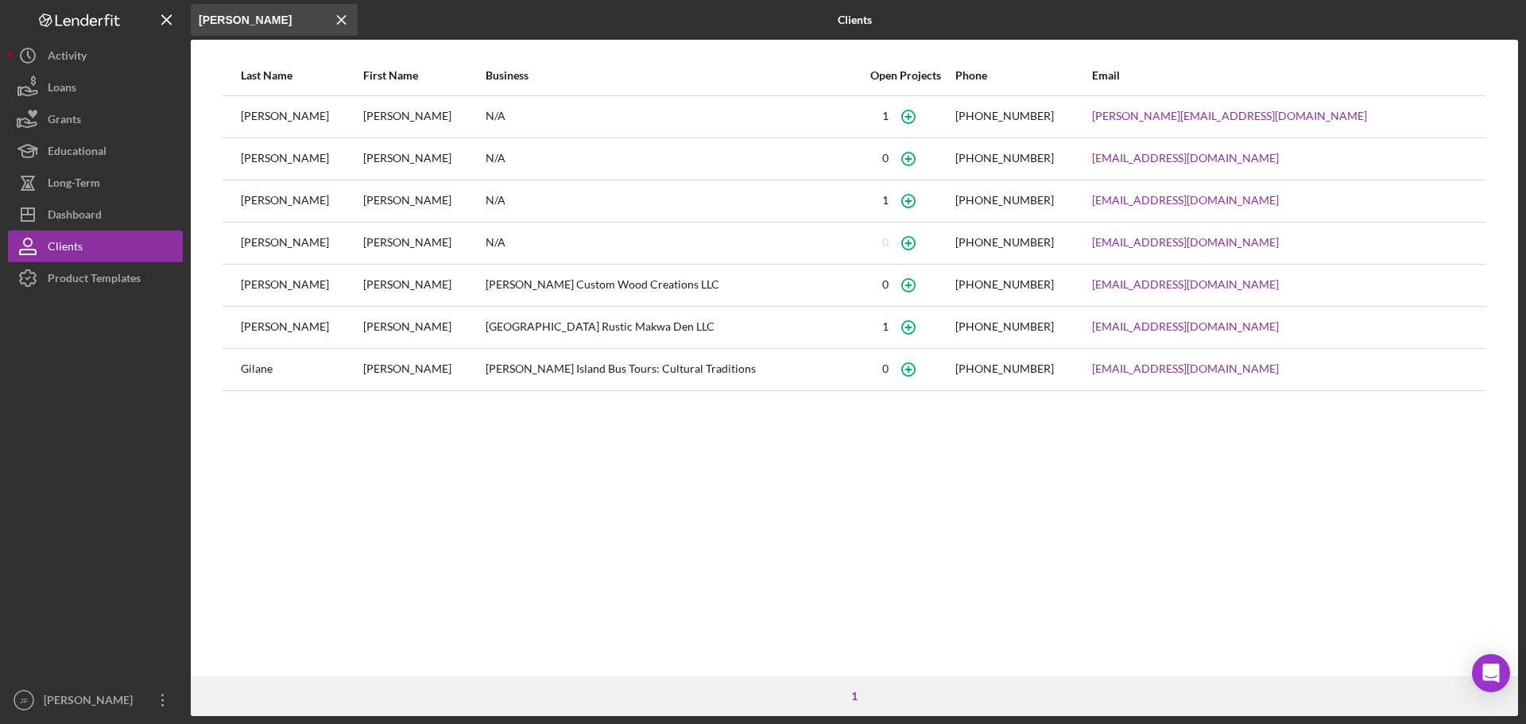
click at [330, 122] on div "[PERSON_NAME]" at bounding box center [301, 117] width 121 height 40
click at [277, 117] on div "[PERSON_NAME]" at bounding box center [301, 117] width 121 height 40
click at [122, 219] on button "Icon/Dashboard Dashboard" at bounding box center [95, 215] width 175 height 32
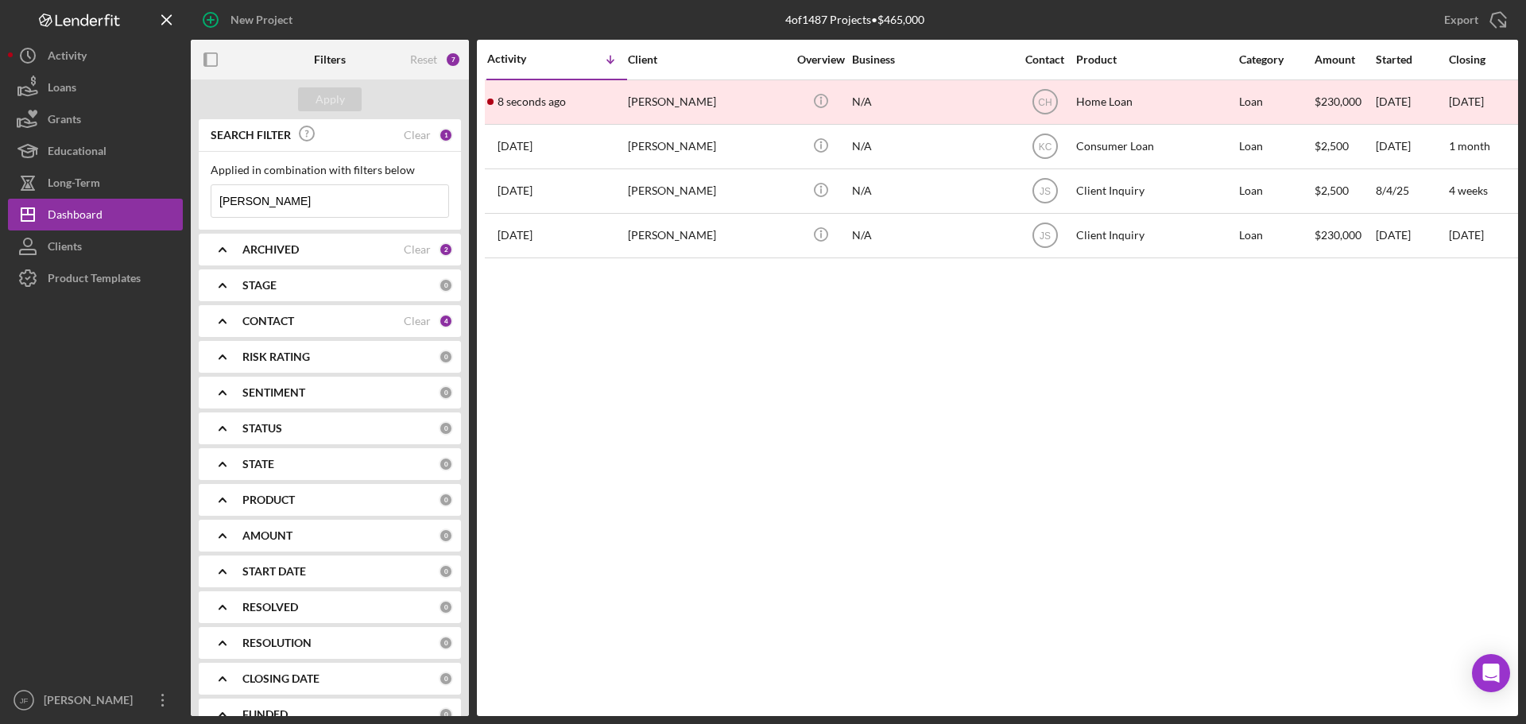
click at [262, 204] on input "[PERSON_NAME]" at bounding box center [329, 201] width 237 height 32
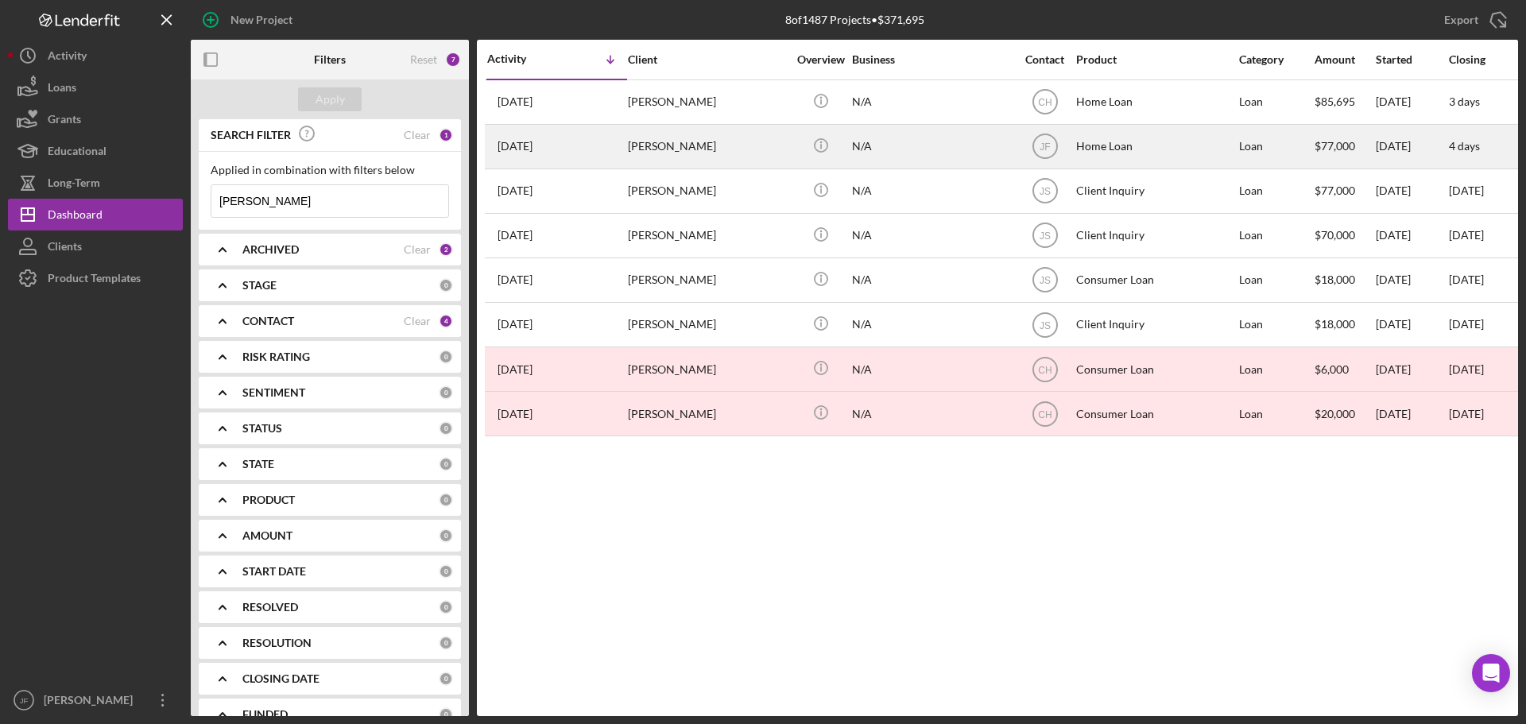
type input "[PERSON_NAME]"
click at [598, 145] on div "[DATE] [PERSON_NAME]" at bounding box center [556, 147] width 139 height 42
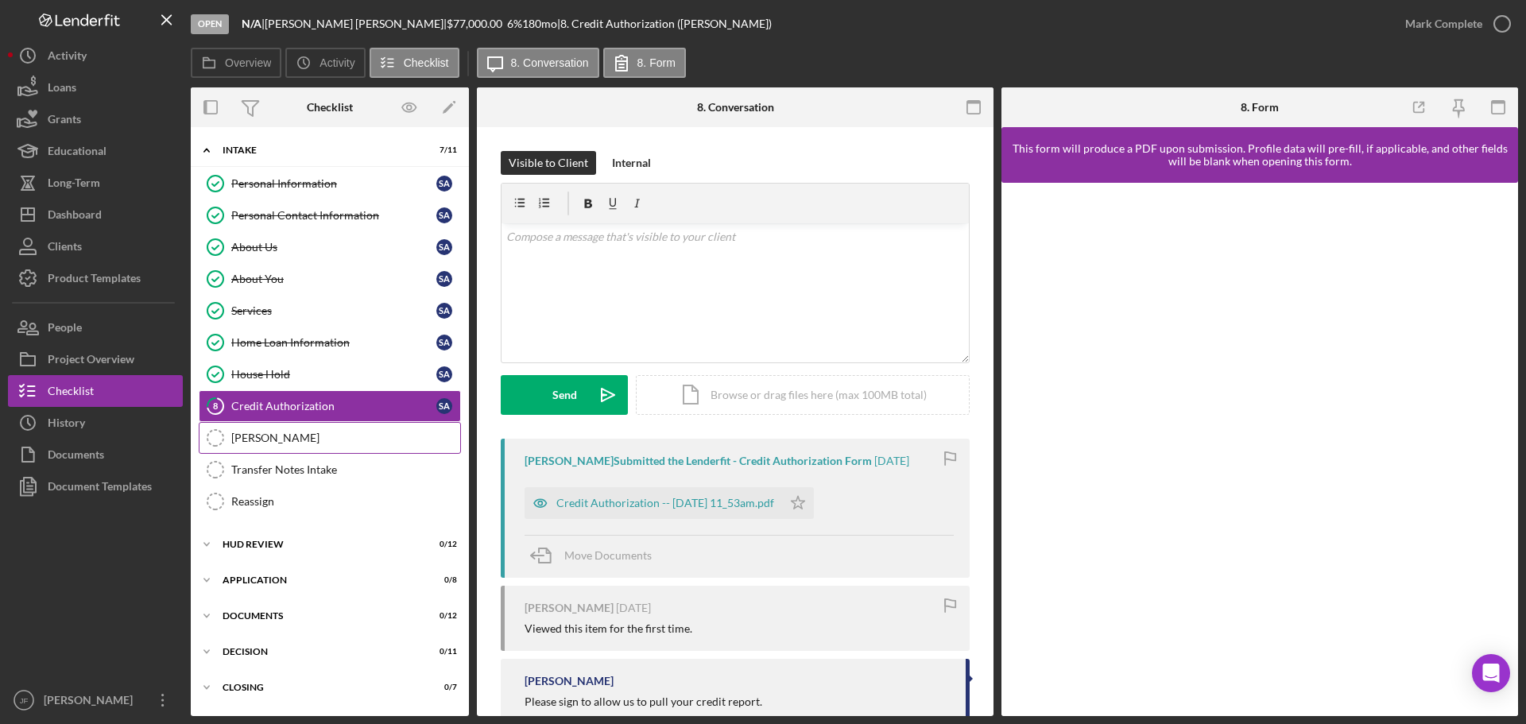
click at [330, 439] on div "[PERSON_NAME]" at bounding box center [345, 437] width 229 height 13
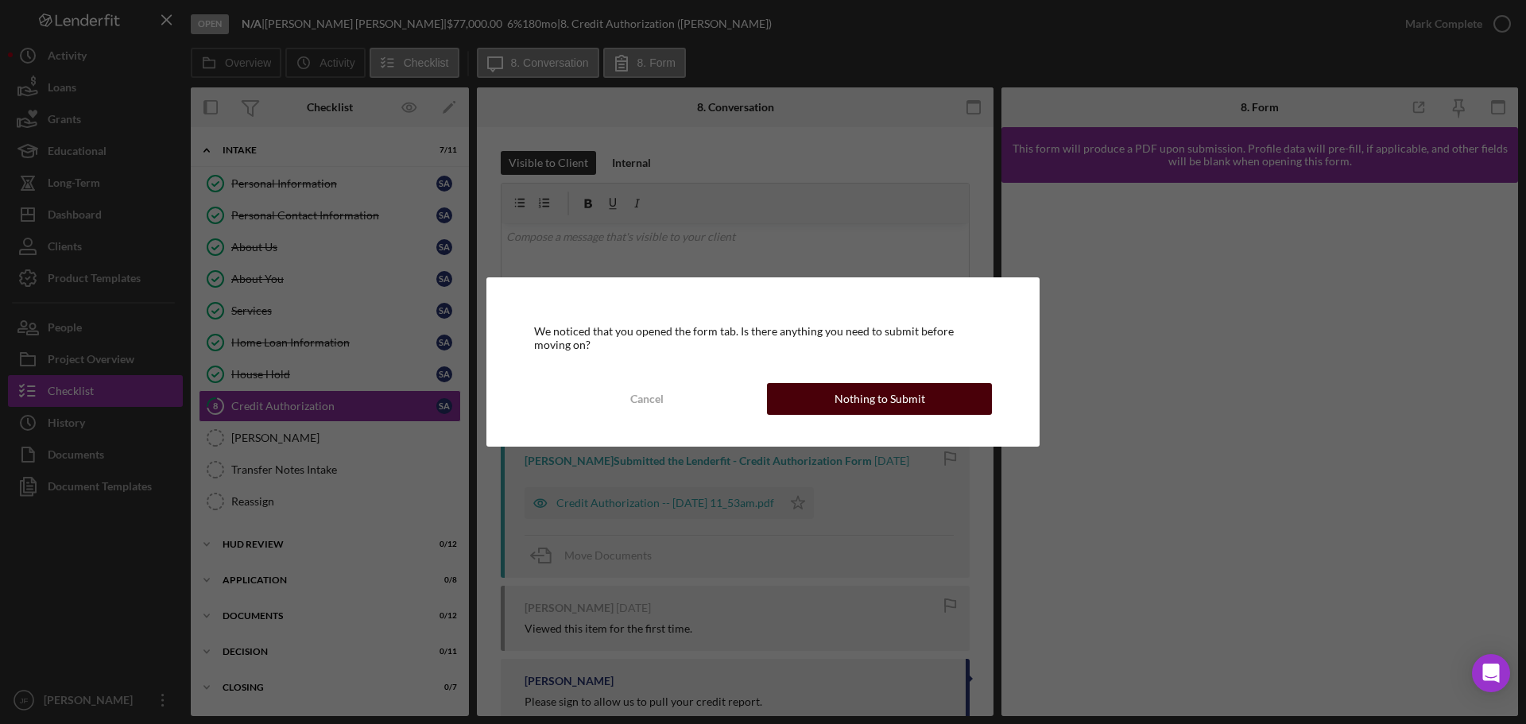
click at [796, 399] on button "Nothing to Submit" at bounding box center [879, 399] width 225 height 32
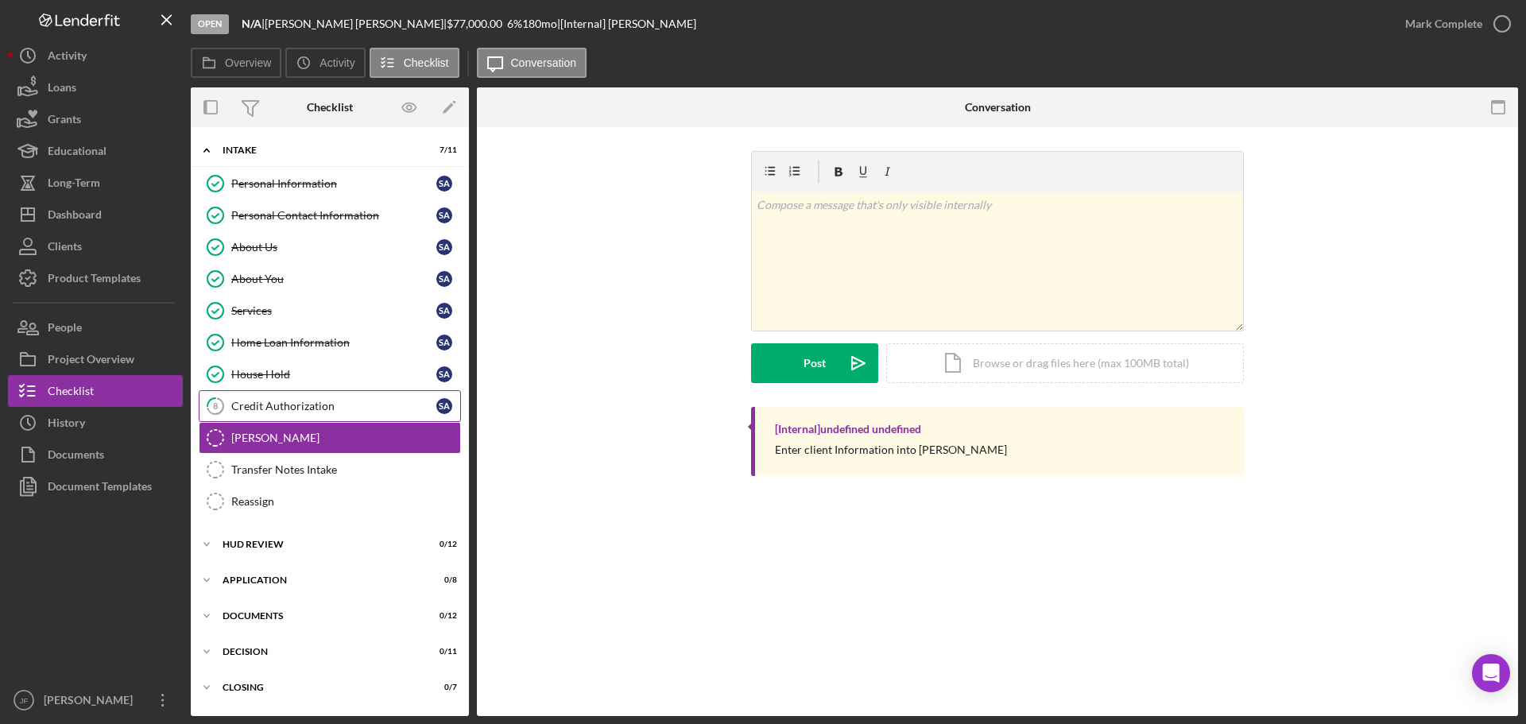
click at [310, 400] on div "Credit Authorization" at bounding box center [333, 406] width 205 height 13
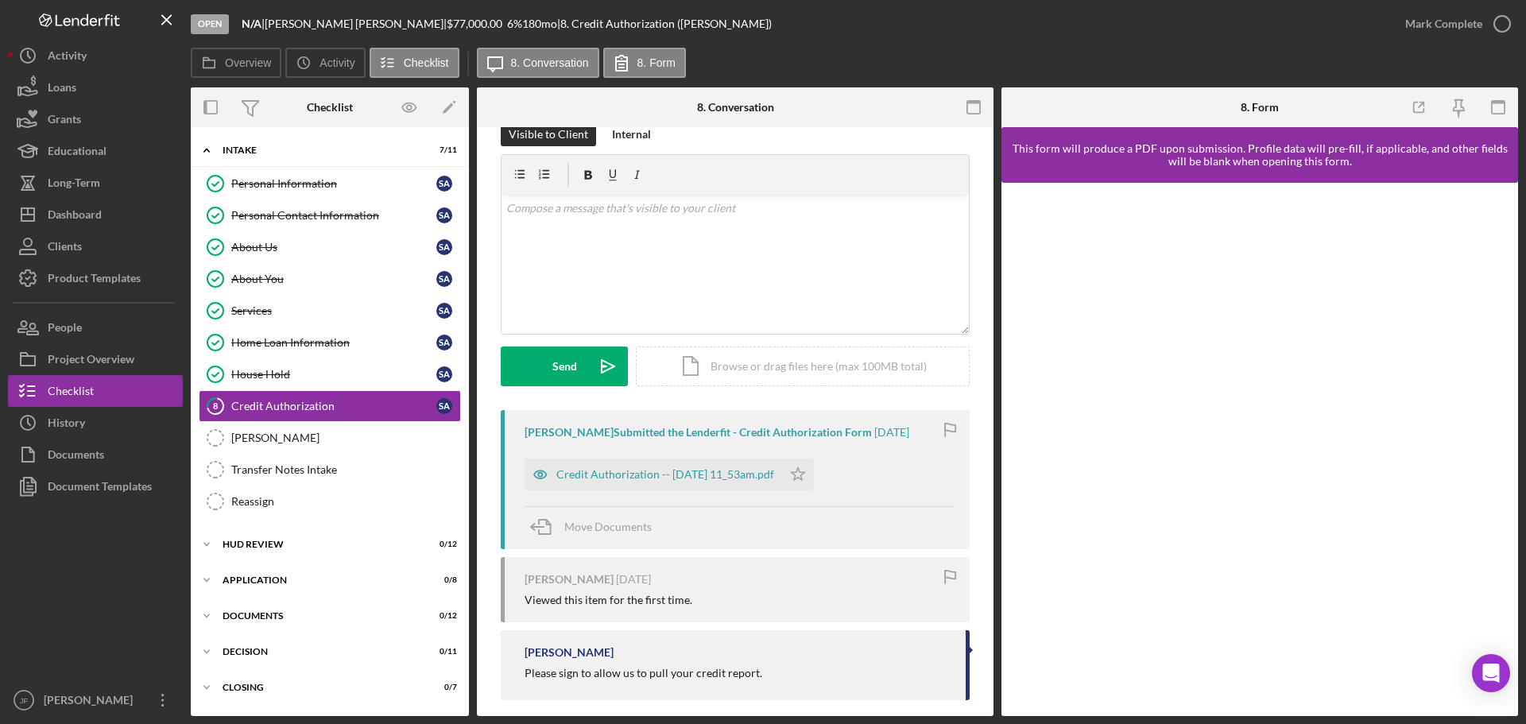
scroll to position [44, 0]
